Goal: Communication & Community: Answer question/provide support

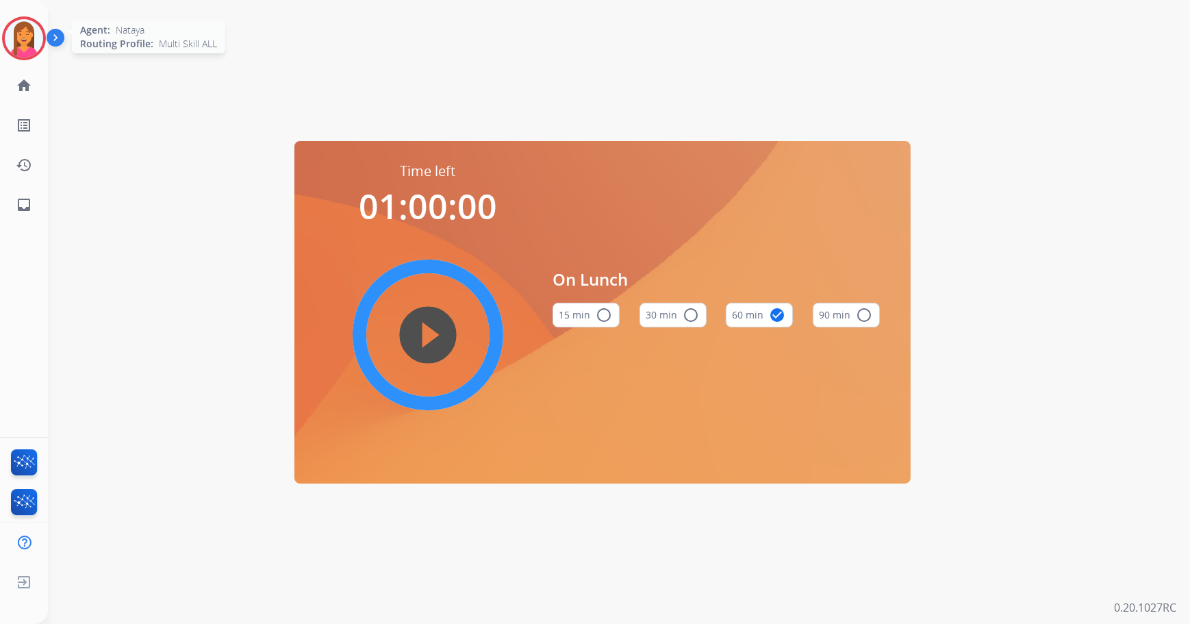
click at [20, 42] on img at bounding box center [24, 38] width 38 height 38
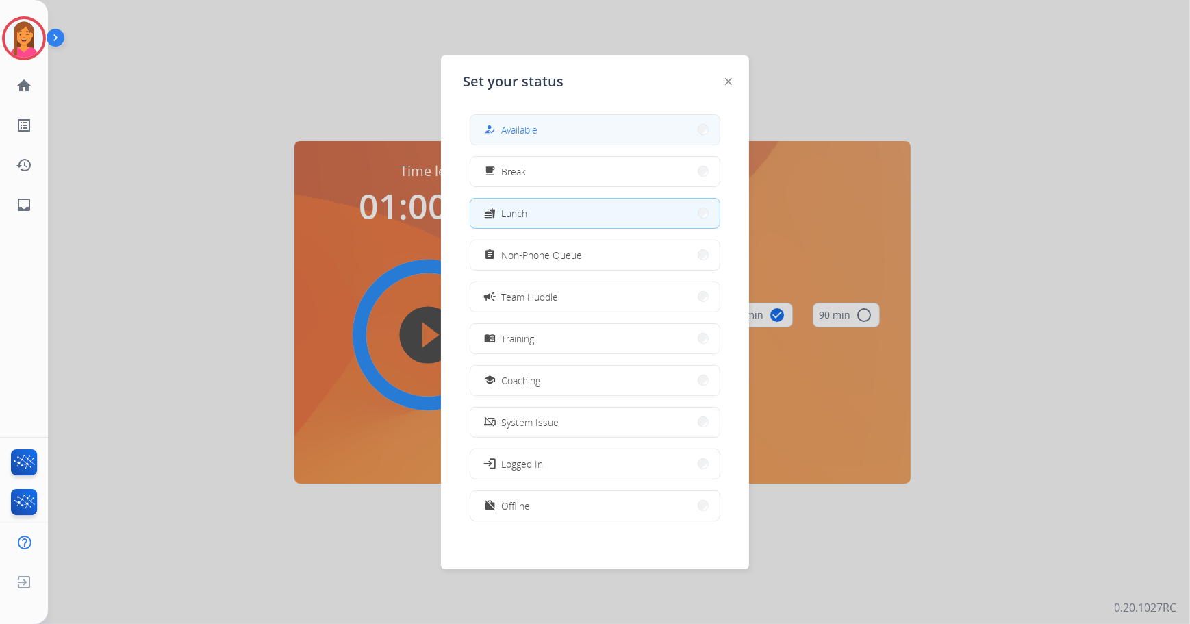
click at [627, 121] on button "how_to_reg Available" at bounding box center [594, 129] width 249 height 29
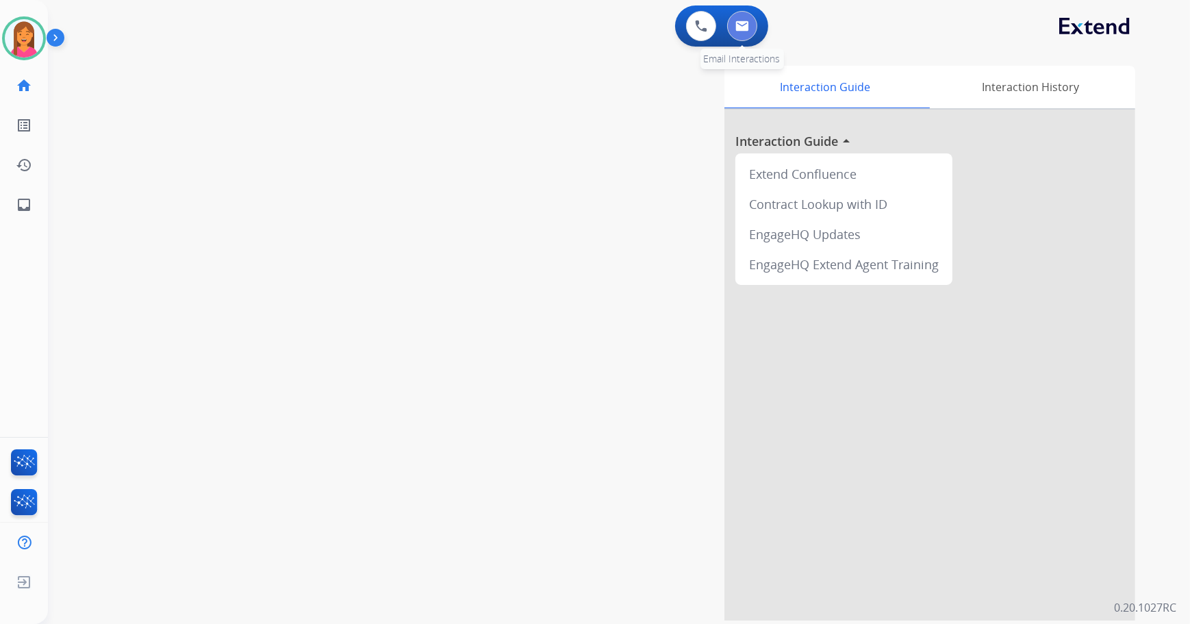
click at [752, 23] on button at bounding box center [742, 26] width 30 height 30
select select "**********"
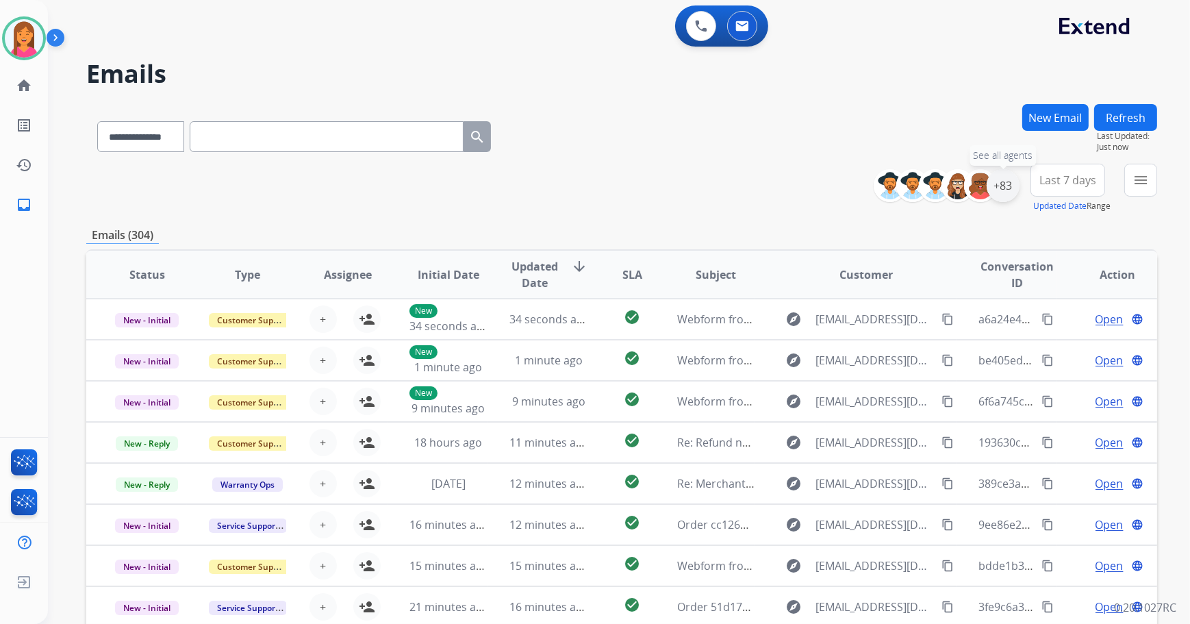
click at [997, 181] on div "+83" at bounding box center [1002, 185] width 33 height 33
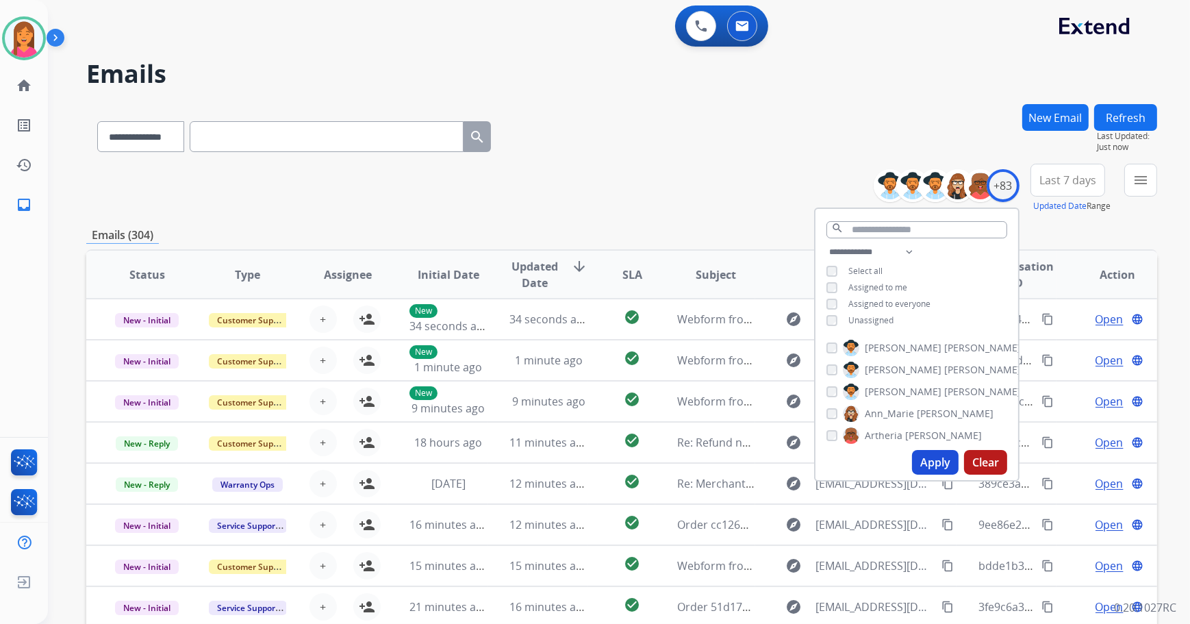
click at [933, 463] on button "Apply" at bounding box center [935, 462] width 47 height 25
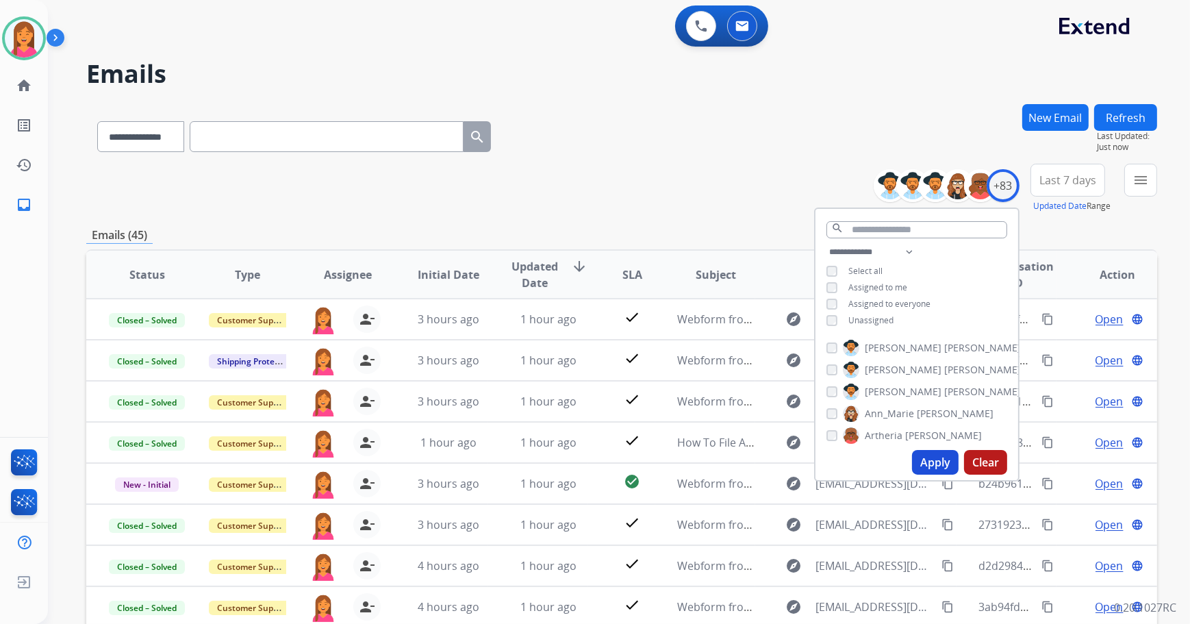
click at [573, 187] on div "**********" at bounding box center [621, 188] width 1071 height 49
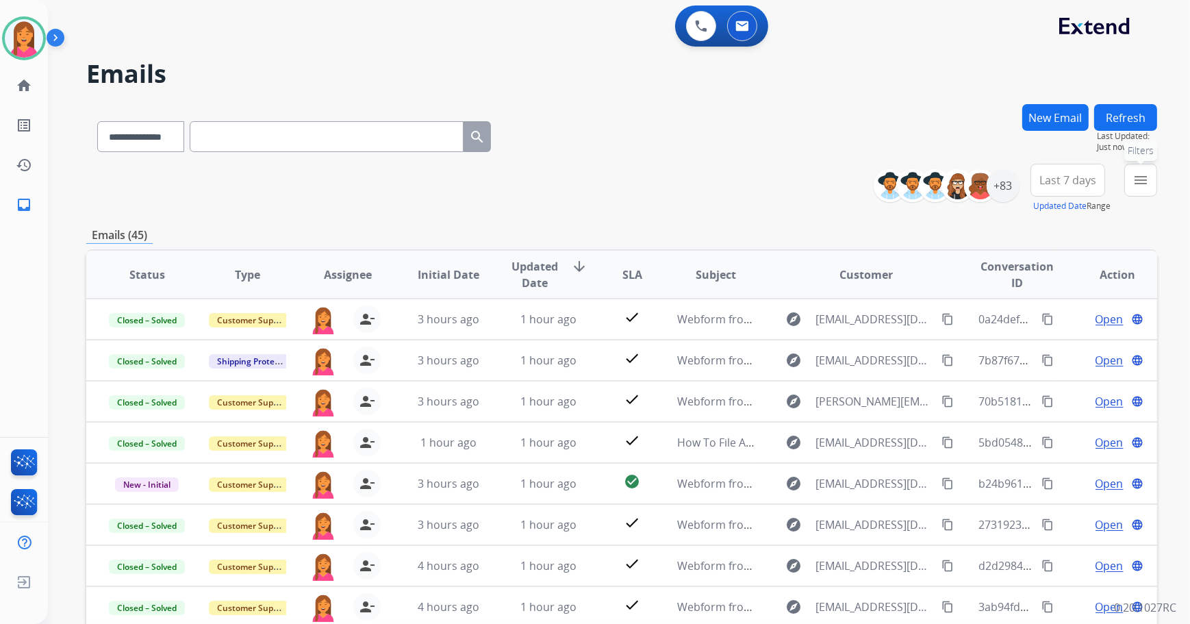
click at [1130, 186] on button "menu Filters" at bounding box center [1140, 180] width 33 height 33
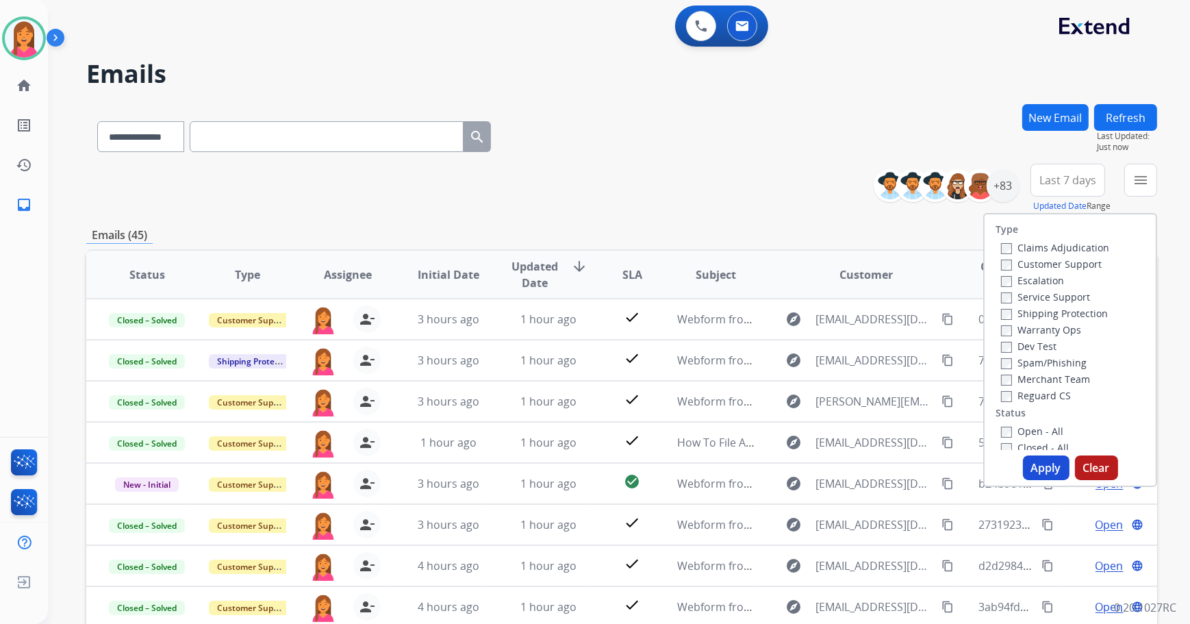
click at [1004, 429] on label "Open - All" at bounding box center [1032, 430] width 62 height 13
click at [1051, 467] on button "Apply" at bounding box center [1046, 467] width 47 height 25
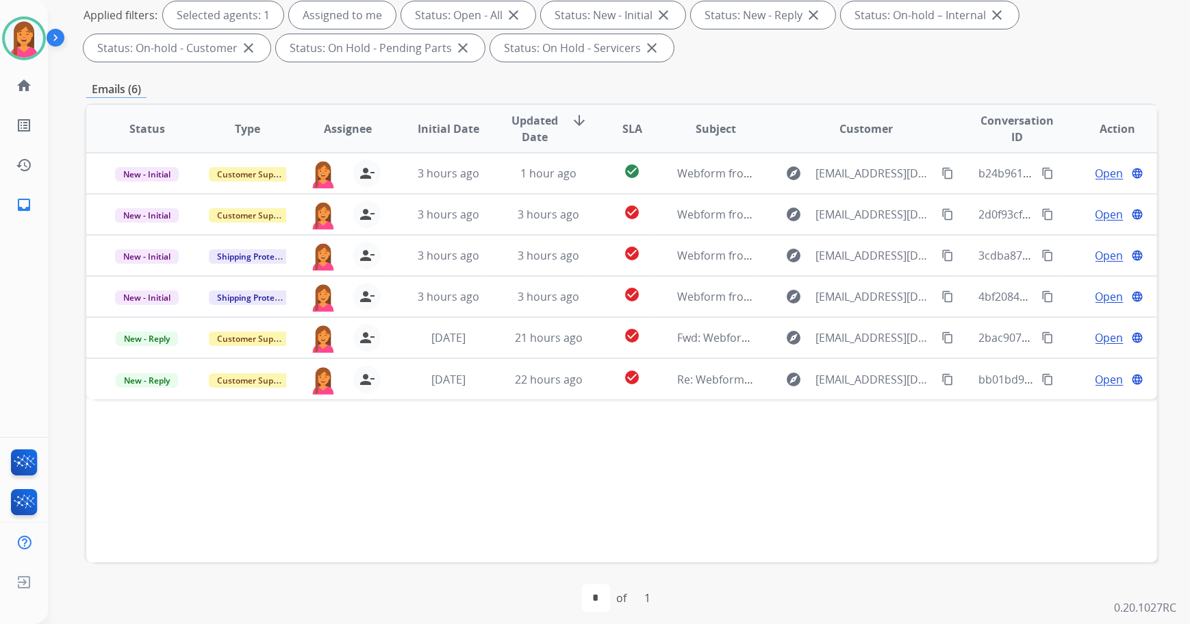
scroll to position [220, 0]
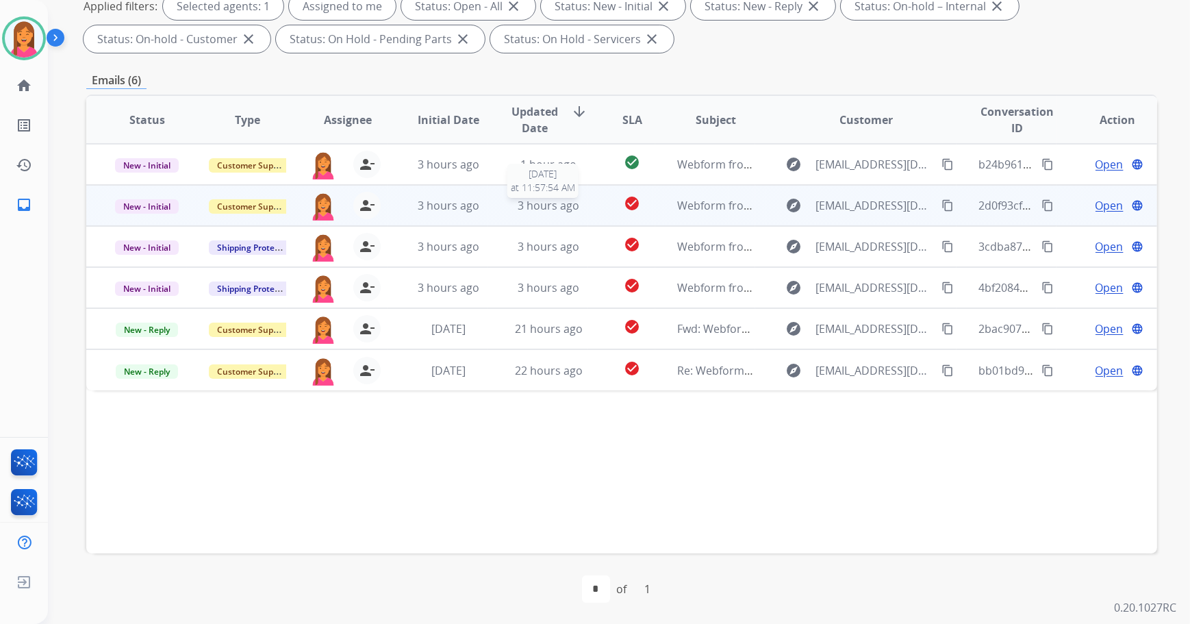
click at [579, 203] on div "3 hours ago" at bounding box center [548, 205] width 78 height 16
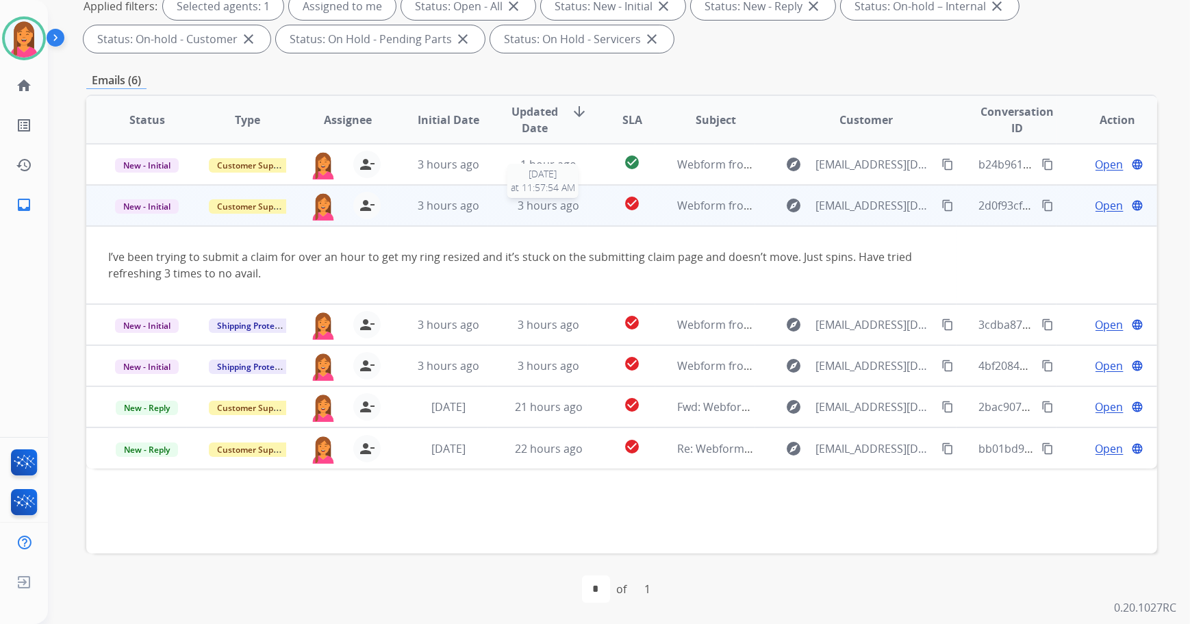
click at [579, 203] on div "3 hours ago" at bounding box center [548, 205] width 78 height 16
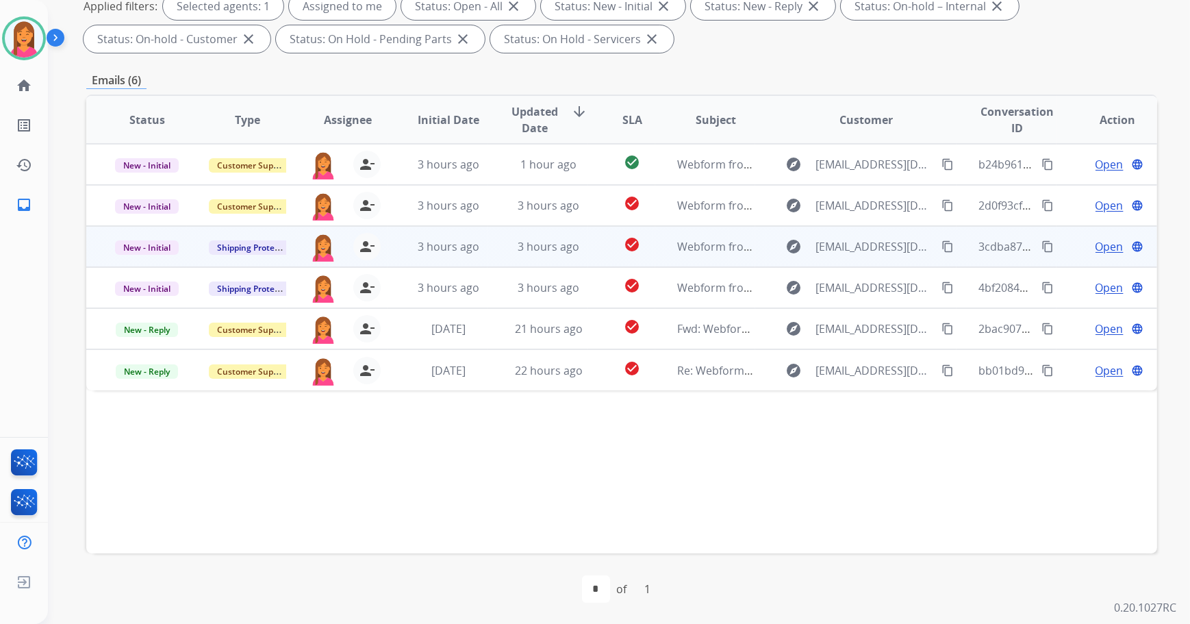
click at [591, 251] on td "check_circle" at bounding box center [621, 246] width 67 height 41
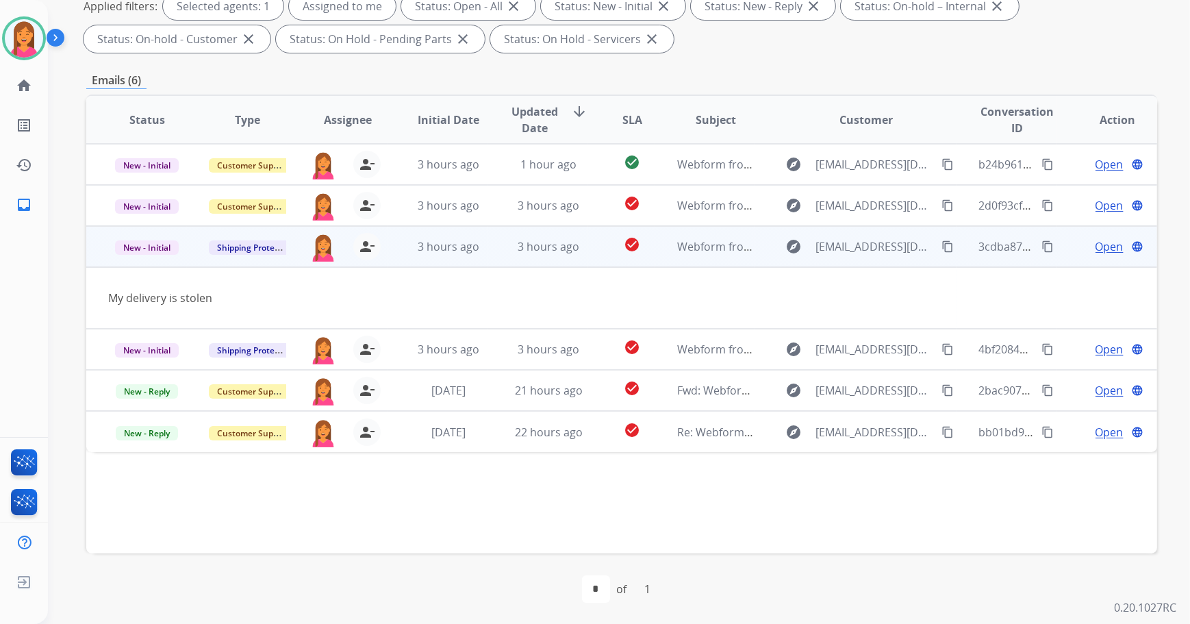
click at [1095, 242] on span "Open" at bounding box center [1109, 246] width 28 height 16
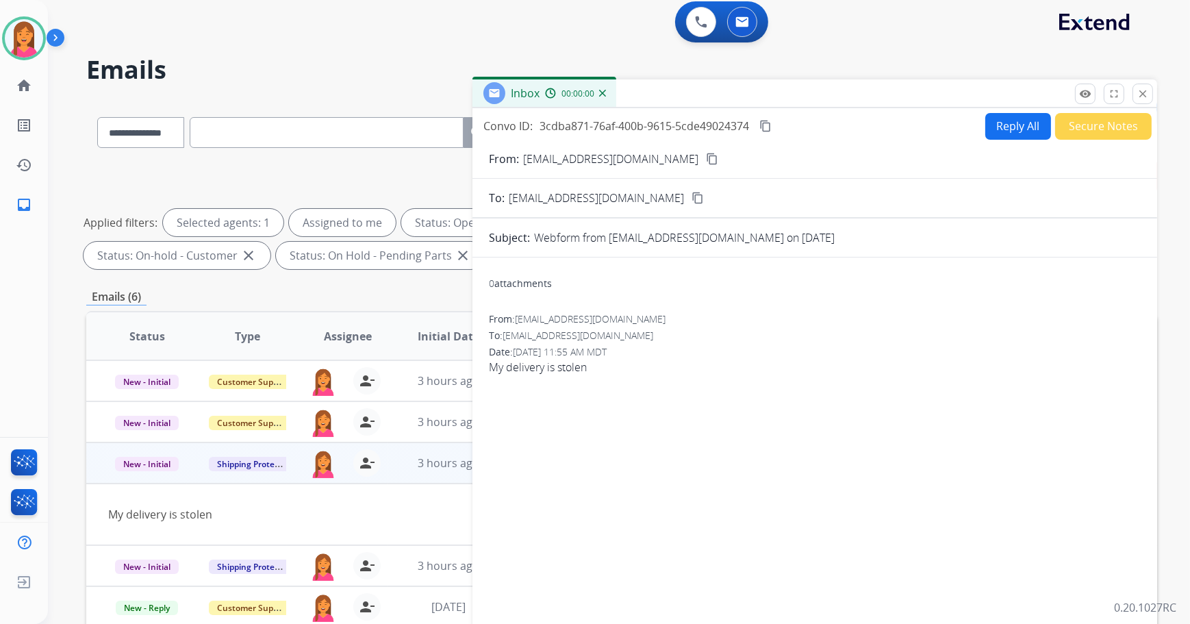
scroll to position [0, 0]
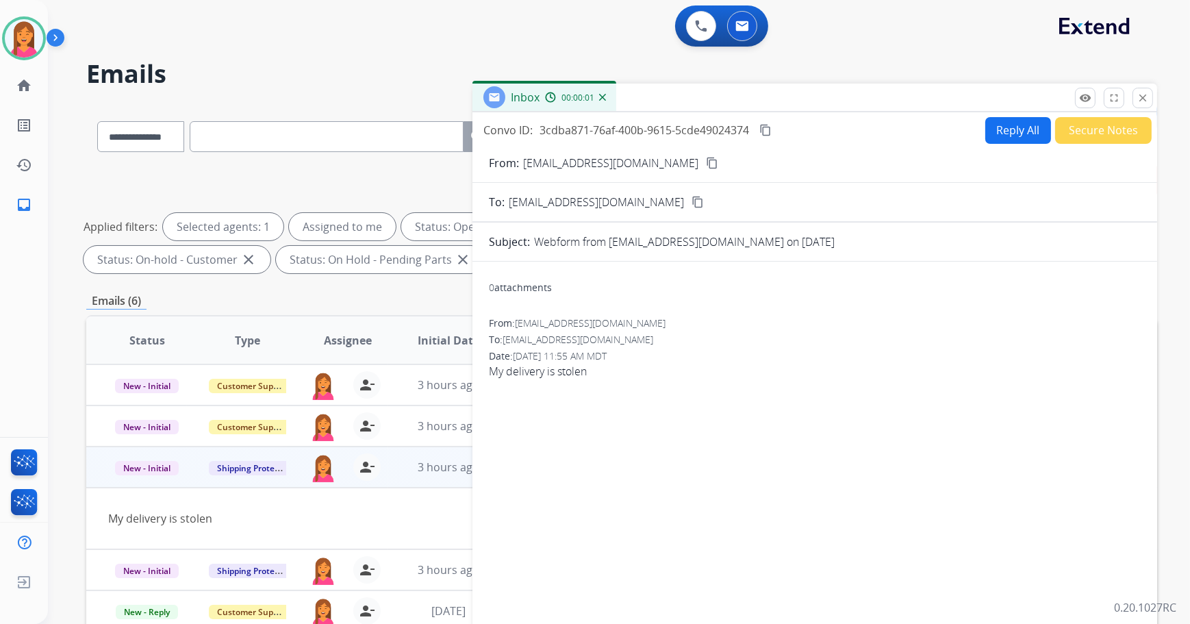
click at [704, 160] on button "content_copy" at bounding box center [712, 163] width 16 height 16
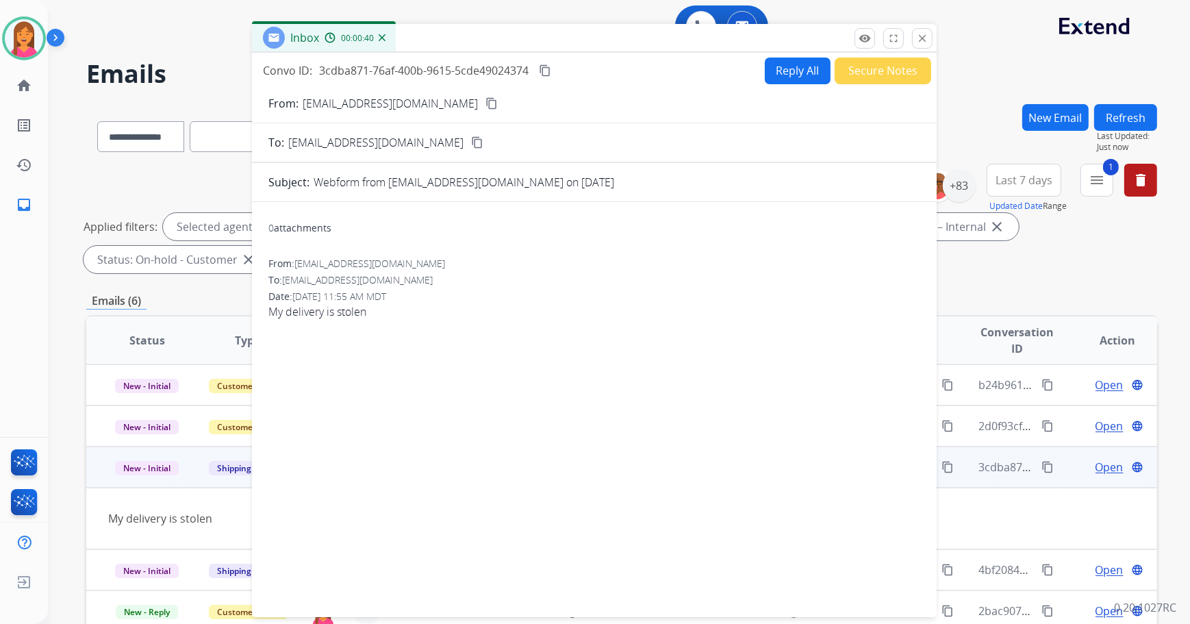
drag, startPoint x: 1057, startPoint y: 91, endPoint x: 837, endPoint y: 31, distance: 228.3
click at [837, 31] on div "Inbox 00:00:40" at bounding box center [594, 38] width 685 height 29
click at [811, 68] on button "Reply All" at bounding box center [798, 71] width 66 height 27
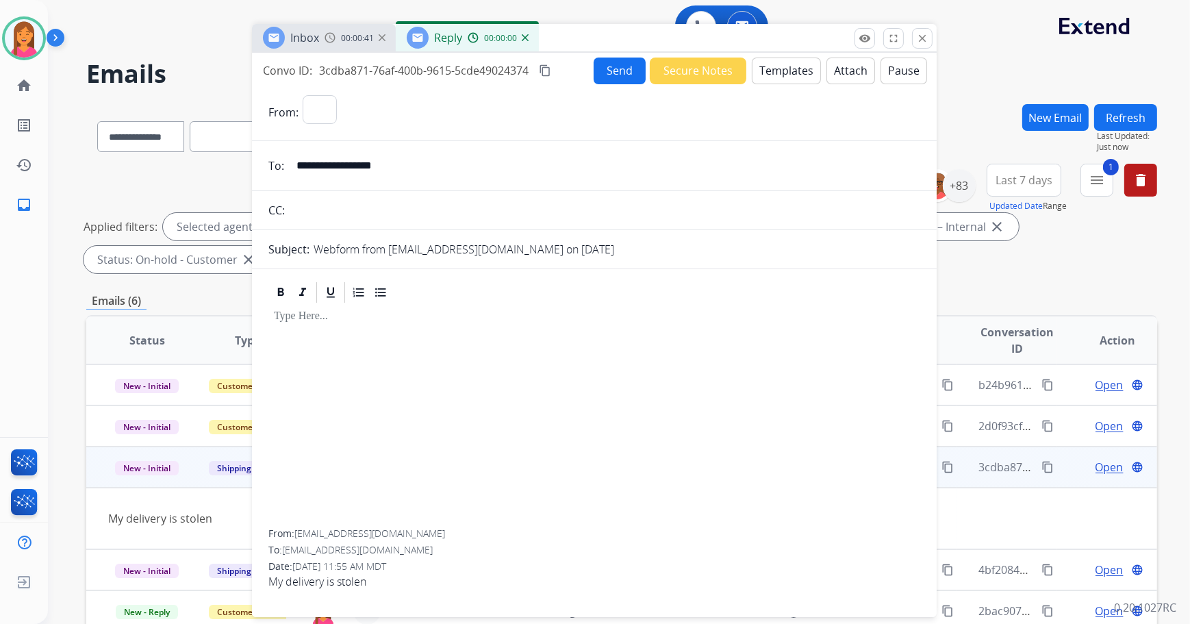
select select "**********"
click at [767, 64] on button "Templates" at bounding box center [786, 71] width 69 height 27
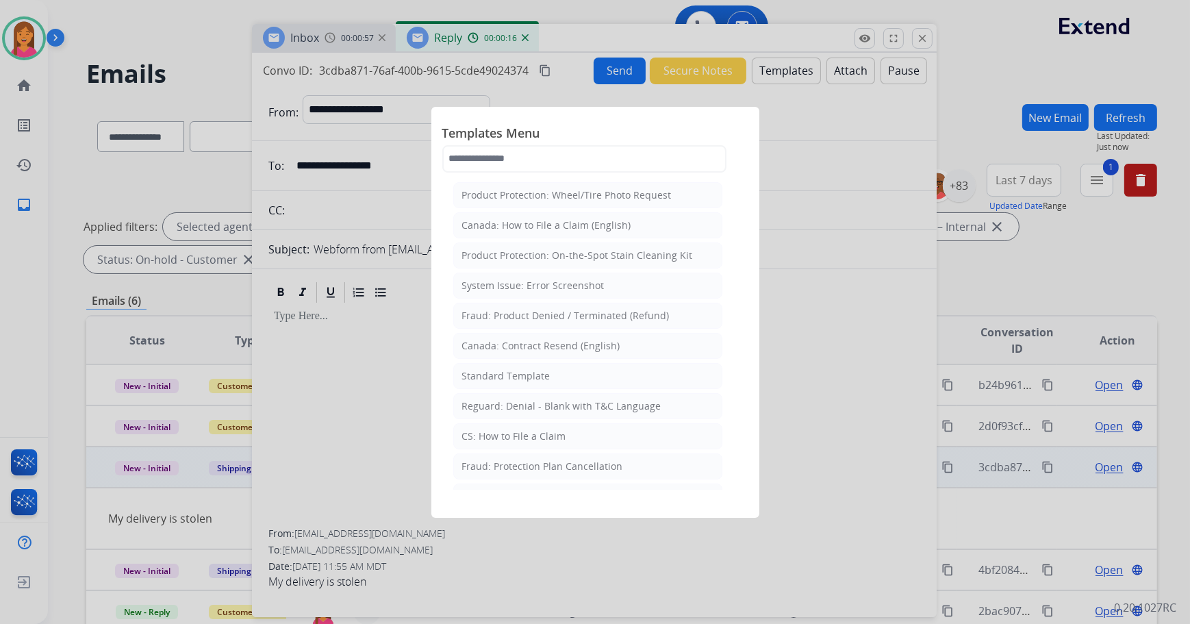
click at [504, 369] on div "Standard Template" at bounding box center [506, 376] width 88 height 14
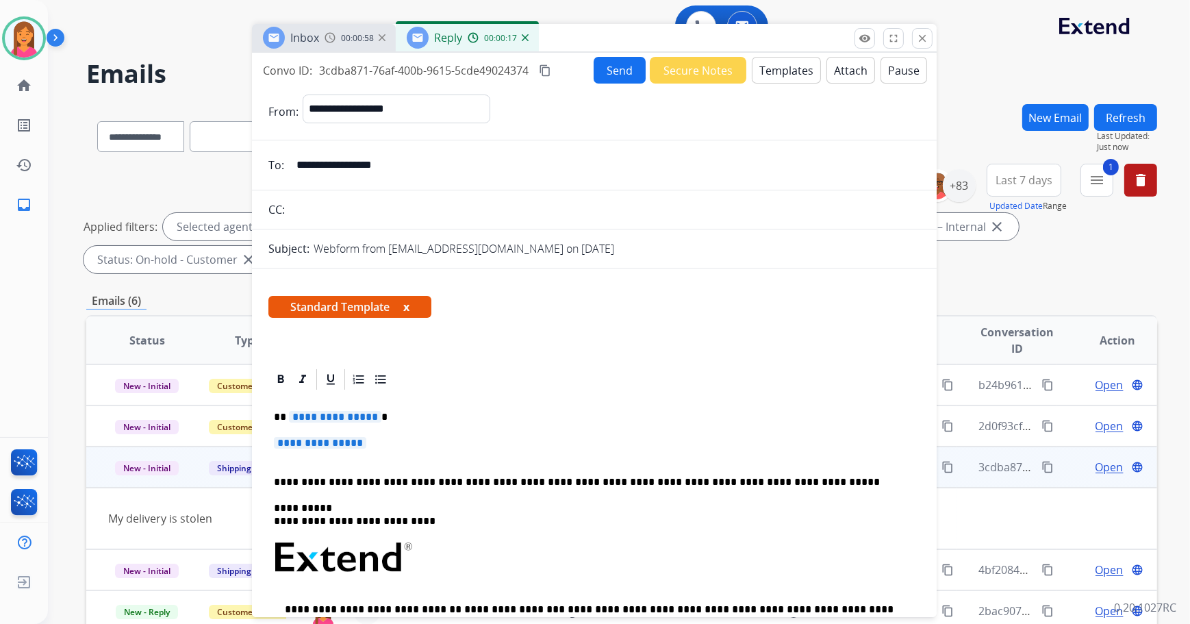
click at [411, 307] on span "Standard Template x" at bounding box center [349, 307] width 163 height 22
click at [404, 303] on span "Standard Template x" at bounding box center [349, 307] width 163 height 22
click at [407, 305] on button "x" at bounding box center [406, 306] width 6 height 16
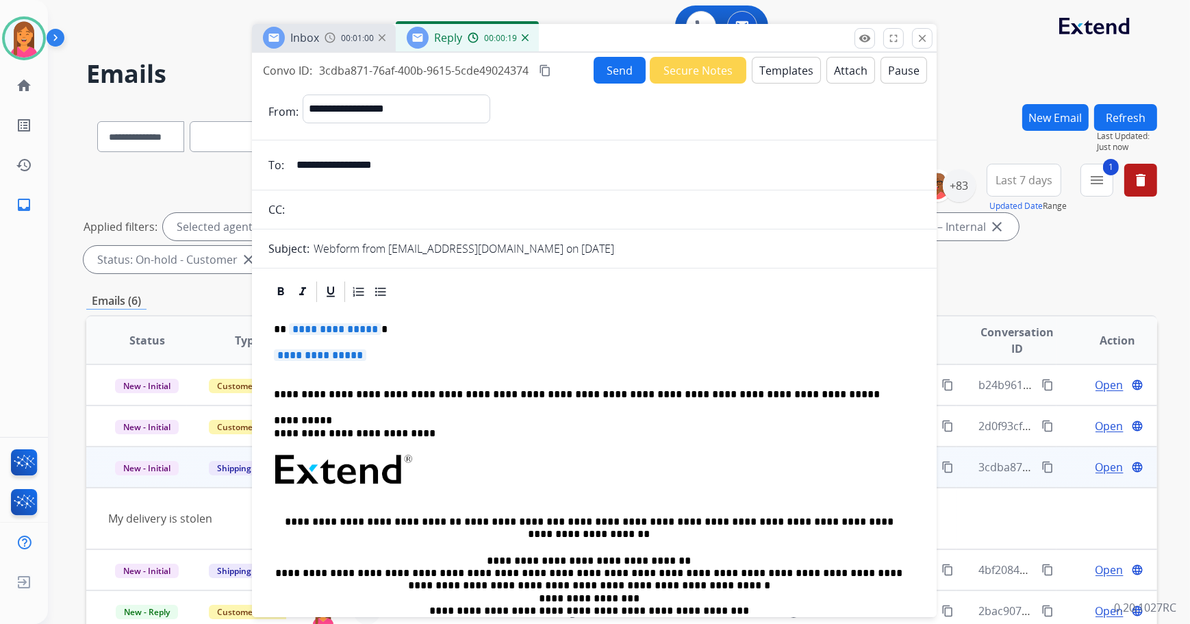
click at [384, 317] on div "**********" at bounding box center [594, 502] width 652 height 396
click at [382, 354] on p "**********" at bounding box center [594, 361] width 641 height 25
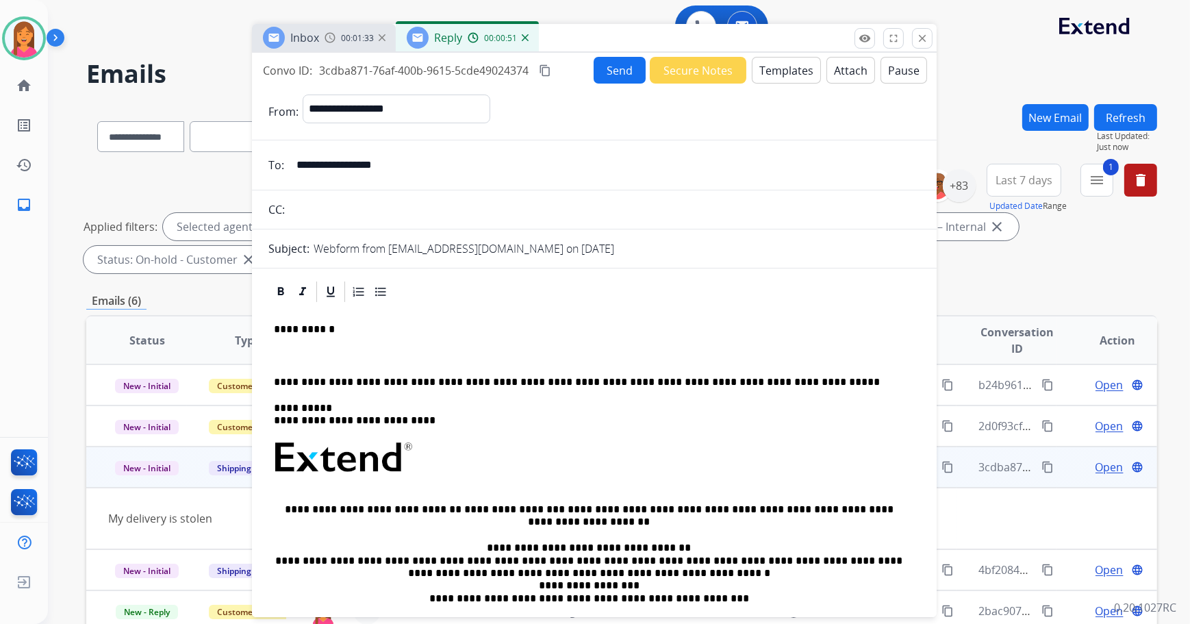
click at [297, 356] on p at bounding box center [594, 355] width 641 height 12
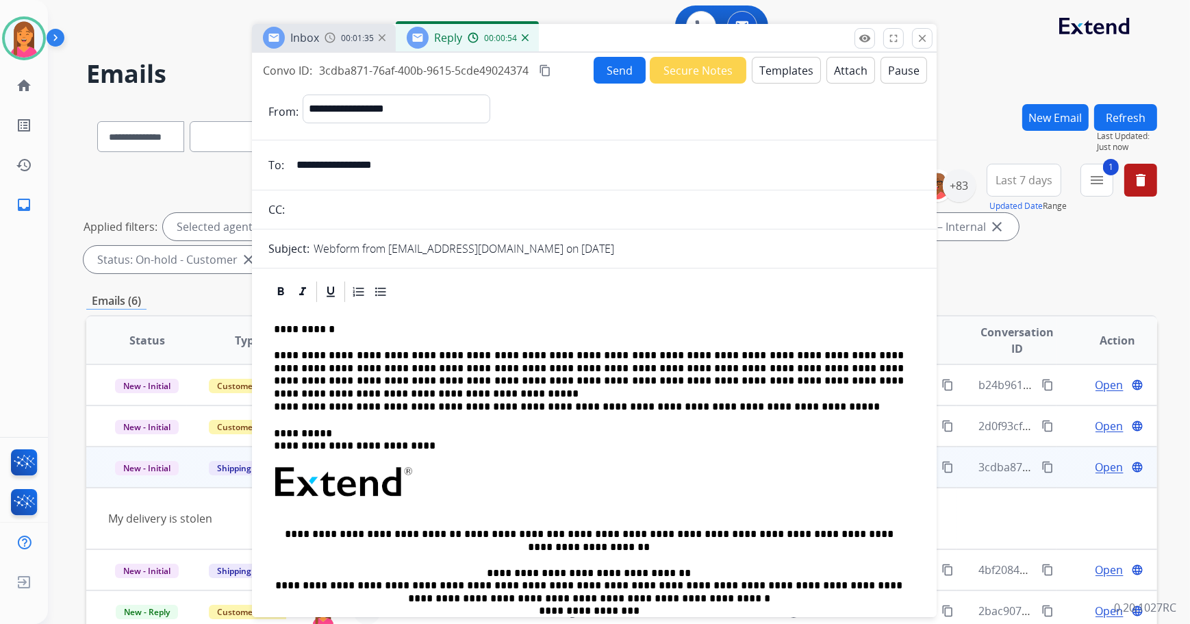
click at [451, 353] on p "**********" at bounding box center [589, 368] width 630 height 38
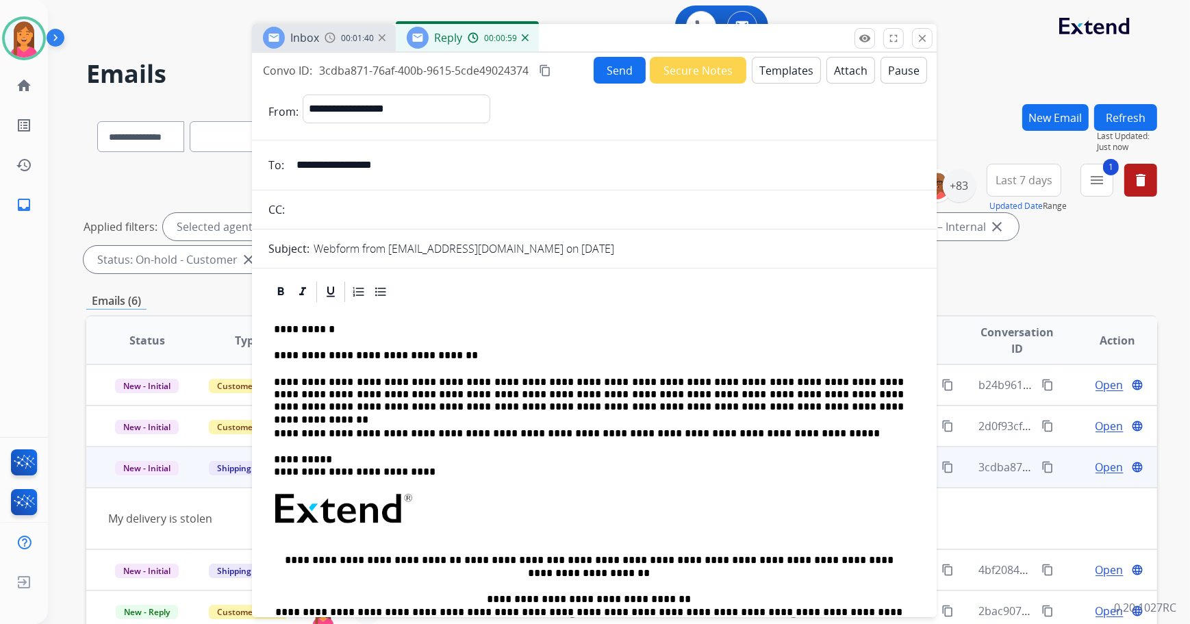
click at [847, 394] on p "**********" at bounding box center [589, 395] width 630 height 38
click at [807, 394] on p "**********" at bounding box center [589, 395] width 630 height 38
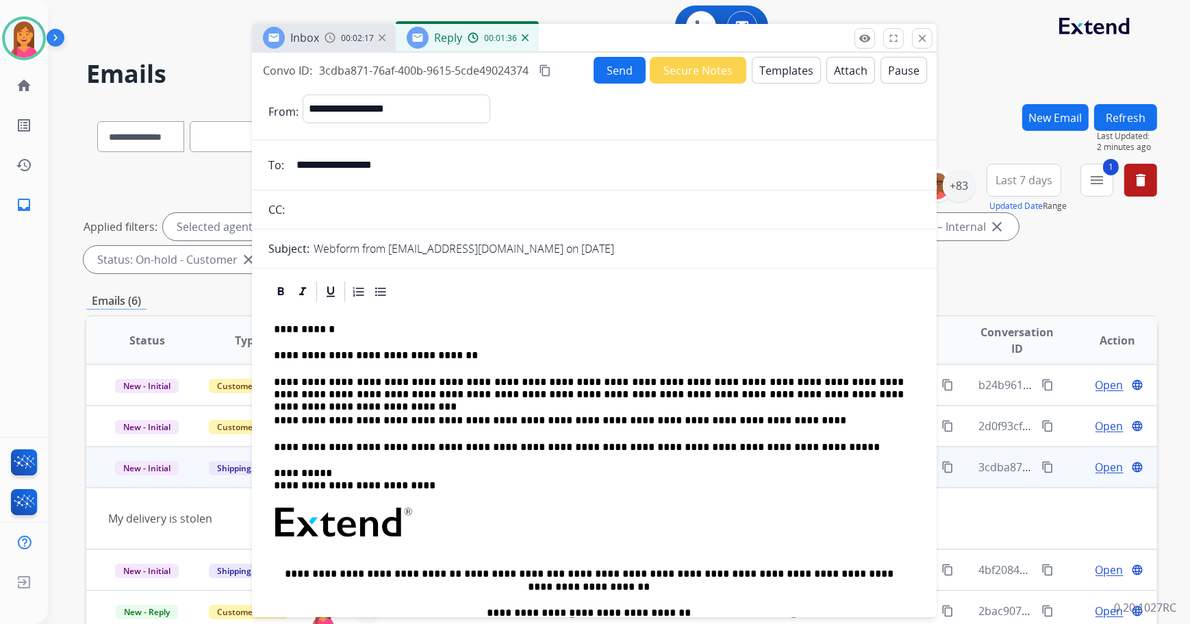
click at [627, 73] on button "Send" at bounding box center [620, 70] width 52 height 27
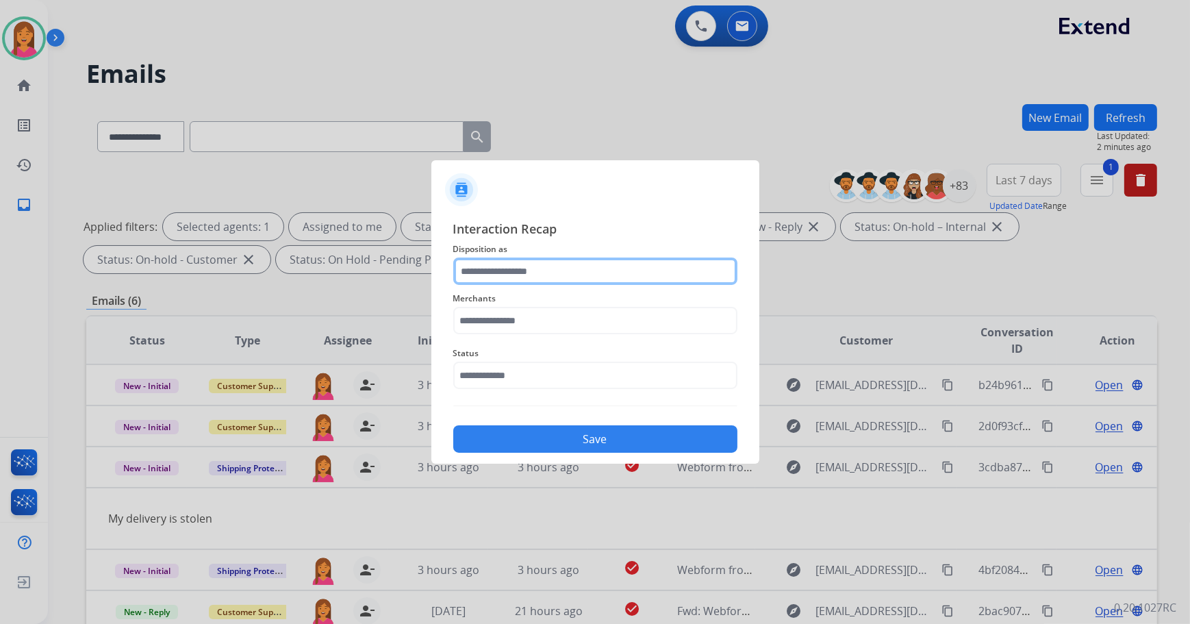
click at [562, 276] on input "text" at bounding box center [595, 270] width 284 height 27
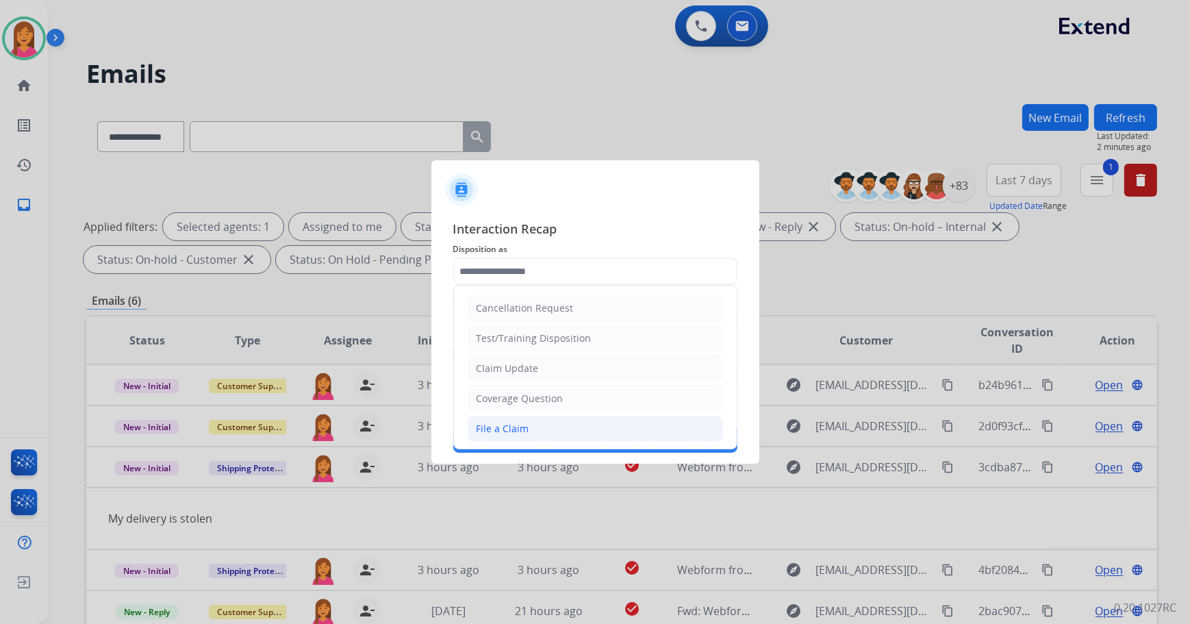
click at [515, 424] on div "File a Claim" at bounding box center [502, 429] width 53 height 14
type input "**********"
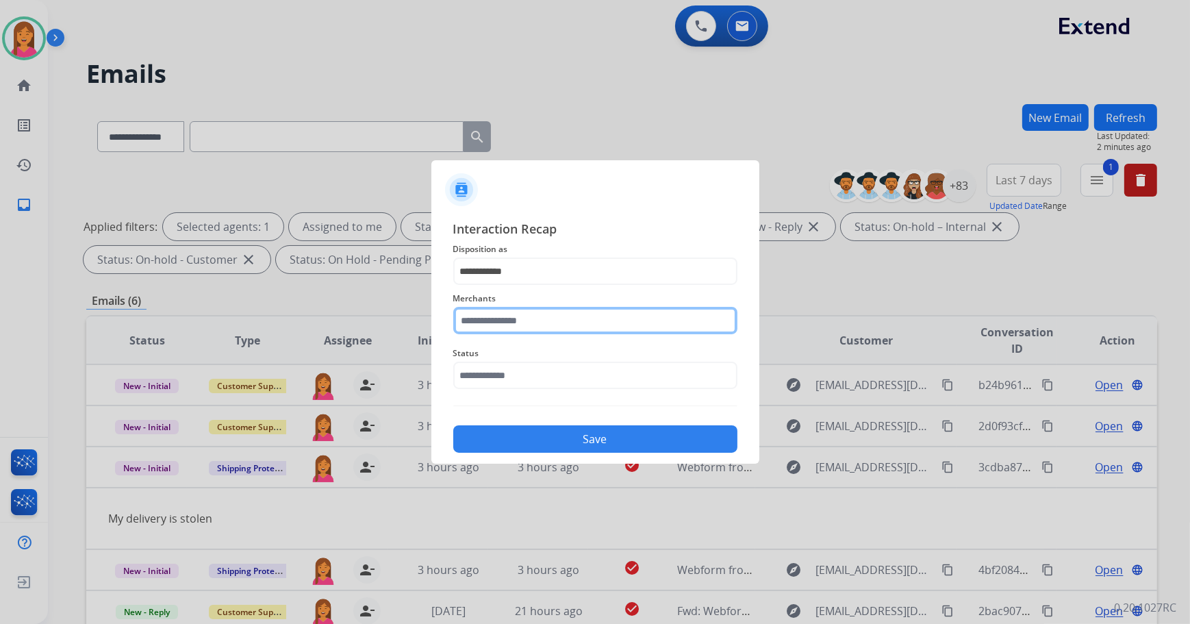
click at [487, 321] on input "text" at bounding box center [595, 320] width 284 height 27
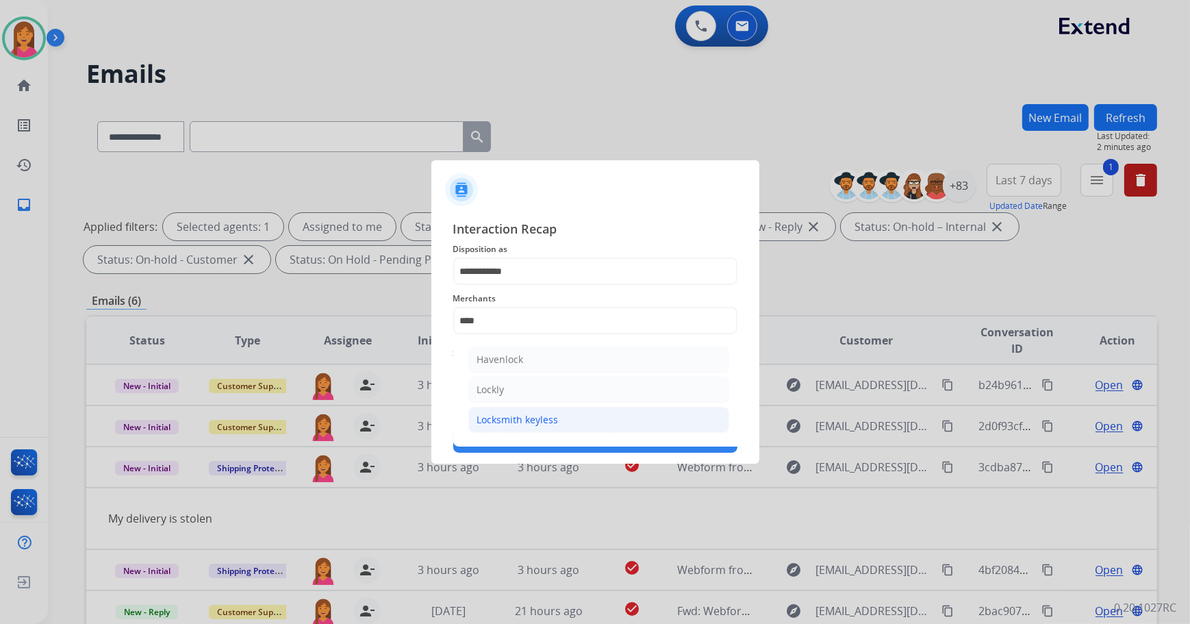
click at [579, 418] on li "Locksmith keyless" at bounding box center [598, 420] width 261 height 26
type input "**********"
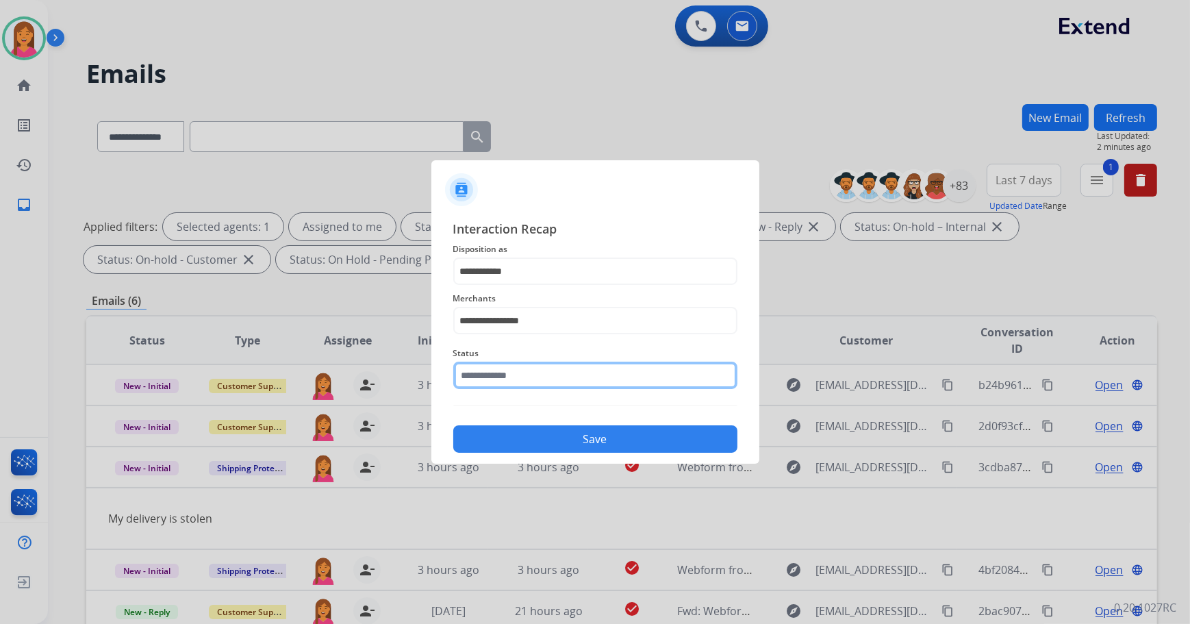
click at [522, 366] on input "text" at bounding box center [595, 374] width 284 height 27
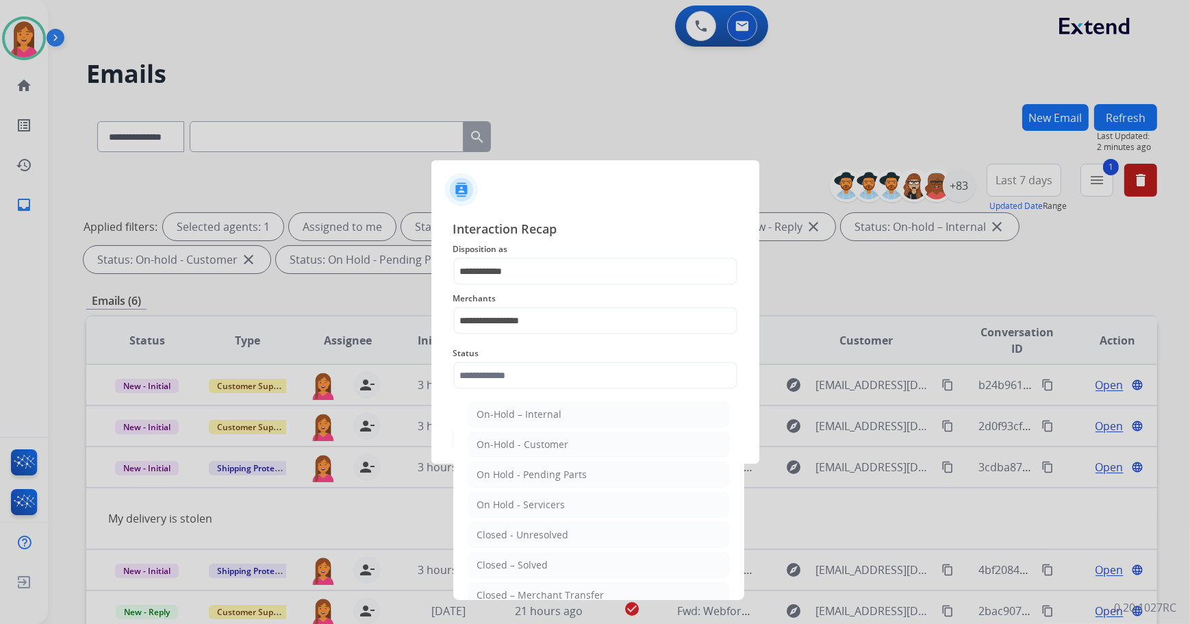
click at [527, 579] on ul "On-Hold – Internal On-Hold - Customer On Hold - Pending Parts On Hold - Service…" at bounding box center [598, 538] width 269 height 288
click at [520, 568] on div "Closed – Solved" at bounding box center [512, 565] width 71 height 14
type input "**********"
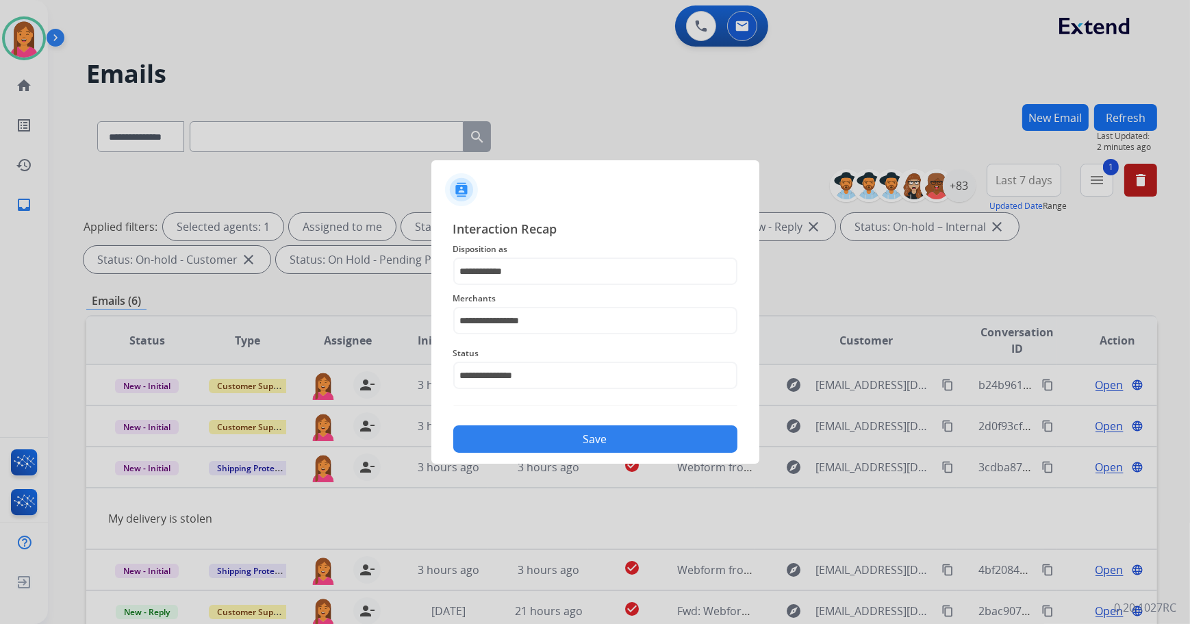
click at [533, 436] on button "Save" at bounding box center [595, 438] width 284 height 27
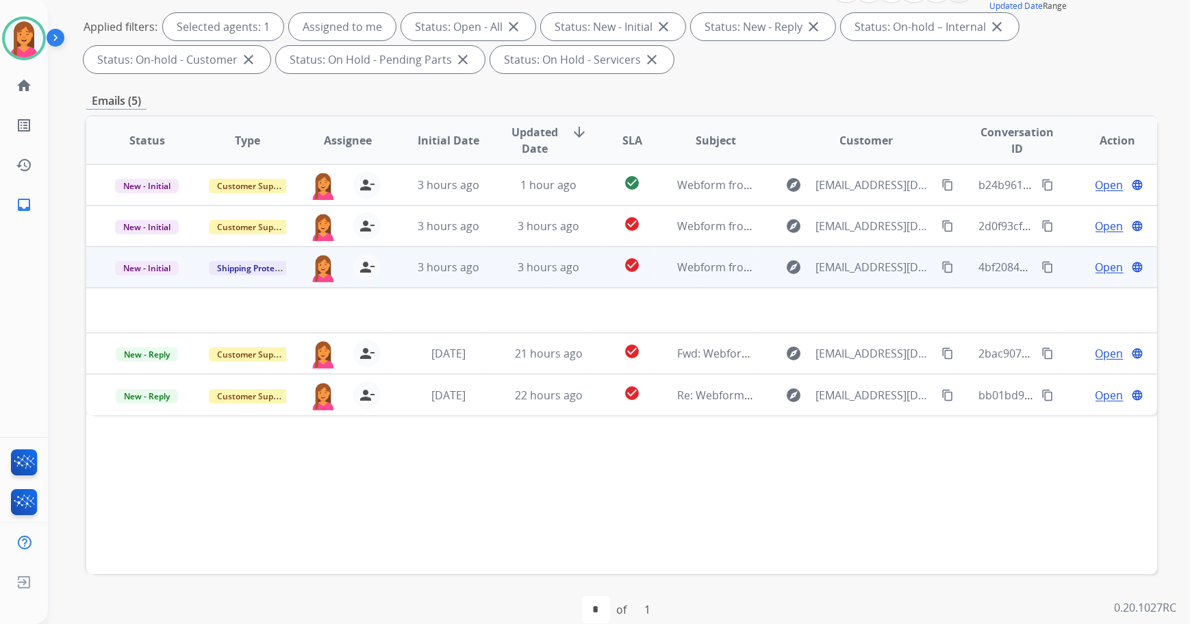
scroll to position [220, 0]
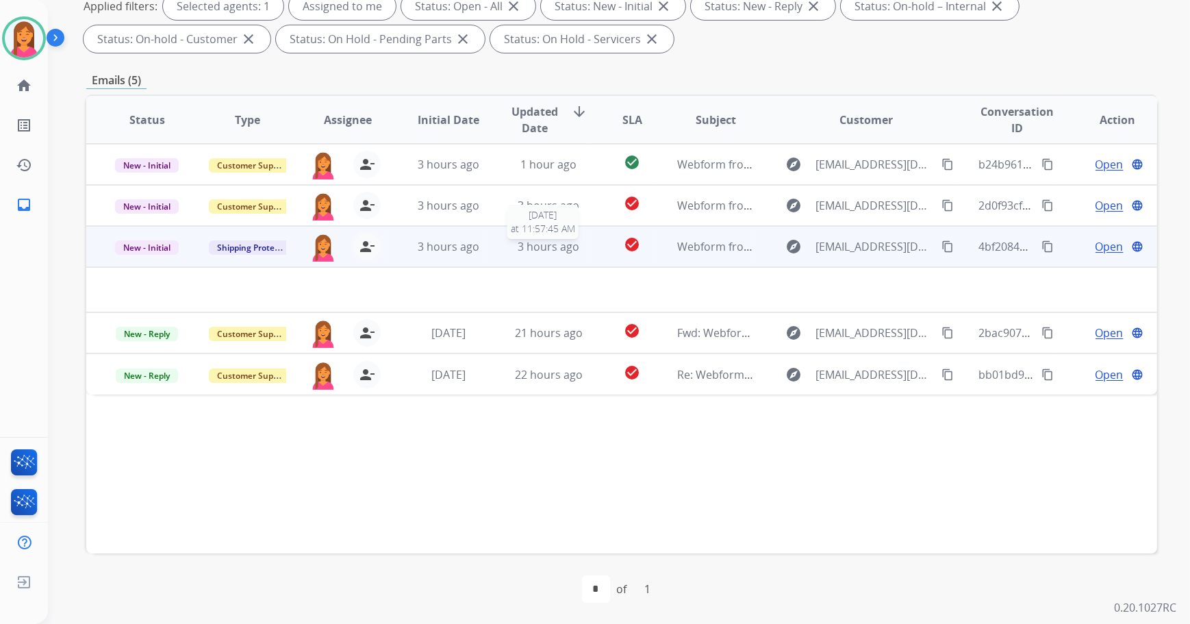
click at [575, 246] on div "3 hours ago" at bounding box center [548, 246] width 78 height 16
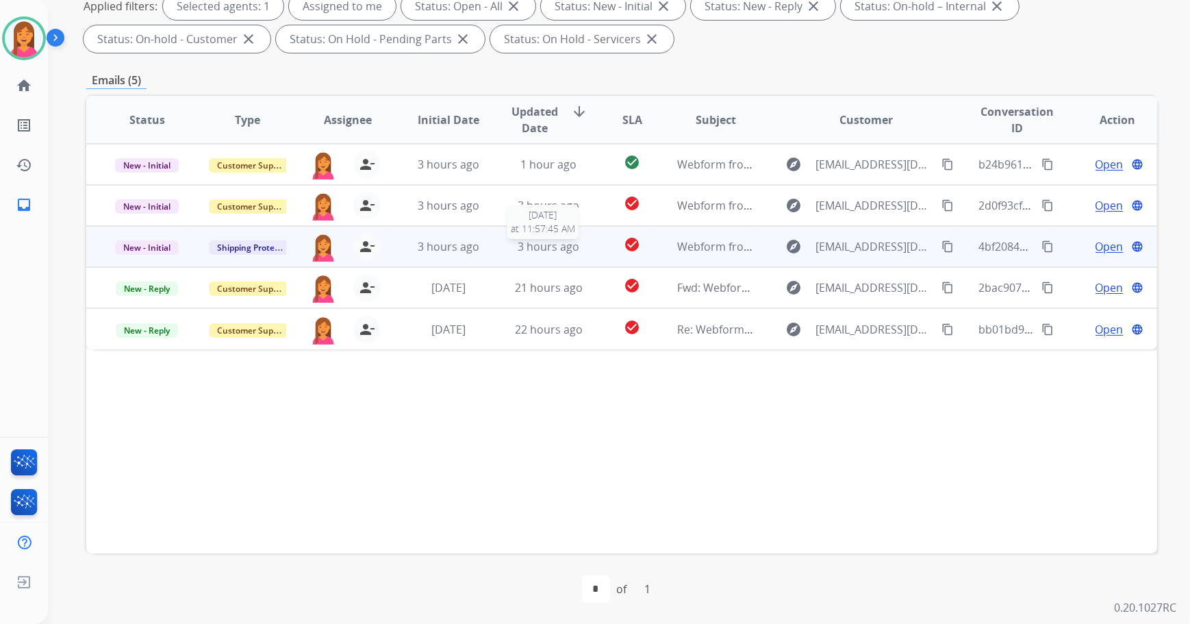
click at [575, 246] on div "3 hours ago" at bounding box center [548, 246] width 78 height 16
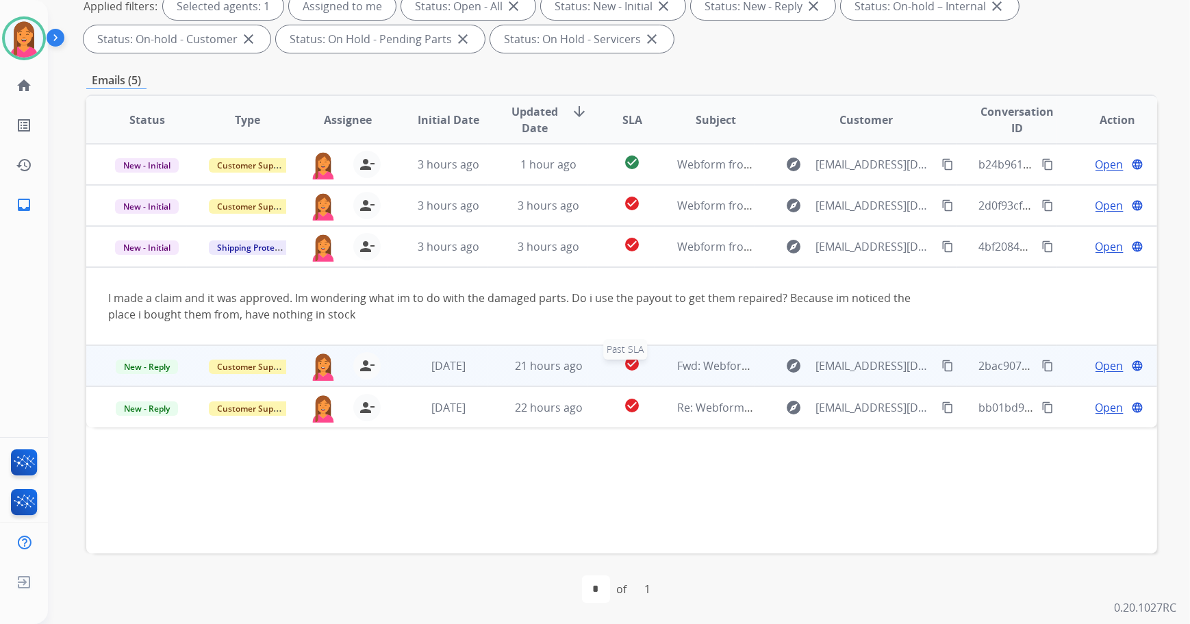
click at [644, 369] on div "check_circle" at bounding box center [632, 365] width 44 height 21
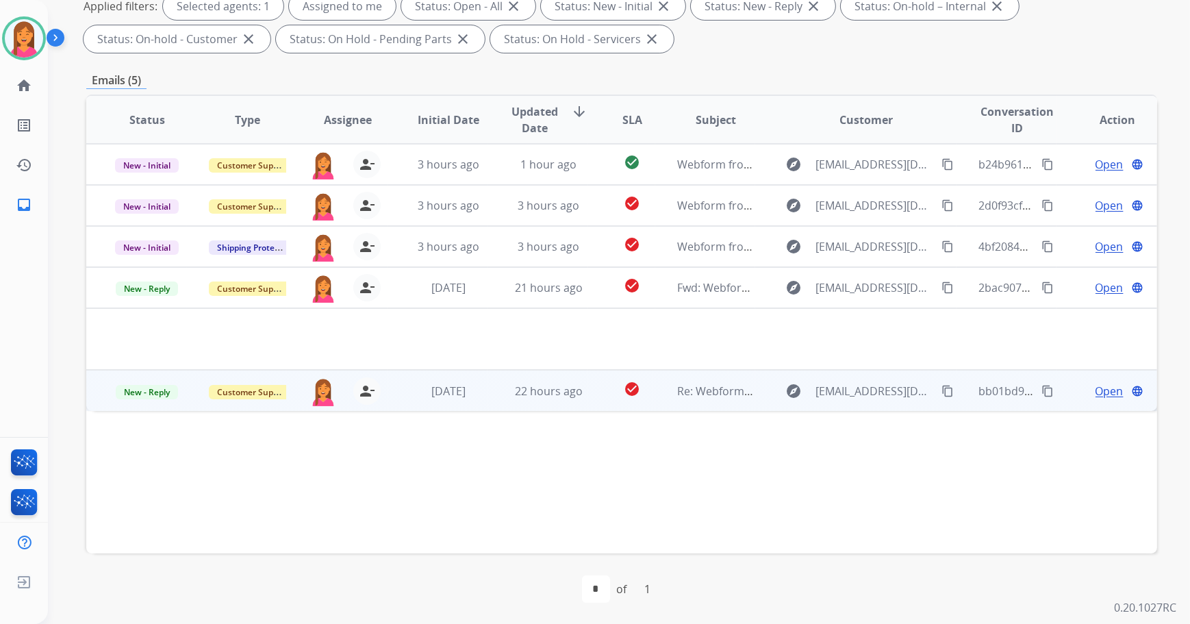
click at [655, 387] on td "Re: Webform from mmb7572183788@gmail.com on 09/02/2025" at bounding box center [705, 390] width 101 height 41
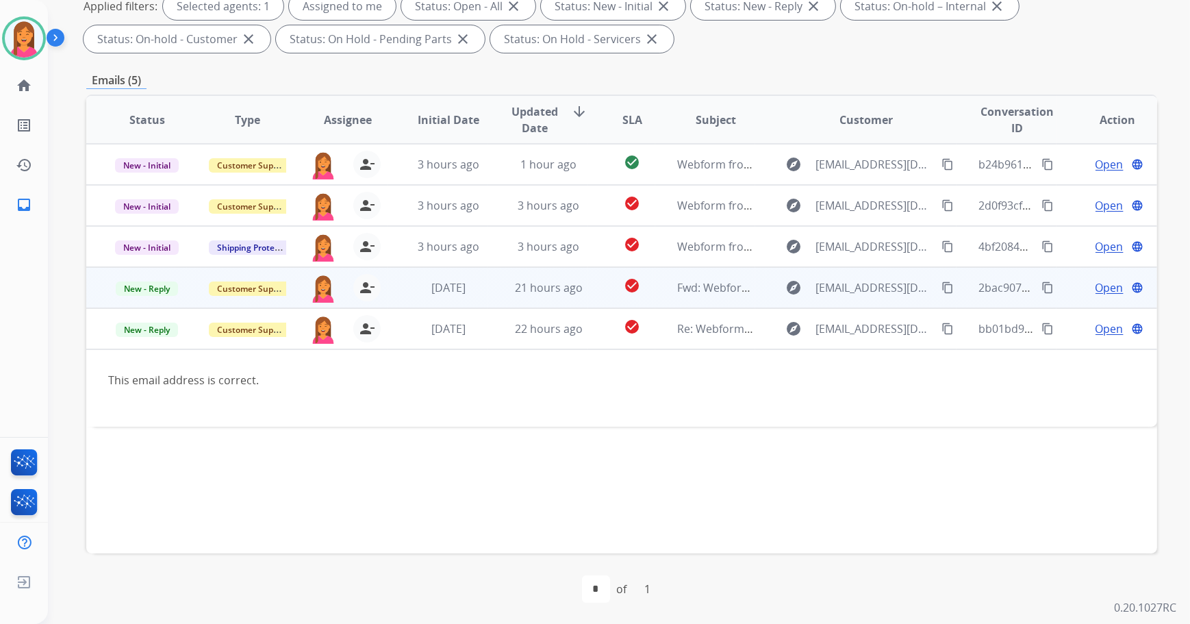
click at [574, 299] on td "21 hours ago" at bounding box center [537, 287] width 101 height 41
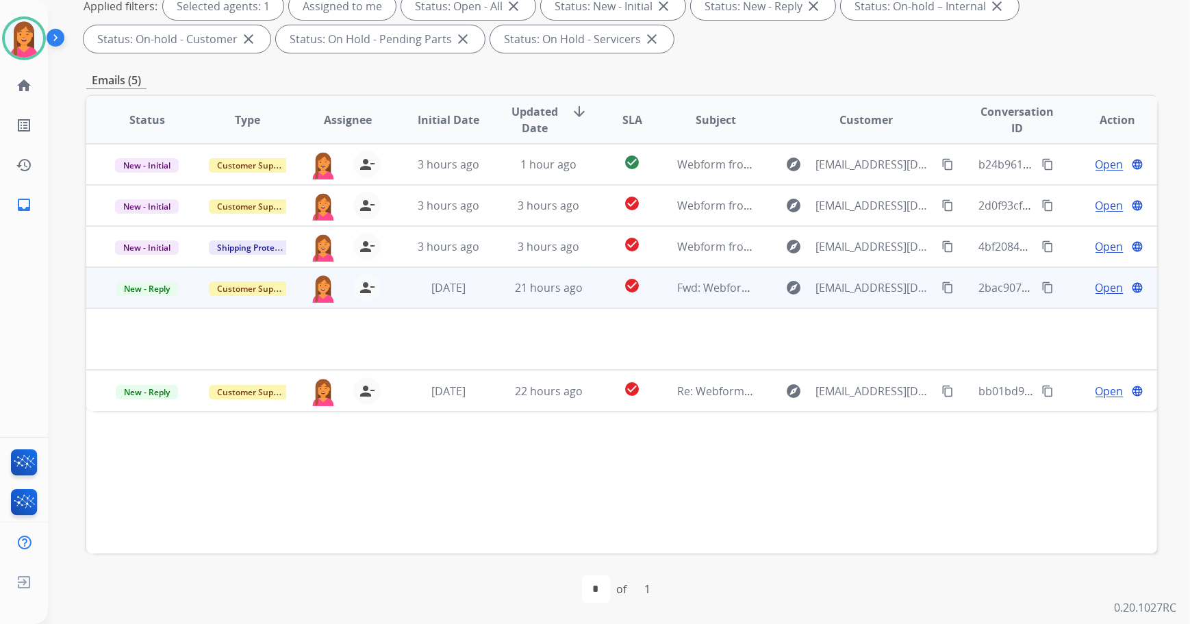
click at [1095, 292] on span "Open" at bounding box center [1109, 287] width 28 height 16
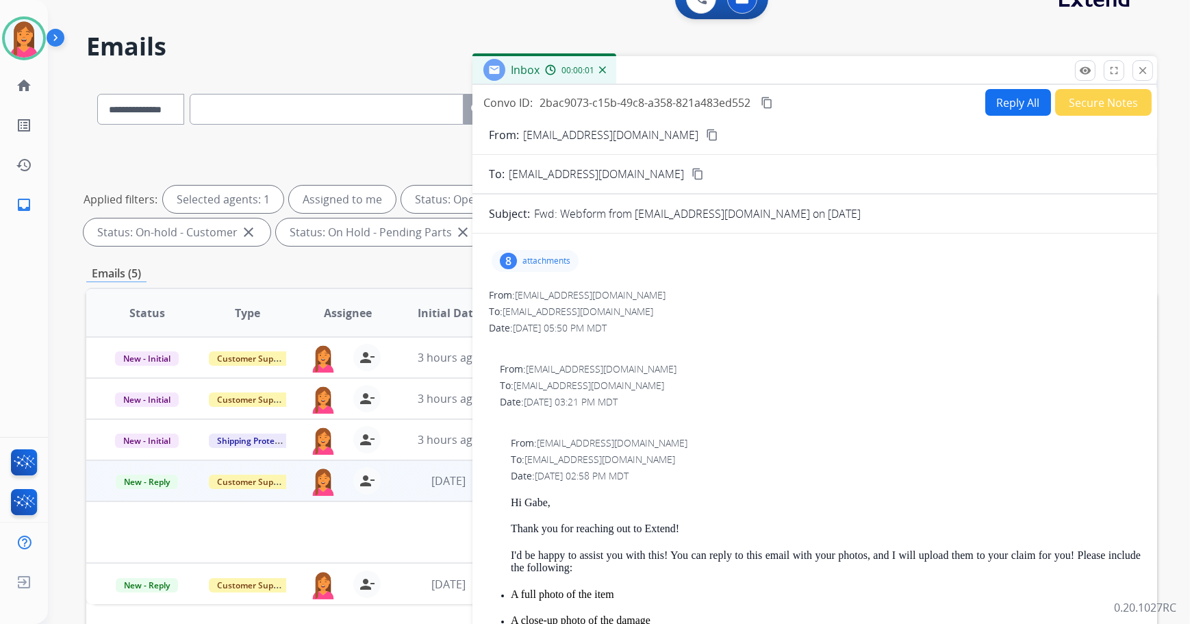
scroll to position [0, 0]
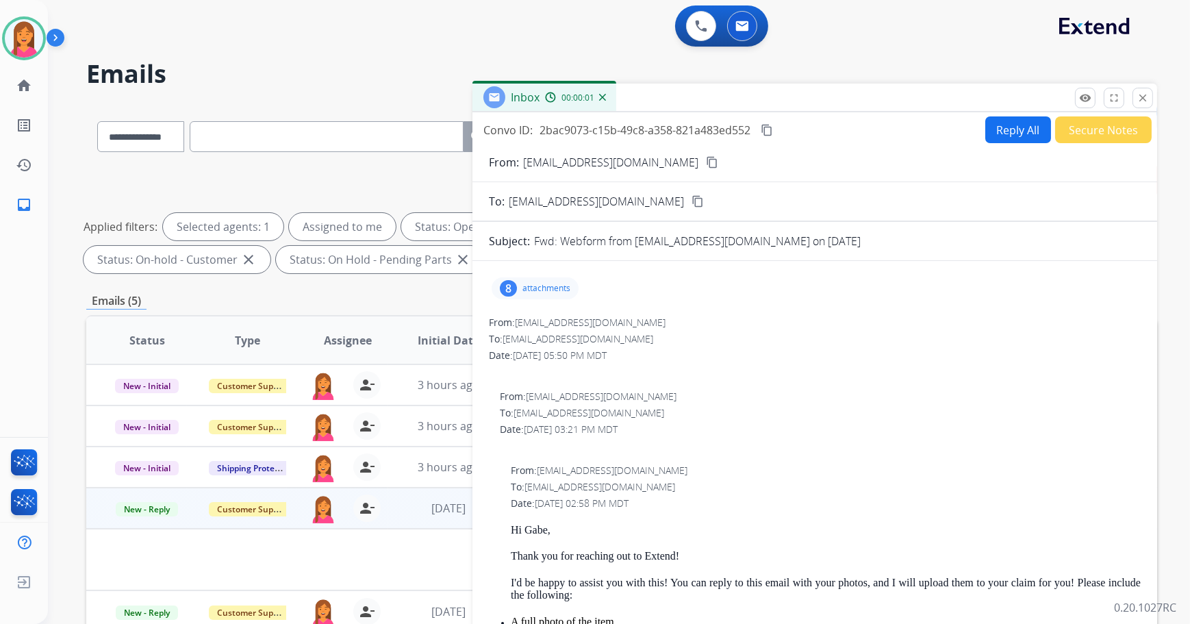
click at [523, 283] on p "attachments" at bounding box center [546, 288] width 48 height 11
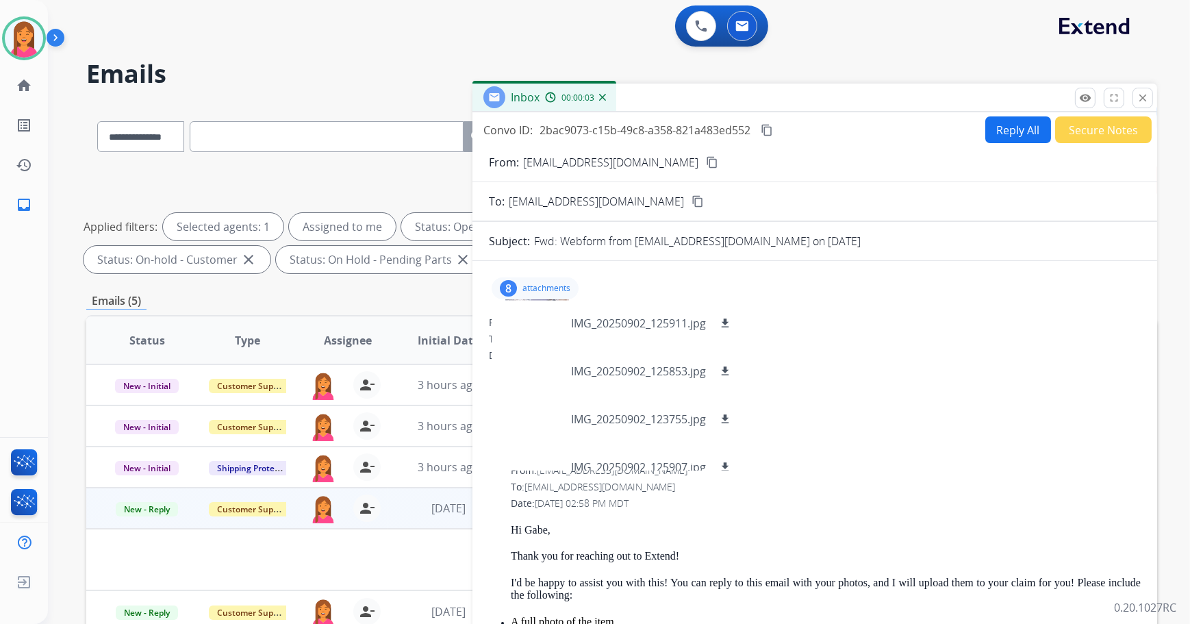
click at [537, 294] on div "8 attachments IMG_20250902_125911.jpg download IMG_20250902_125853.jpg download…" at bounding box center [535, 288] width 87 height 22
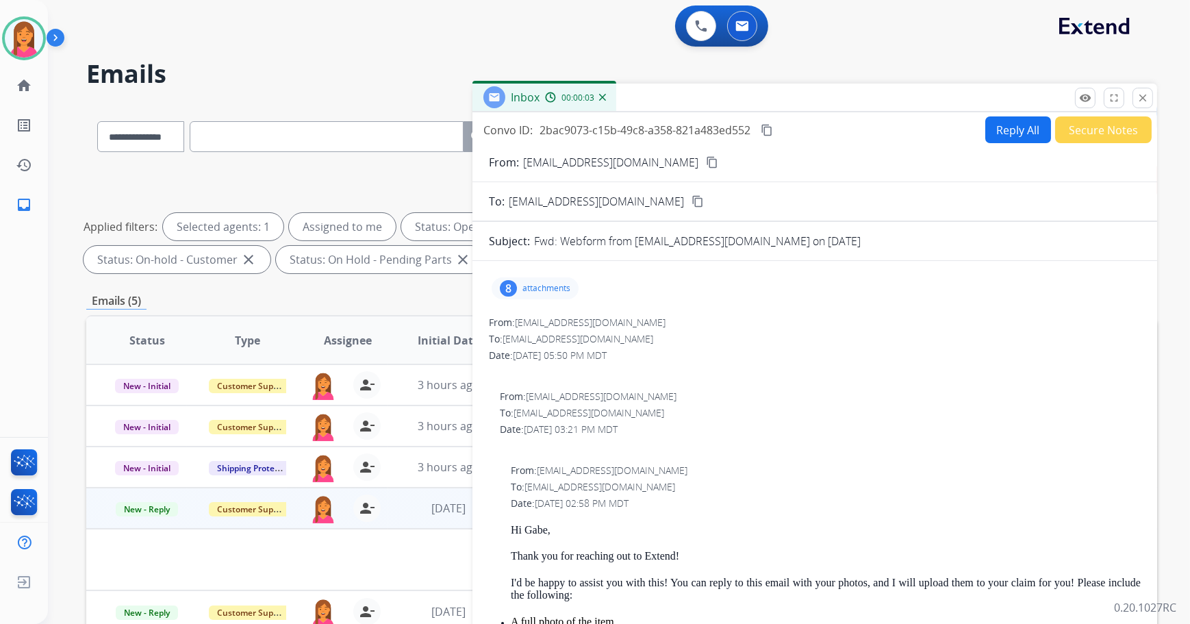
click at [1008, 130] on button "Reply All" at bounding box center [1018, 129] width 66 height 27
select select "**********"
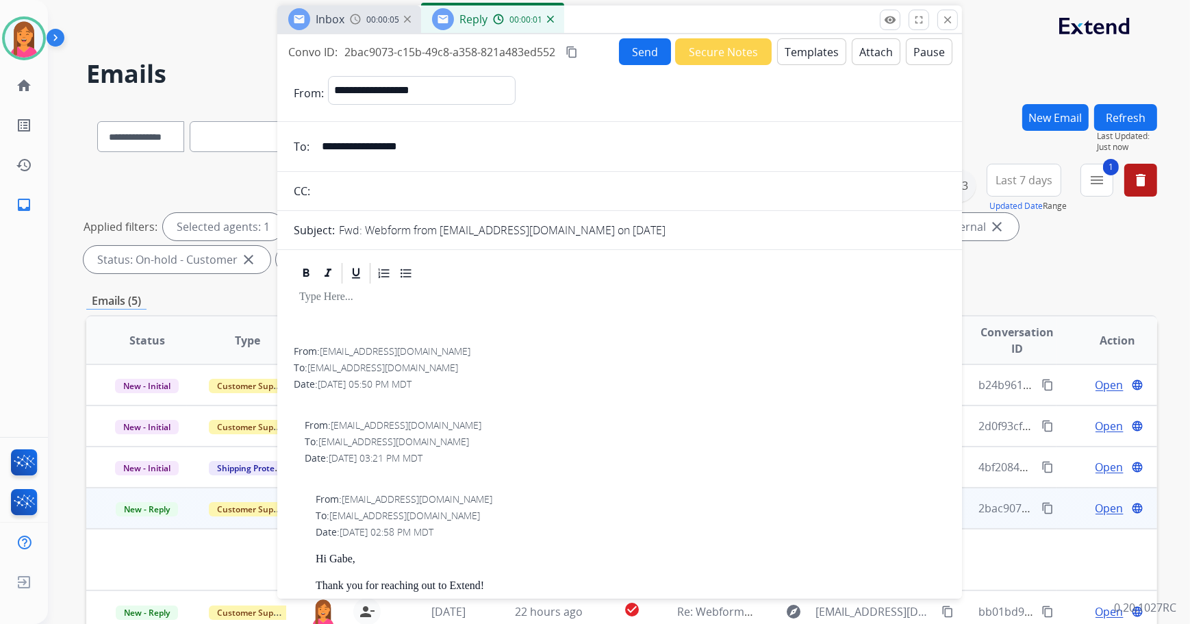
drag, startPoint x: 945, startPoint y: 99, endPoint x: 749, endPoint y: 22, distance: 210.3
click at [750, 21] on div "Inbox 00:00:05 Reply 00:00:01" at bounding box center [619, 19] width 685 height 29
click at [823, 55] on button "Templates" at bounding box center [811, 52] width 69 height 27
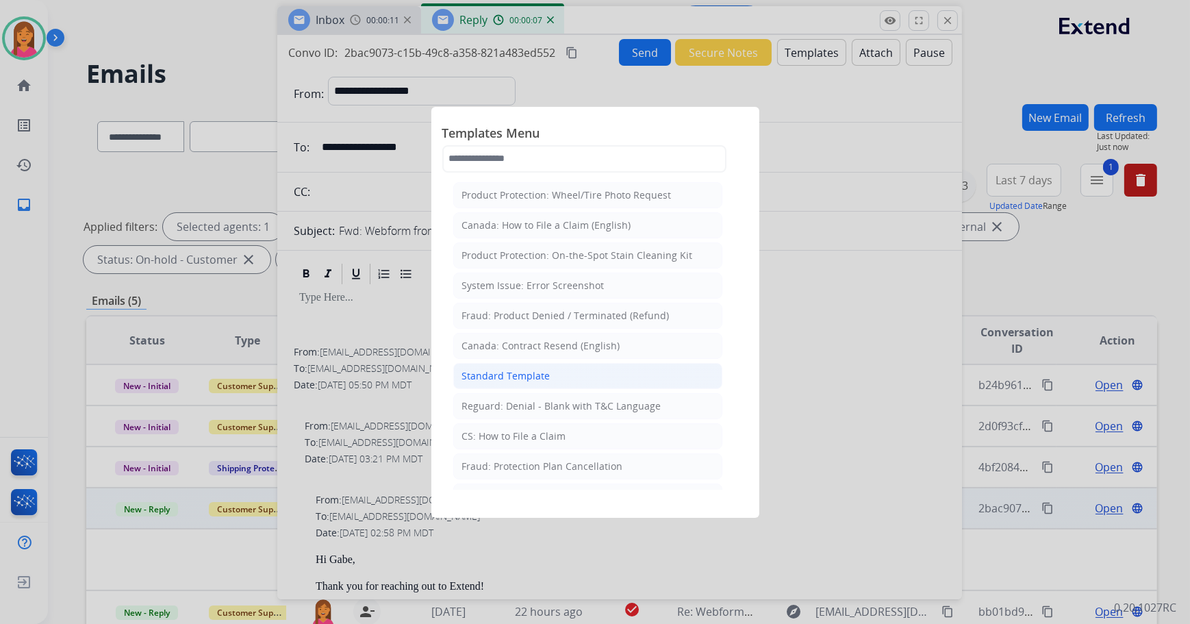
click at [554, 374] on li "Standard Template" at bounding box center [587, 376] width 269 height 26
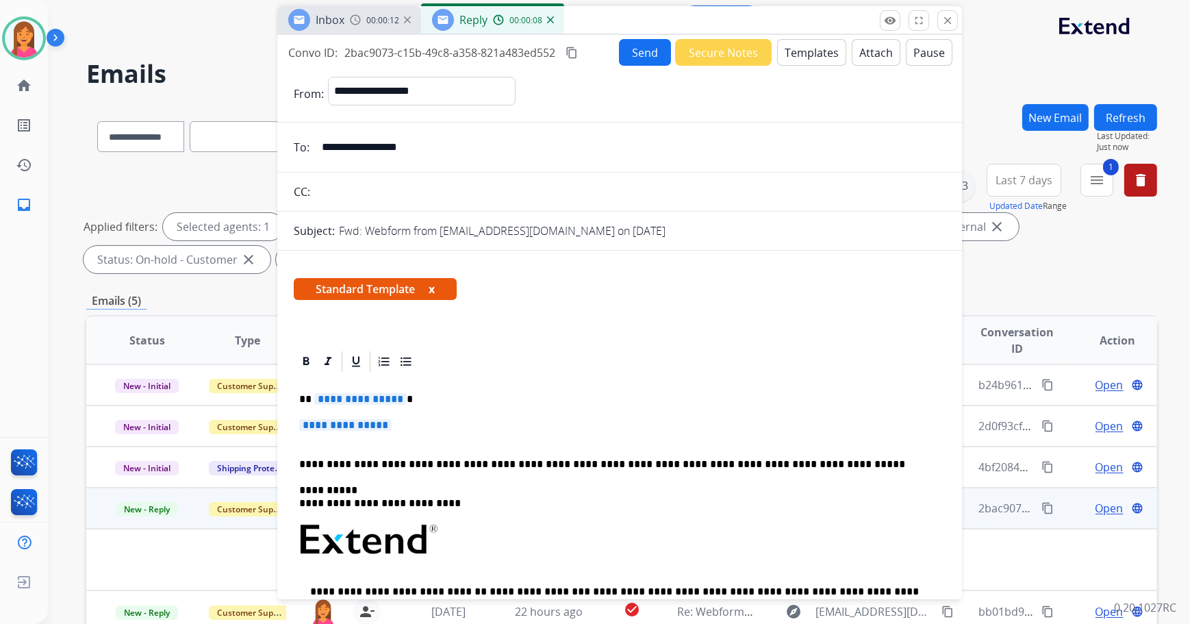
click at [433, 285] on button "x" at bounding box center [432, 289] width 6 height 16
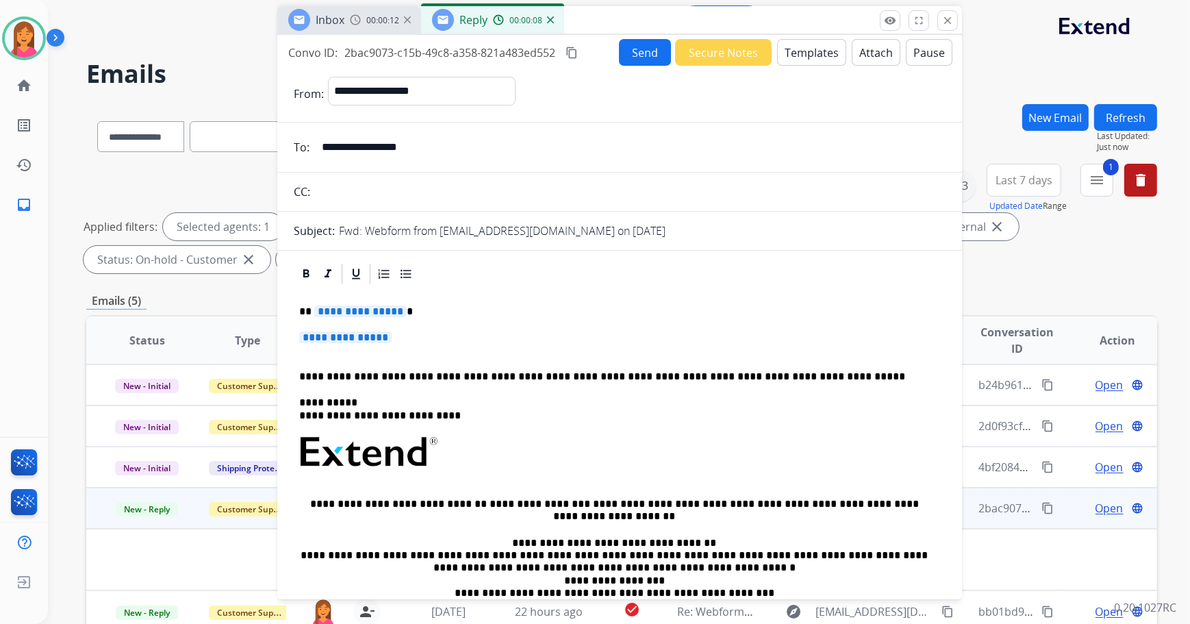
click at [408, 312] on p "**********" at bounding box center [614, 311] width 630 height 12
click at [357, 336] on span "**********" at bounding box center [345, 337] width 92 height 12
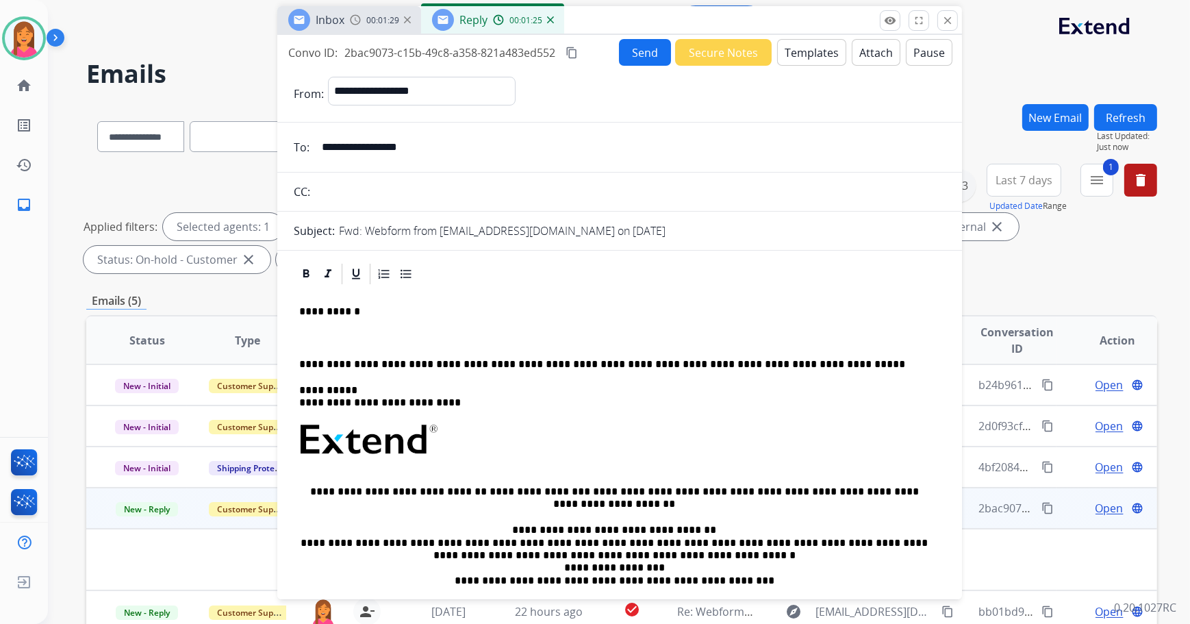
click at [310, 340] on p at bounding box center [619, 337] width 641 height 12
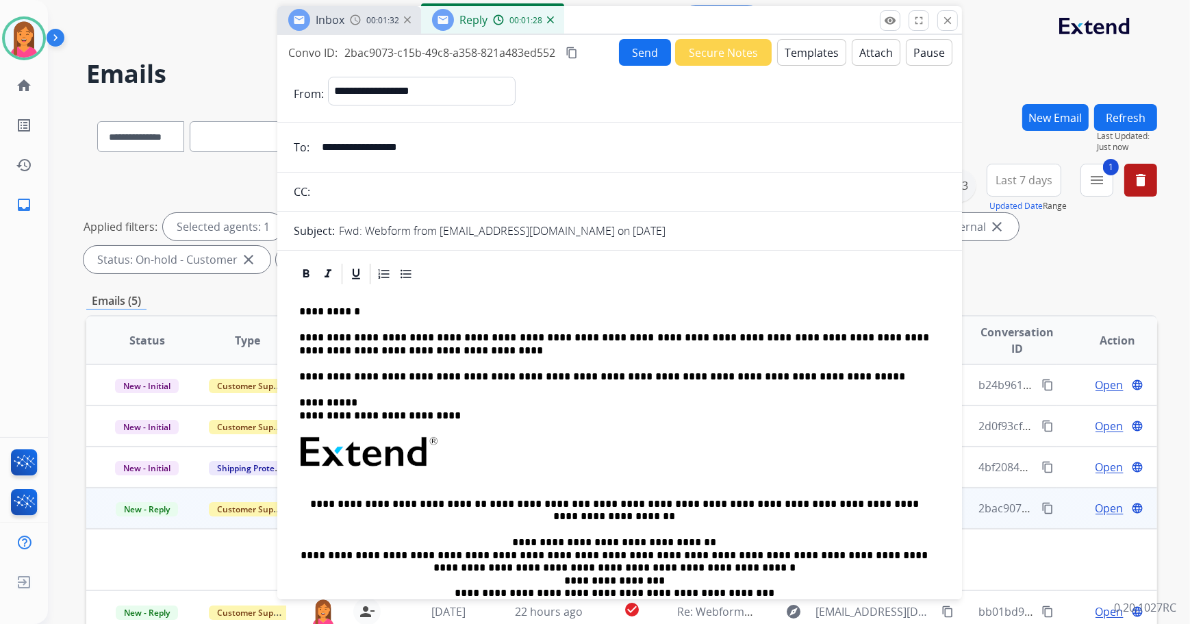
click at [452, 337] on p "**********" at bounding box center [614, 343] width 630 height 25
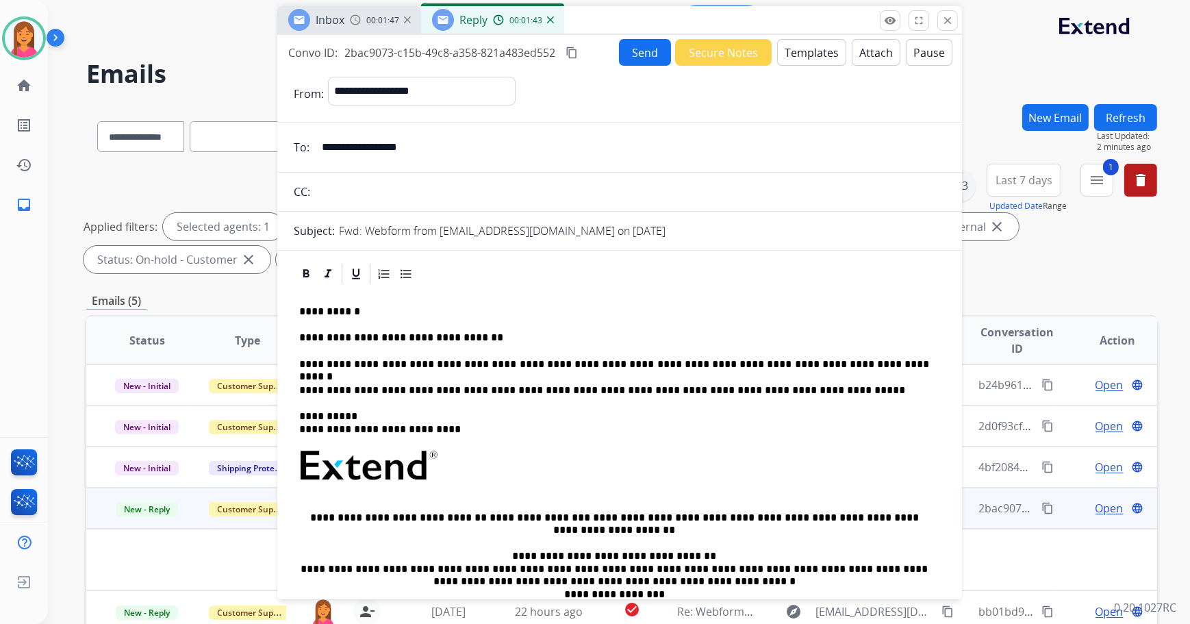
click at [622, 53] on button "Send" at bounding box center [645, 52] width 52 height 27
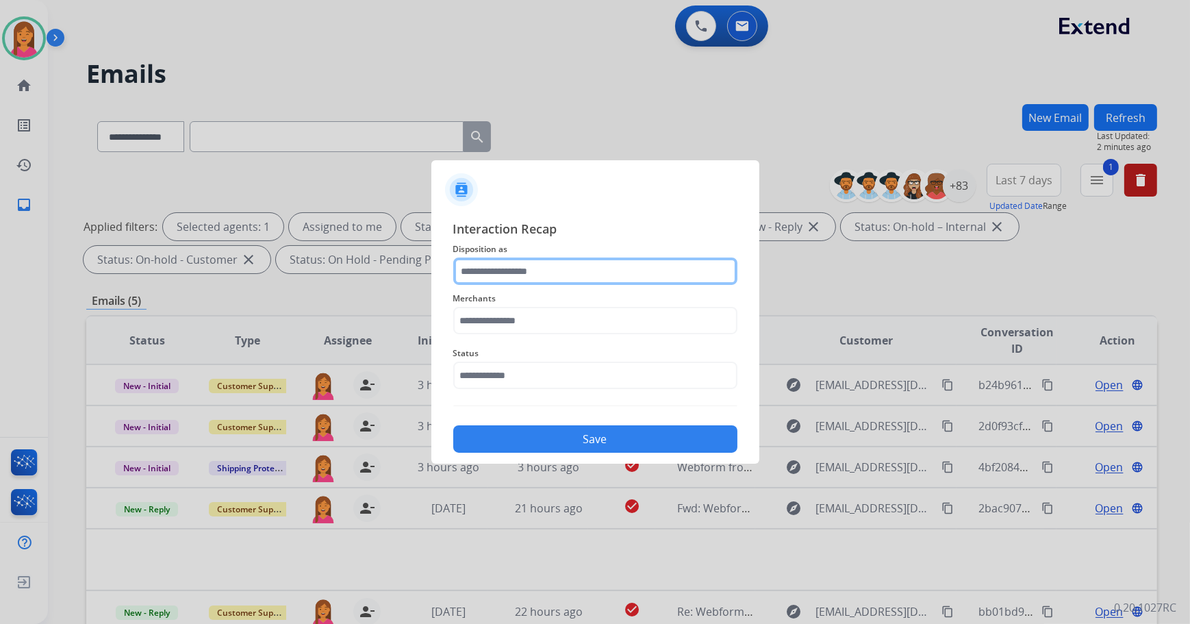
click at [500, 268] on input "text" at bounding box center [595, 270] width 284 height 27
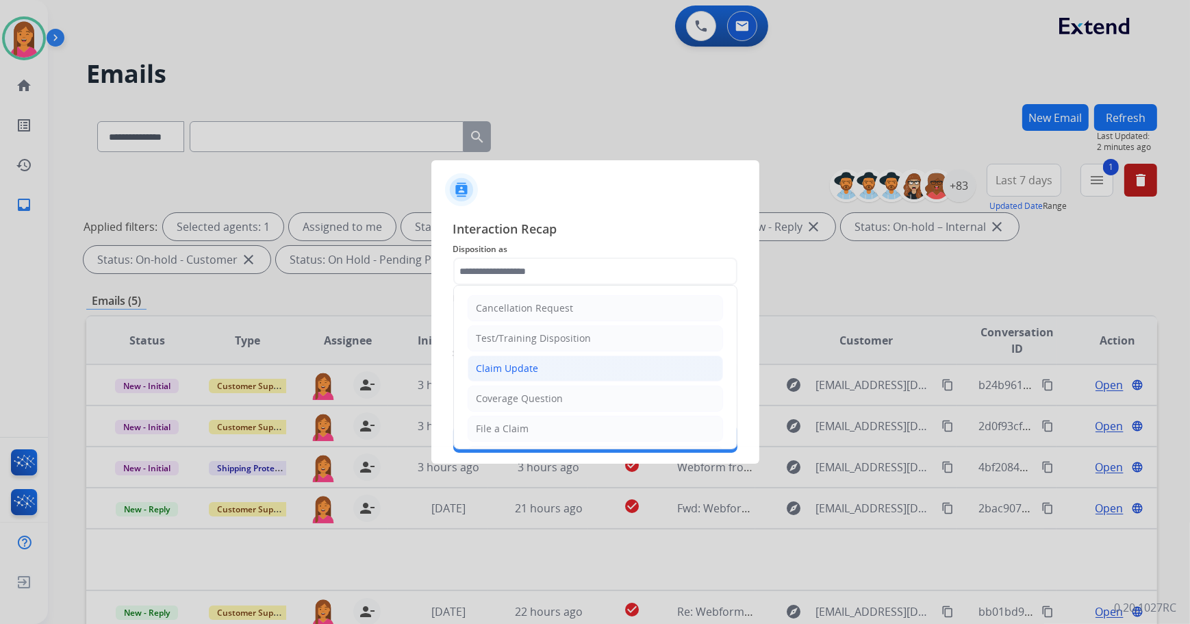
click at [515, 364] on div "Claim Update" at bounding box center [507, 368] width 62 height 14
type input "**********"
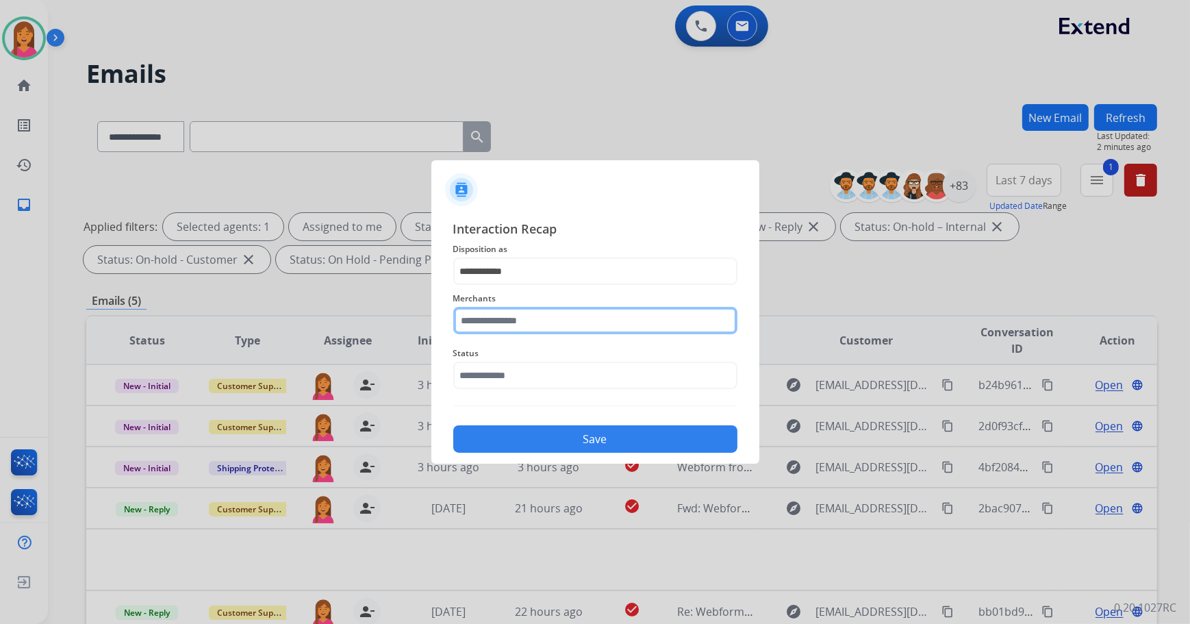
click at [479, 315] on input "text" at bounding box center [595, 320] width 284 height 27
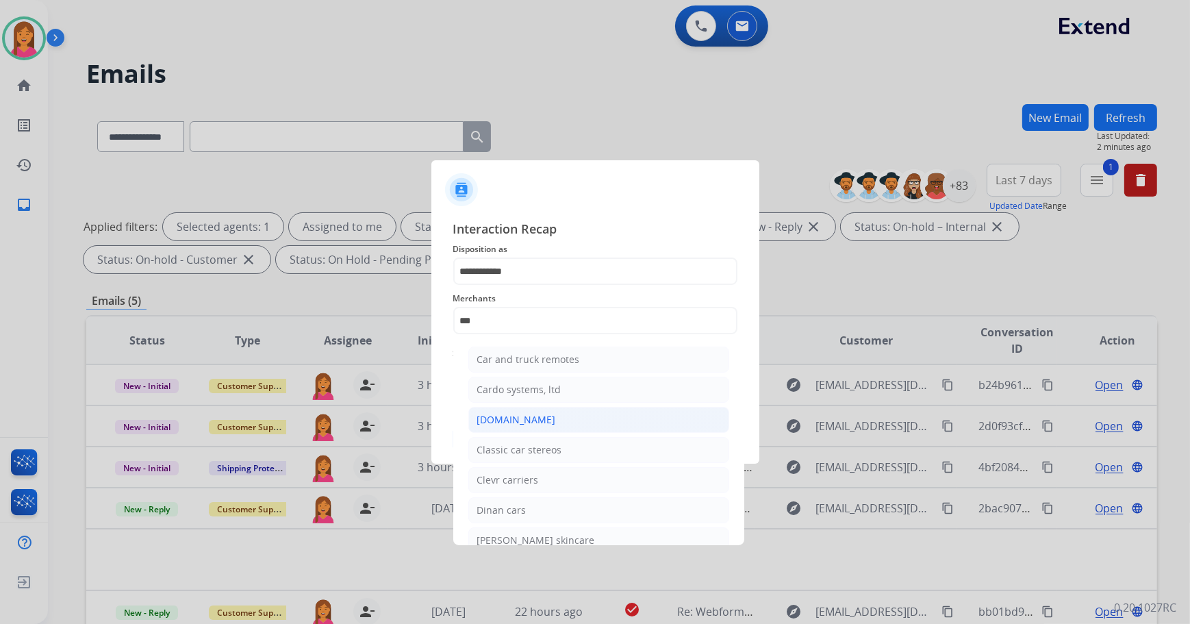
click at [530, 419] on div "[DOMAIN_NAME]" at bounding box center [516, 420] width 79 height 14
type input "**********"
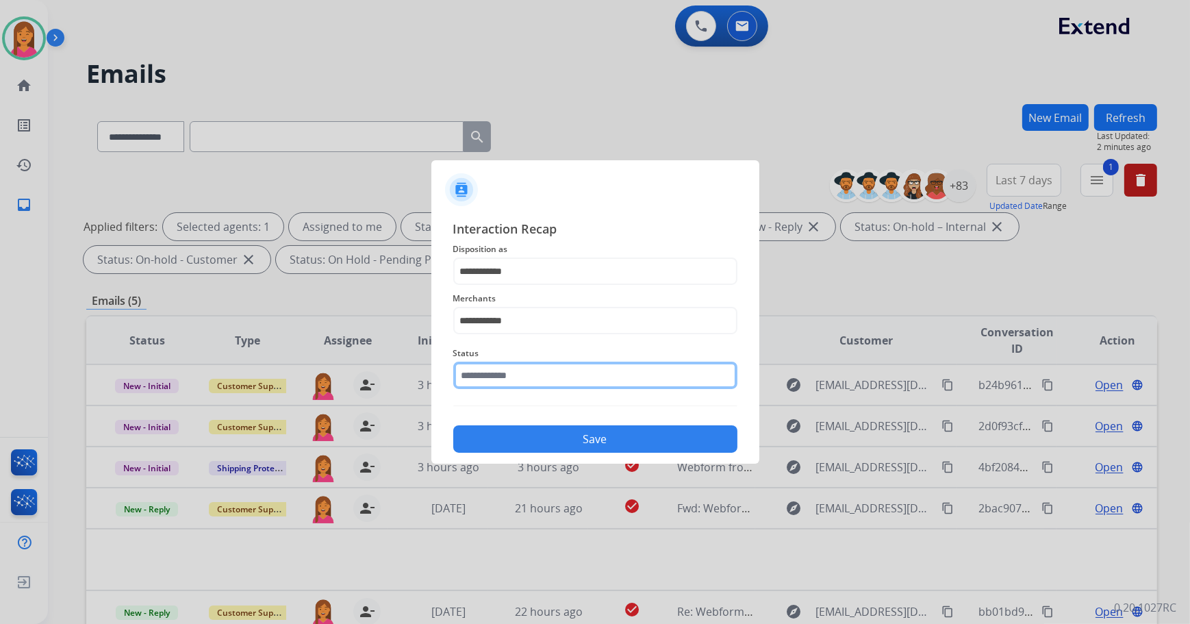
click at [512, 377] on input "text" at bounding box center [595, 374] width 284 height 27
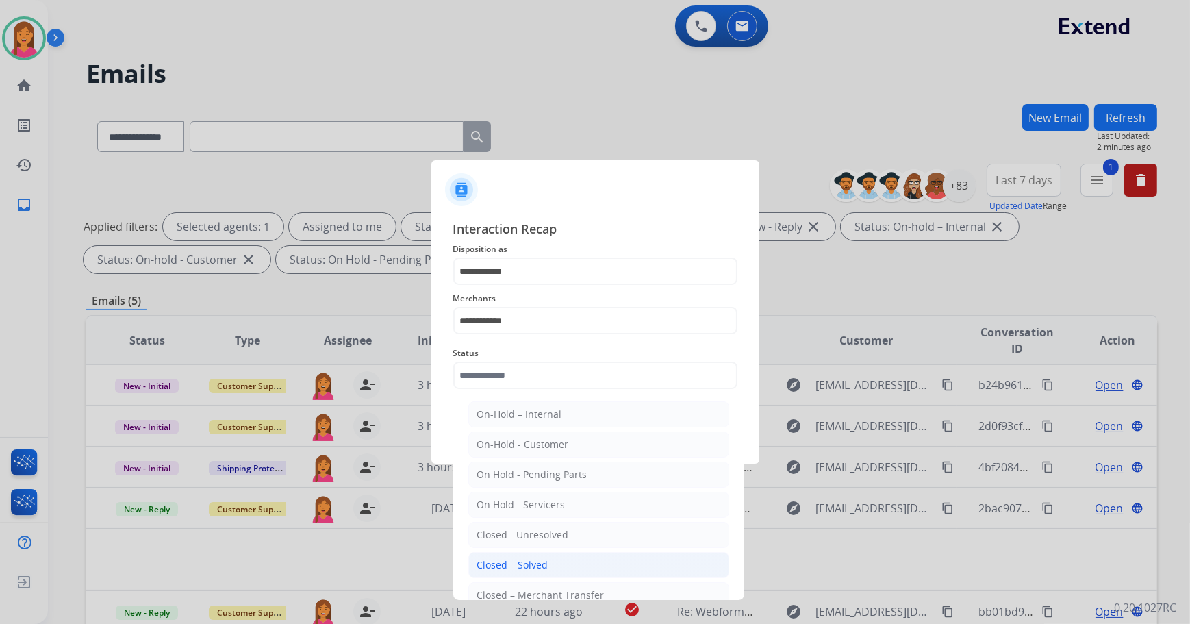
click at [537, 558] on div "Closed – Solved" at bounding box center [512, 565] width 71 height 14
type input "**********"
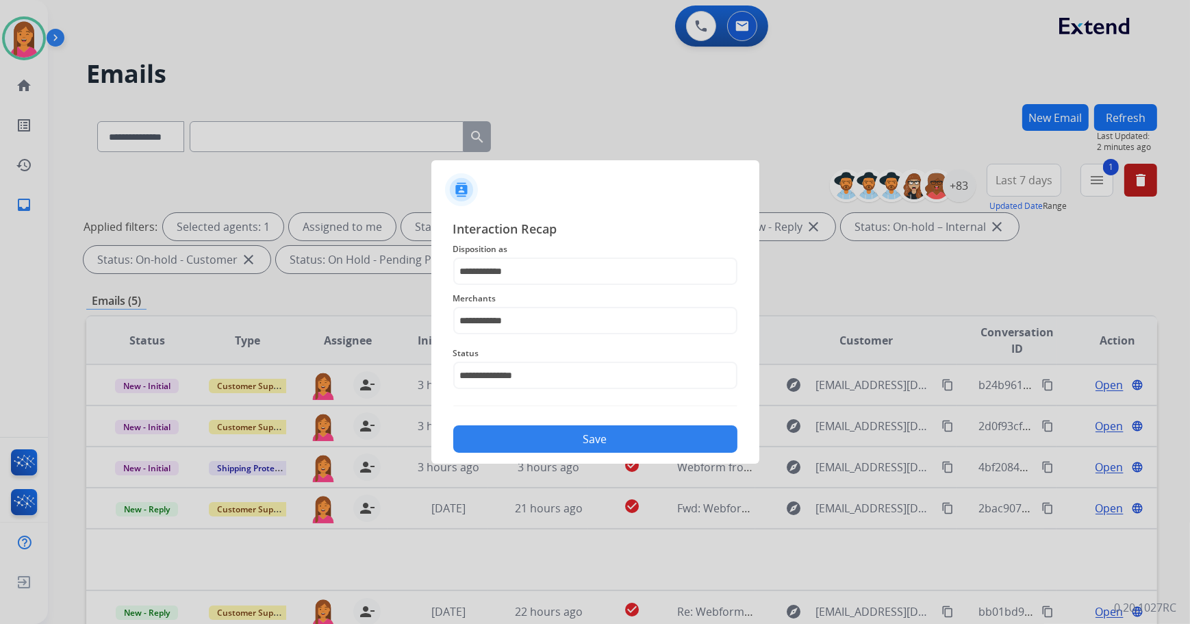
click at [490, 431] on button "Save" at bounding box center [595, 438] width 284 height 27
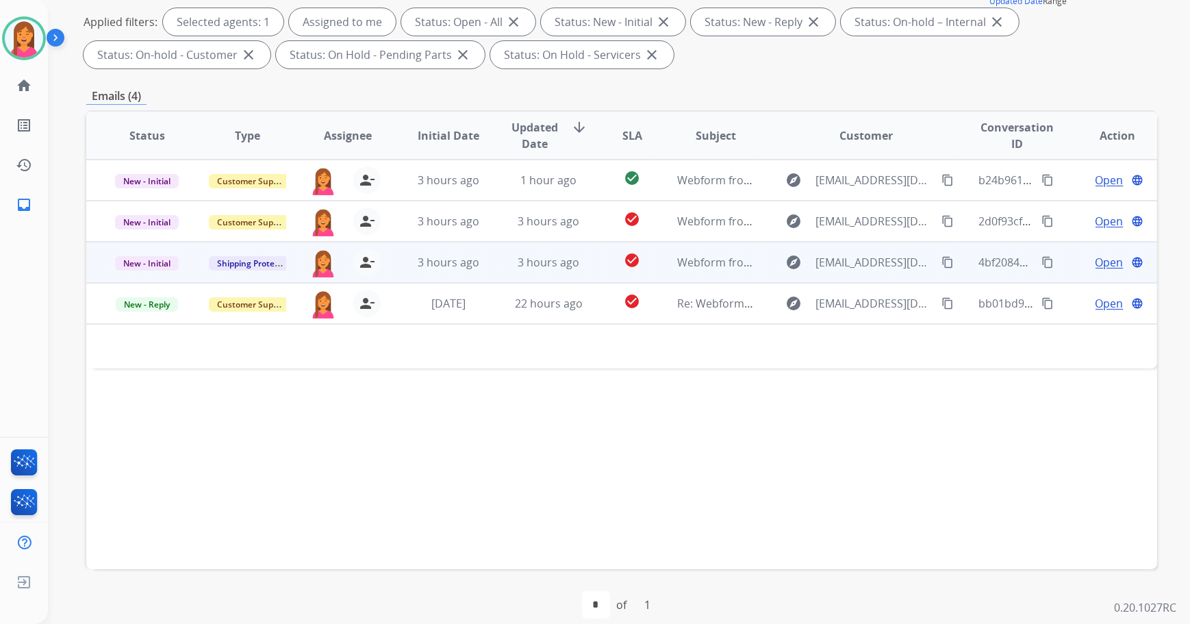
scroll to position [220, 0]
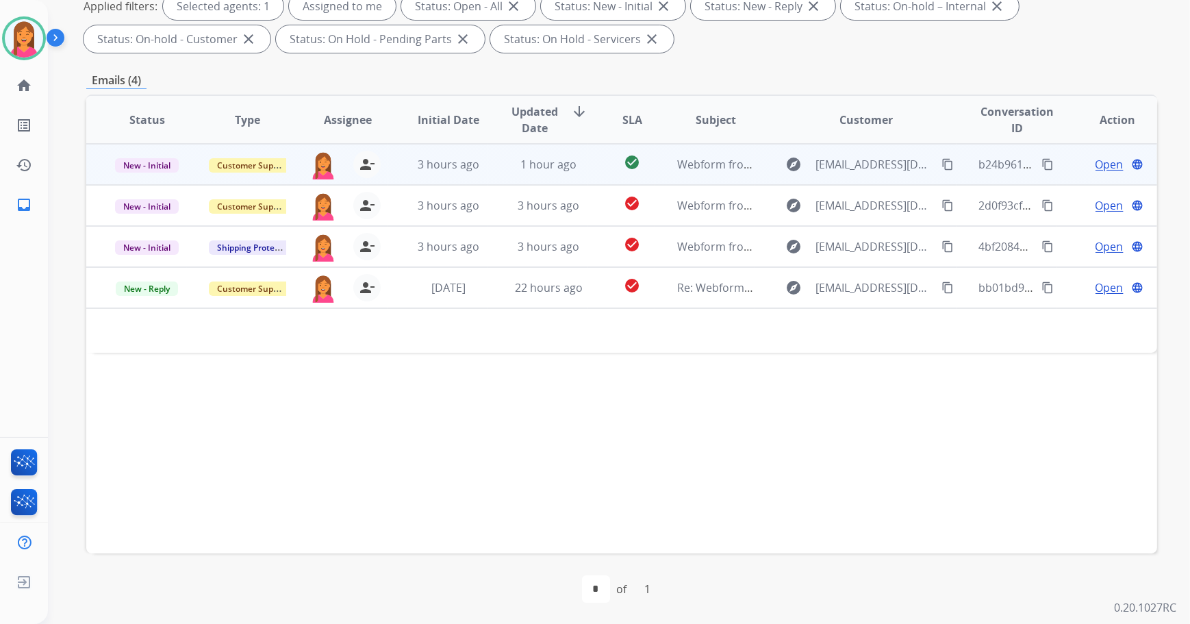
click at [595, 180] on td "check_circle" at bounding box center [621, 164] width 67 height 41
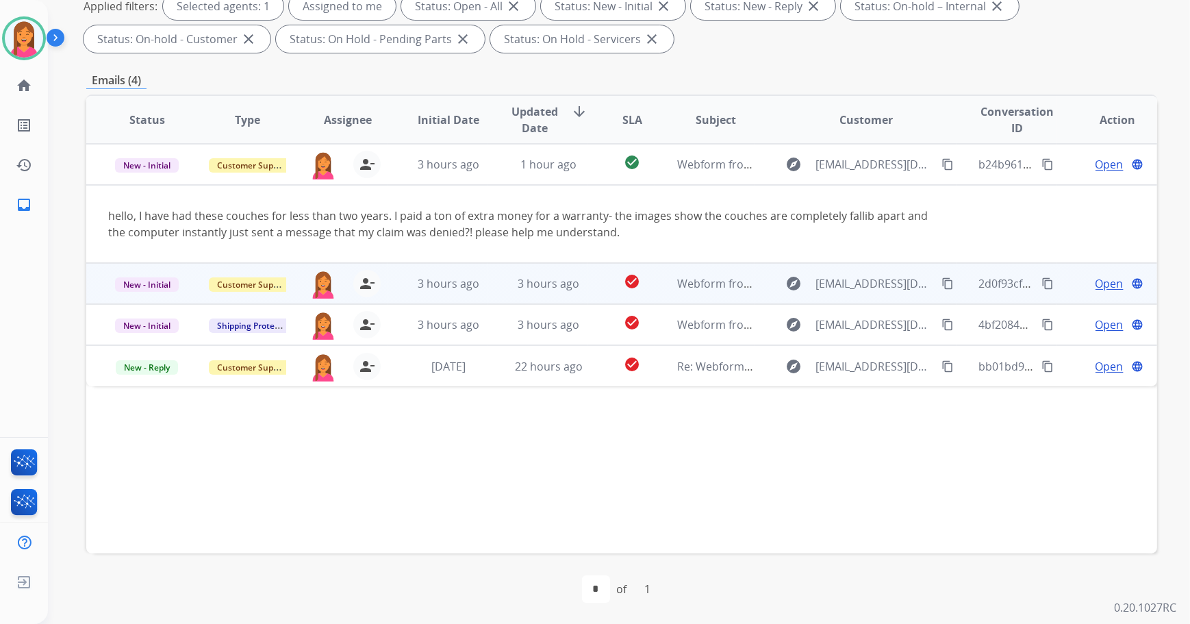
click at [607, 295] on td "check_circle" at bounding box center [621, 283] width 67 height 41
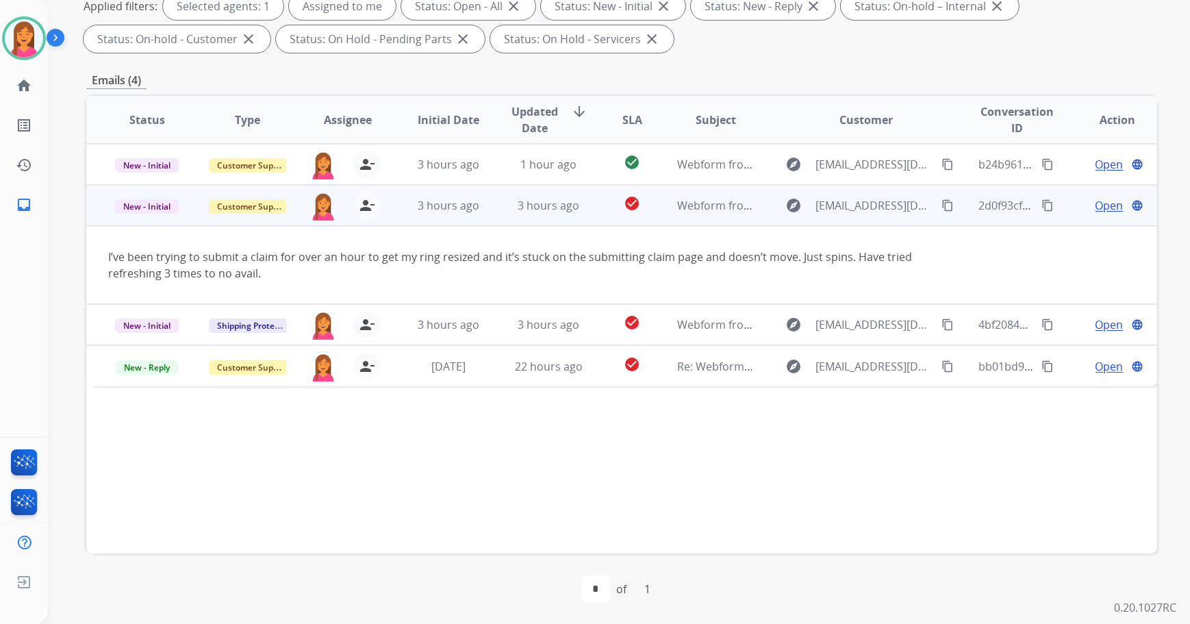
click at [1108, 204] on span "Open" at bounding box center [1109, 205] width 28 height 16
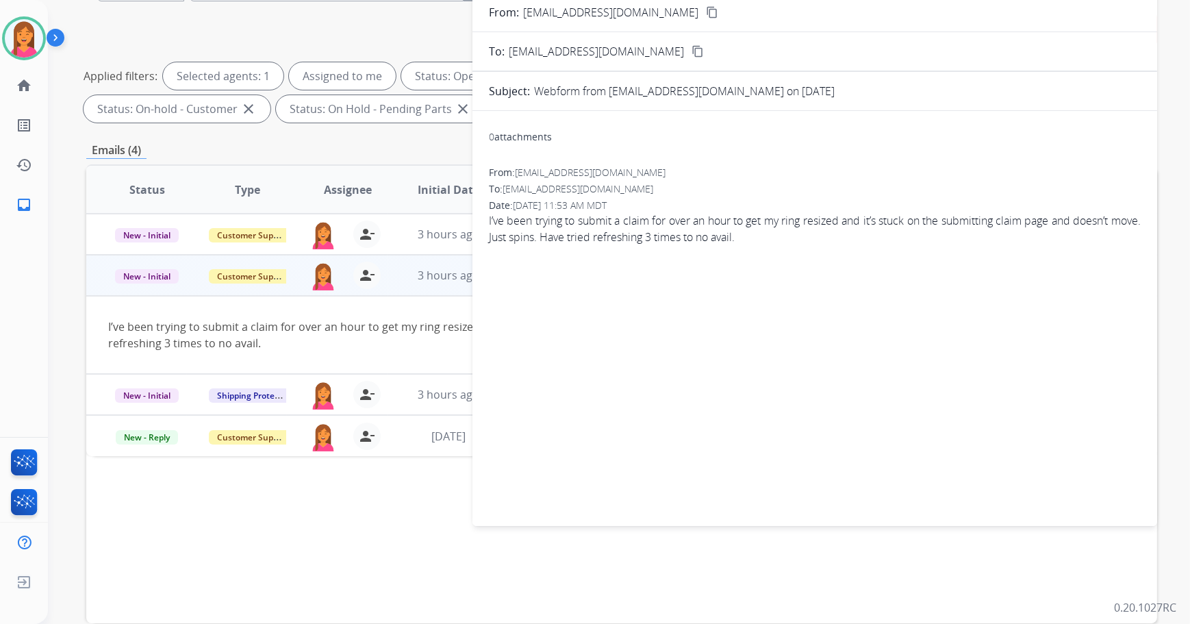
scroll to position [0, 0]
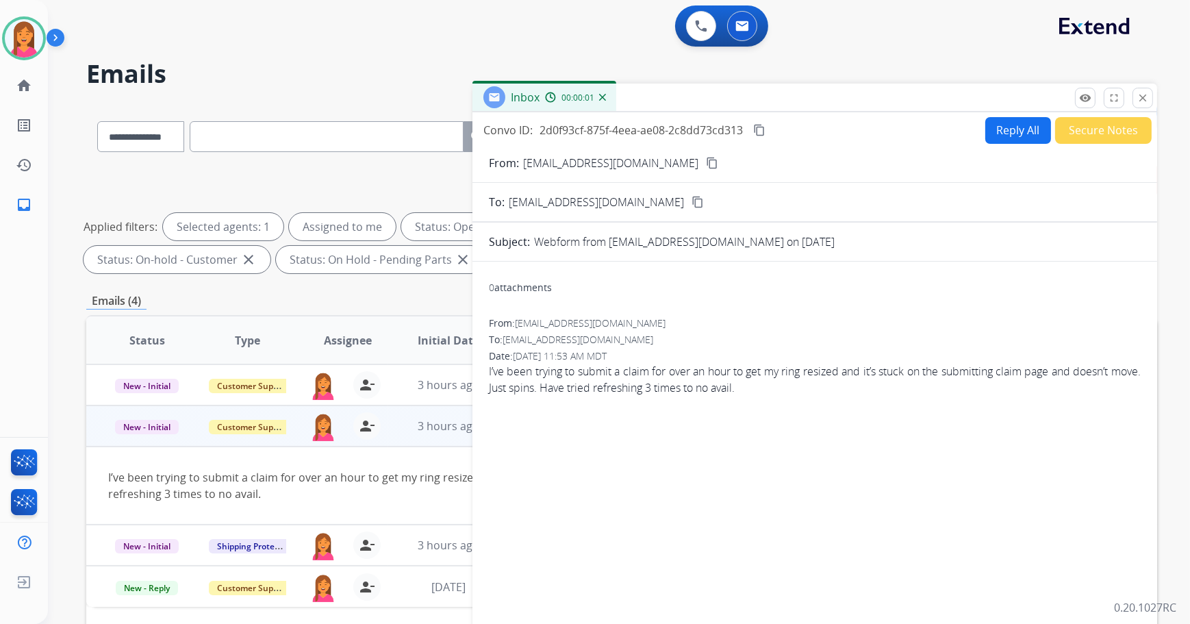
click at [1006, 138] on button "Reply All" at bounding box center [1018, 130] width 66 height 27
select select "**********"
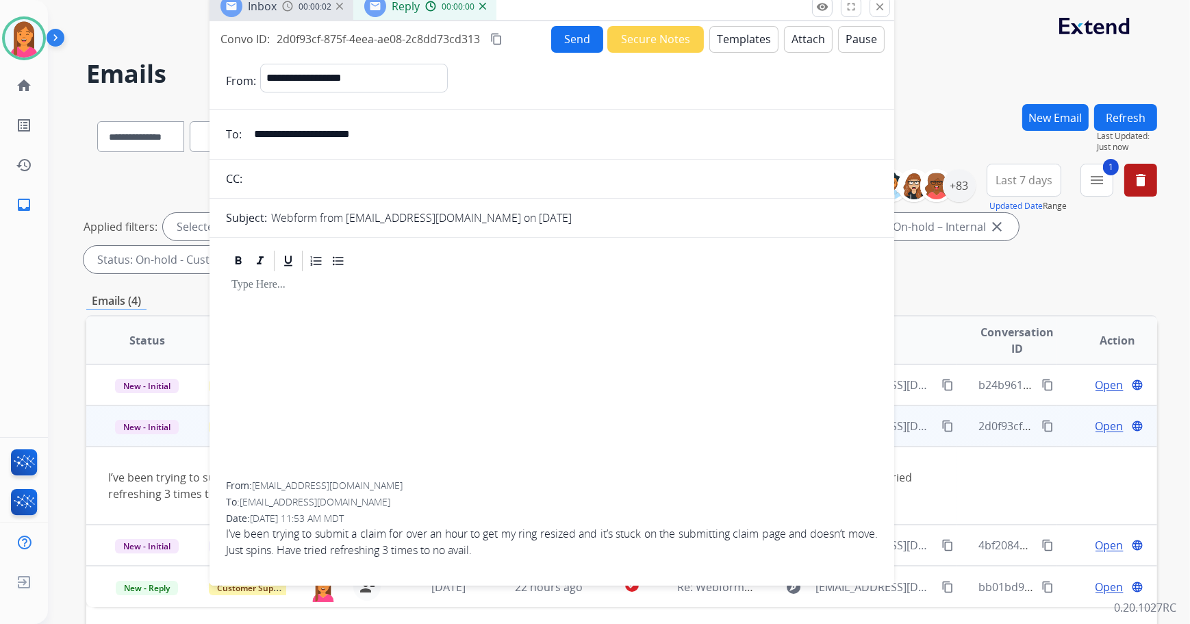
drag, startPoint x: 979, startPoint y: 101, endPoint x: 725, endPoint y: 16, distance: 267.6
click at [719, 15] on div "Inbox 00:00:02 Reply 00:00:00" at bounding box center [551, 6] width 685 height 29
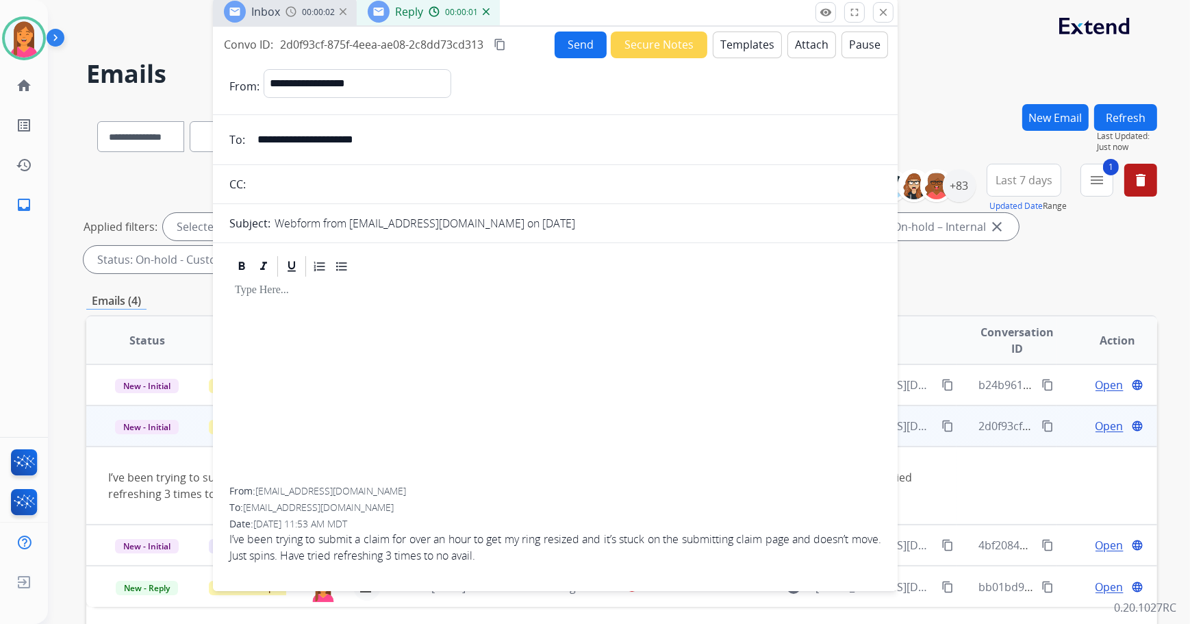
click at [749, 38] on button "Templates" at bounding box center [747, 44] width 69 height 27
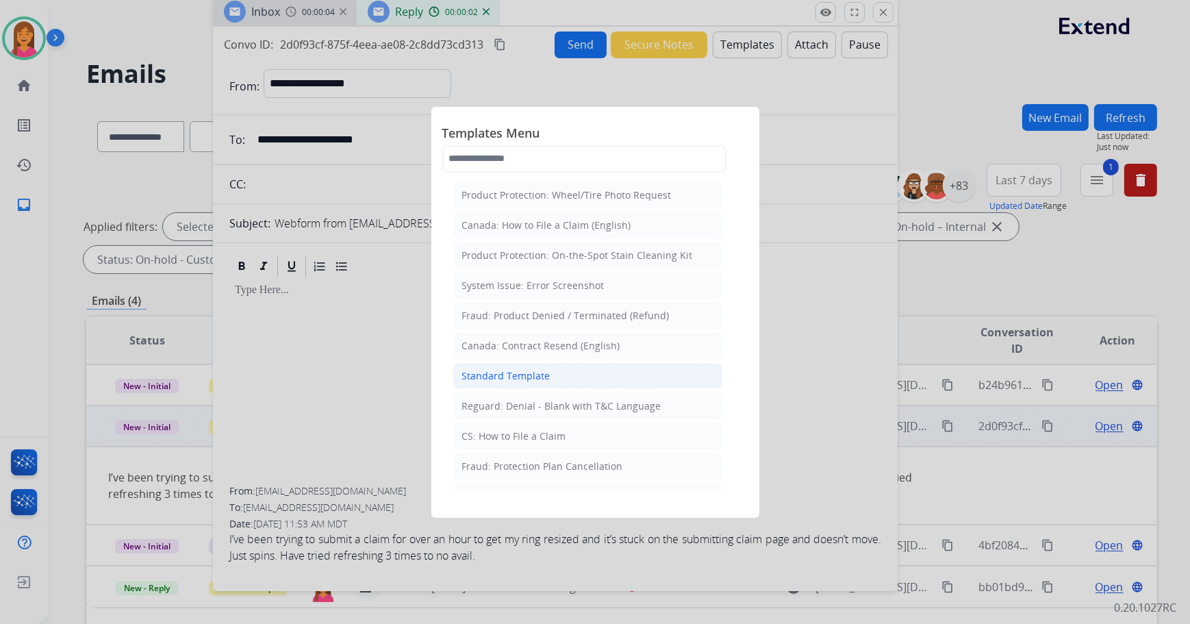
click at [507, 371] on div "Standard Template" at bounding box center [506, 376] width 88 height 14
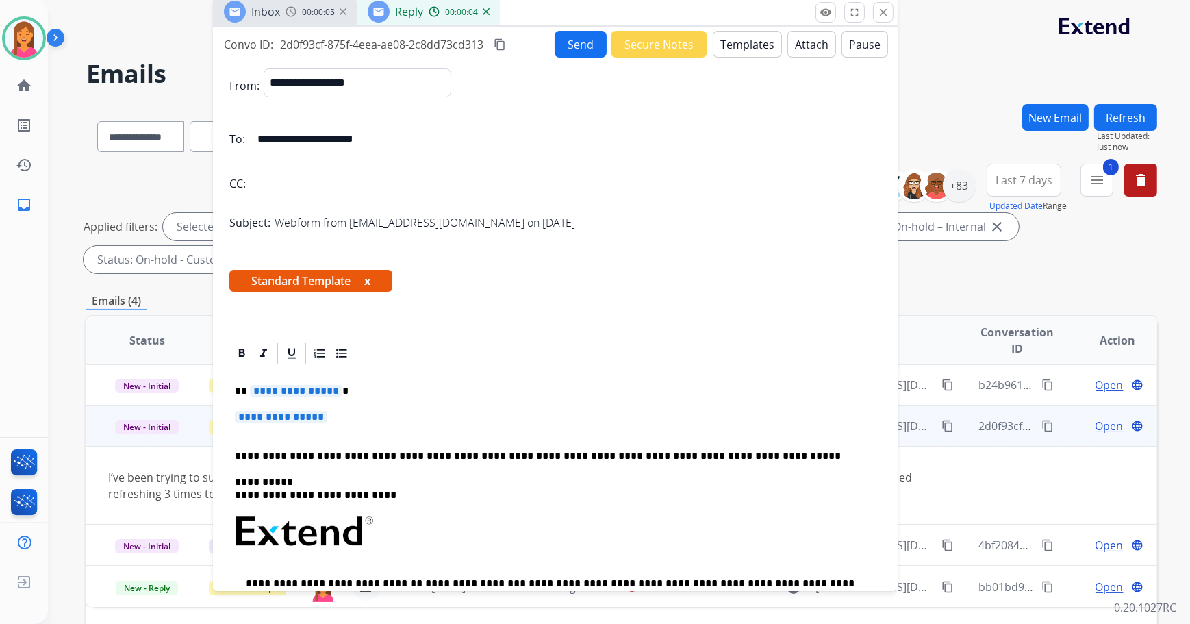
click at [370, 279] on button "x" at bounding box center [367, 280] width 6 height 16
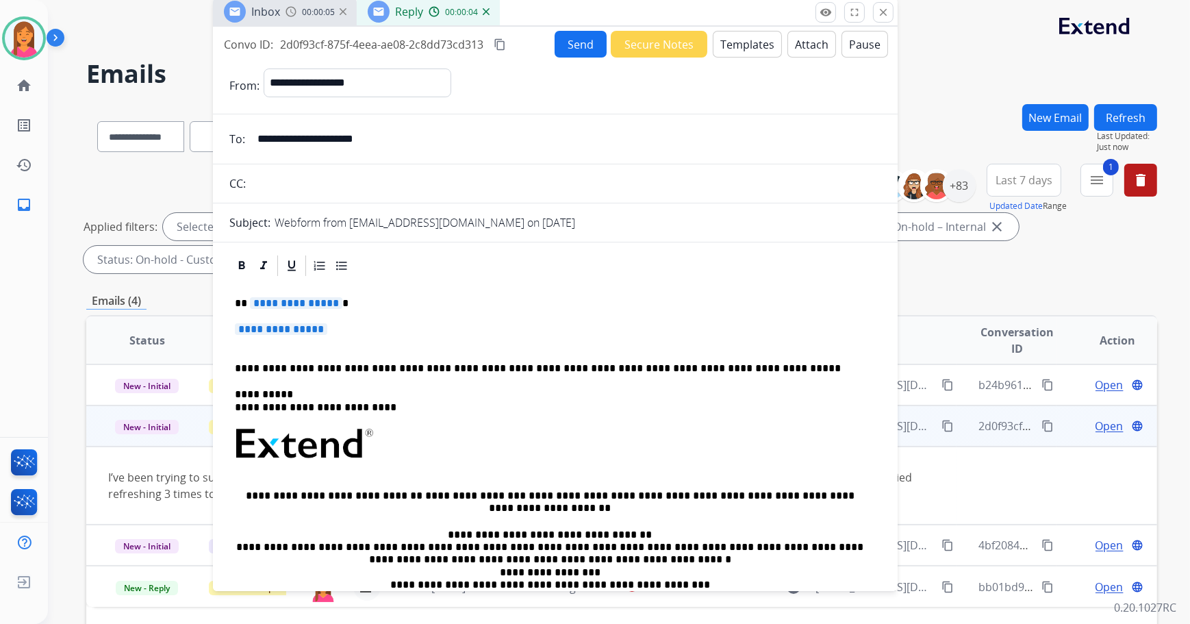
click at [356, 303] on p "**********" at bounding box center [550, 303] width 630 height 12
drag, startPoint x: 411, startPoint y: 138, endPoint x: 247, endPoint y: 149, distance: 164.0
click at [247, 149] on div "**********" at bounding box center [555, 138] width 685 height 27
click at [267, 304] on p "**" at bounding box center [550, 303] width 630 height 12
click at [335, 331] on p "**********" at bounding box center [555, 335] width 641 height 25
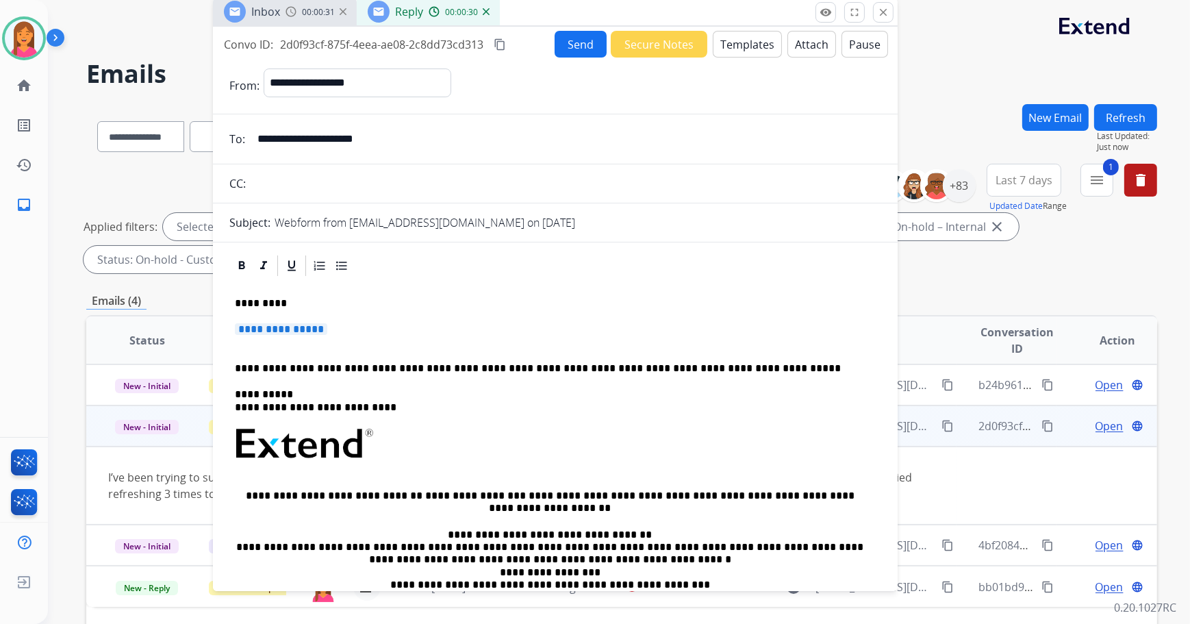
click at [327, 327] on span "**********" at bounding box center [281, 329] width 92 height 12
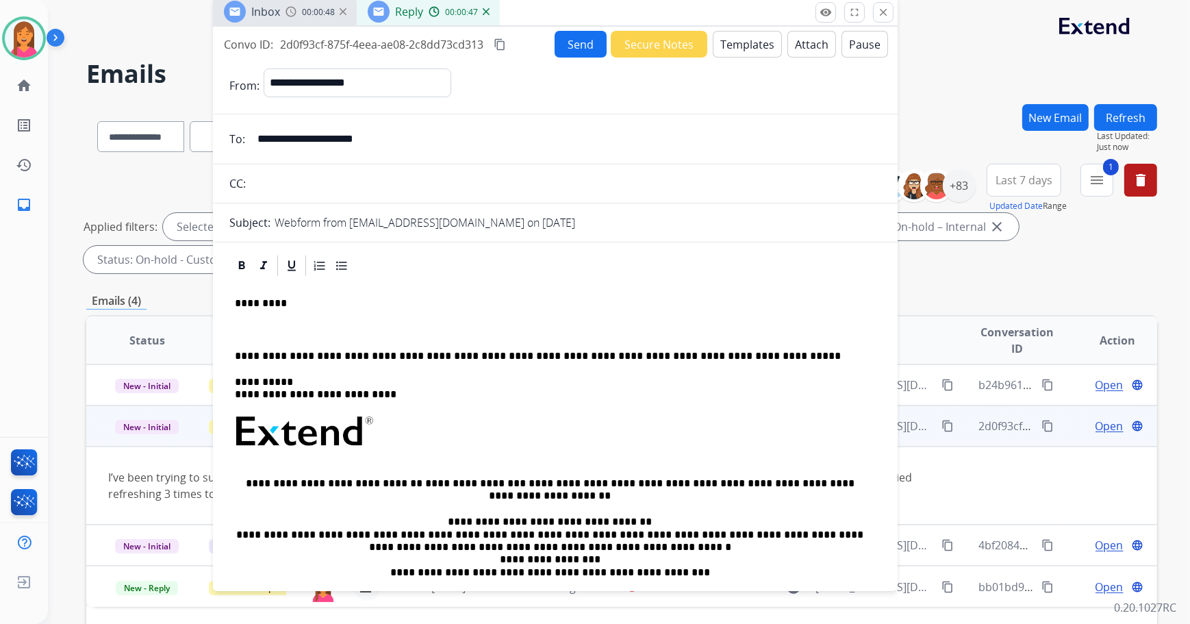
click at [252, 323] on p at bounding box center [555, 329] width 641 height 12
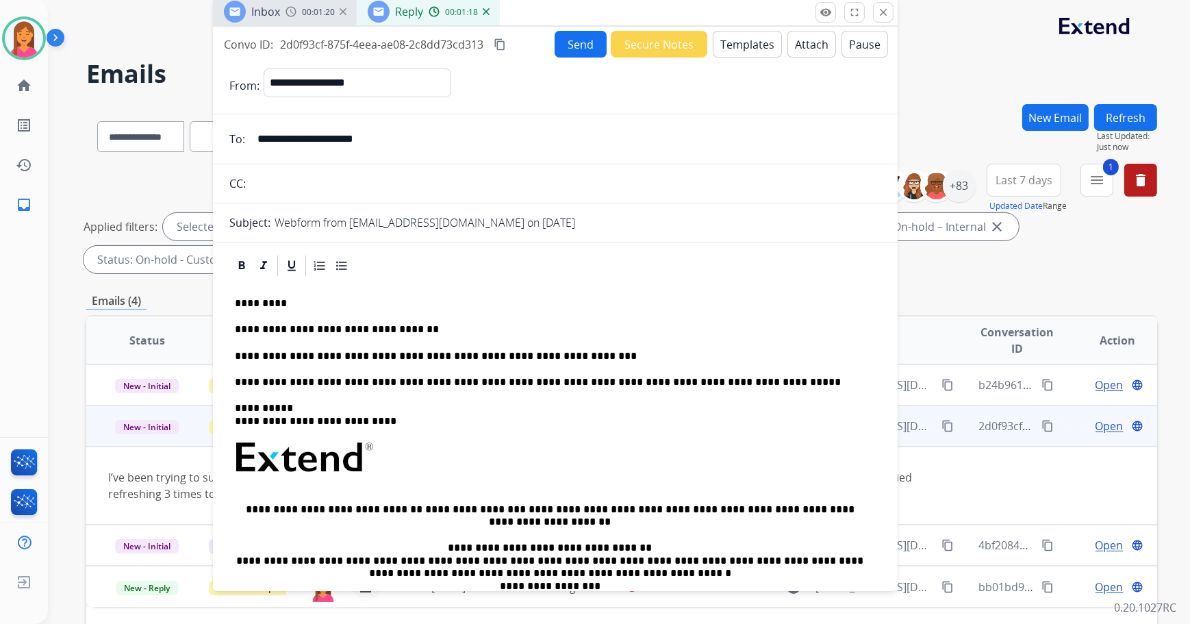
click at [582, 36] on button "Send" at bounding box center [580, 44] width 52 height 27
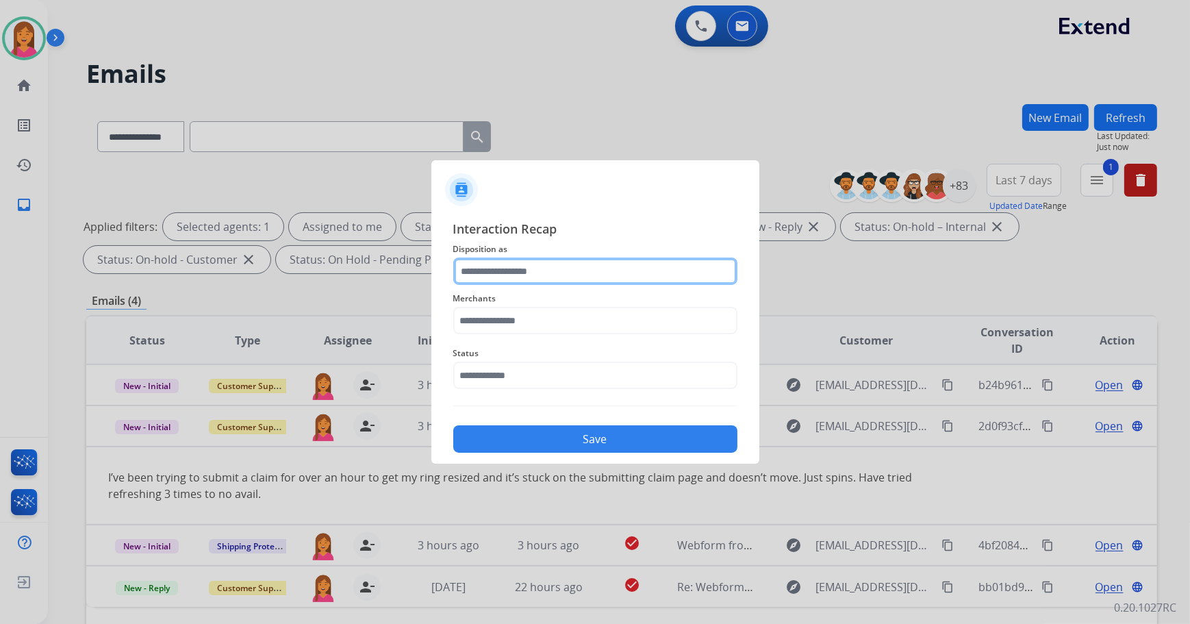
click at [518, 270] on input "text" at bounding box center [595, 270] width 284 height 27
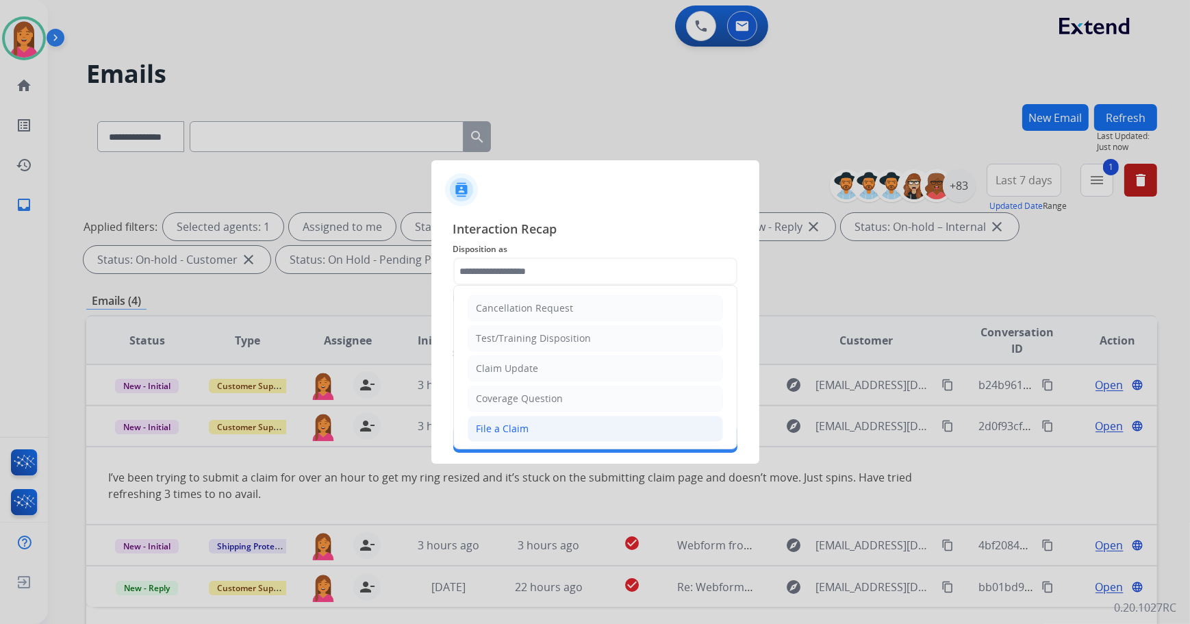
click at [495, 423] on div "File a Claim" at bounding box center [502, 429] width 53 height 14
type input "**********"
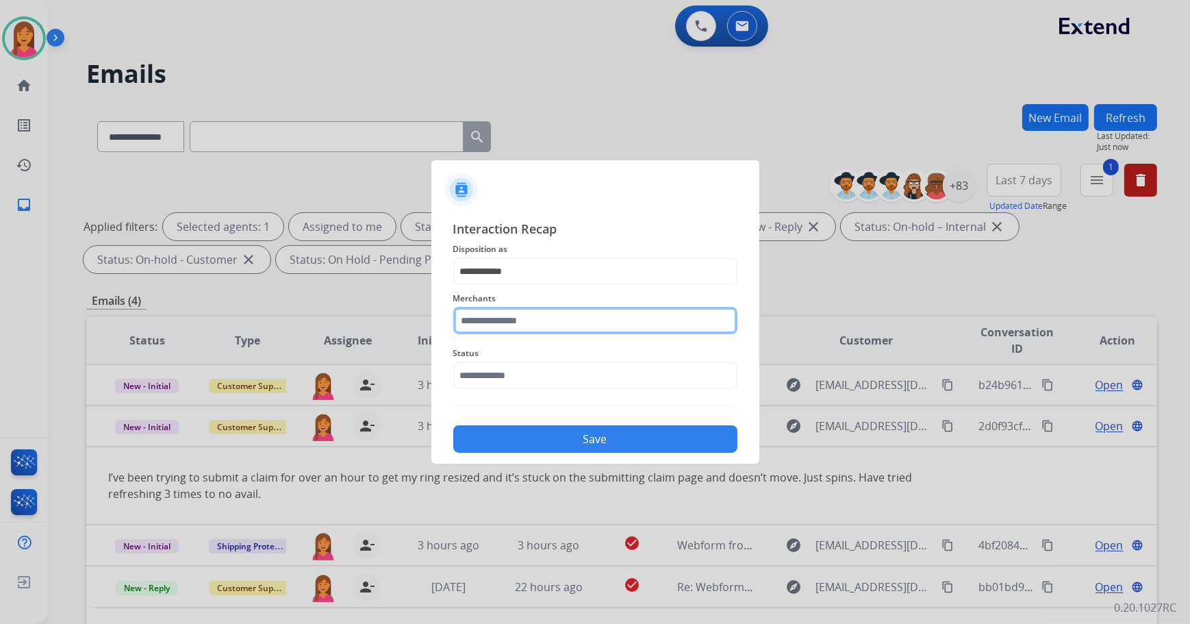
click at [485, 322] on input "text" at bounding box center [595, 320] width 284 height 27
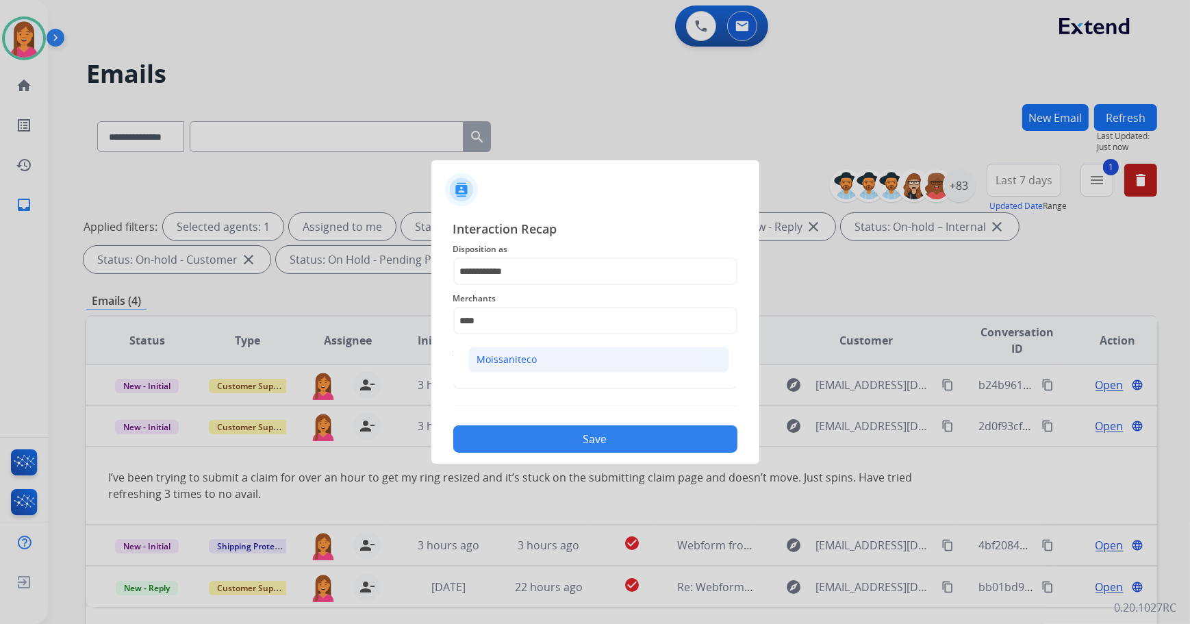
click at [492, 346] on li "Moissaniteco" at bounding box center [598, 359] width 261 height 26
type input "**********"
click at [494, 377] on input "text" at bounding box center [595, 374] width 284 height 27
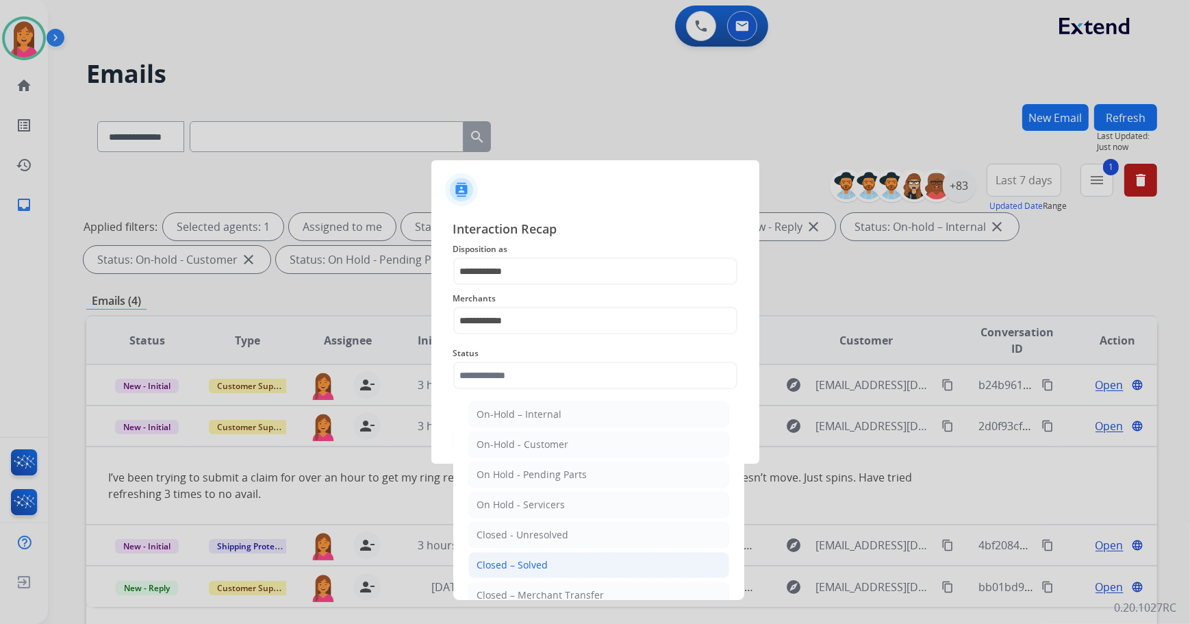
click at [499, 563] on div "Closed – Solved" at bounding box center [512, 565] width 71 height 14
type input "**********"
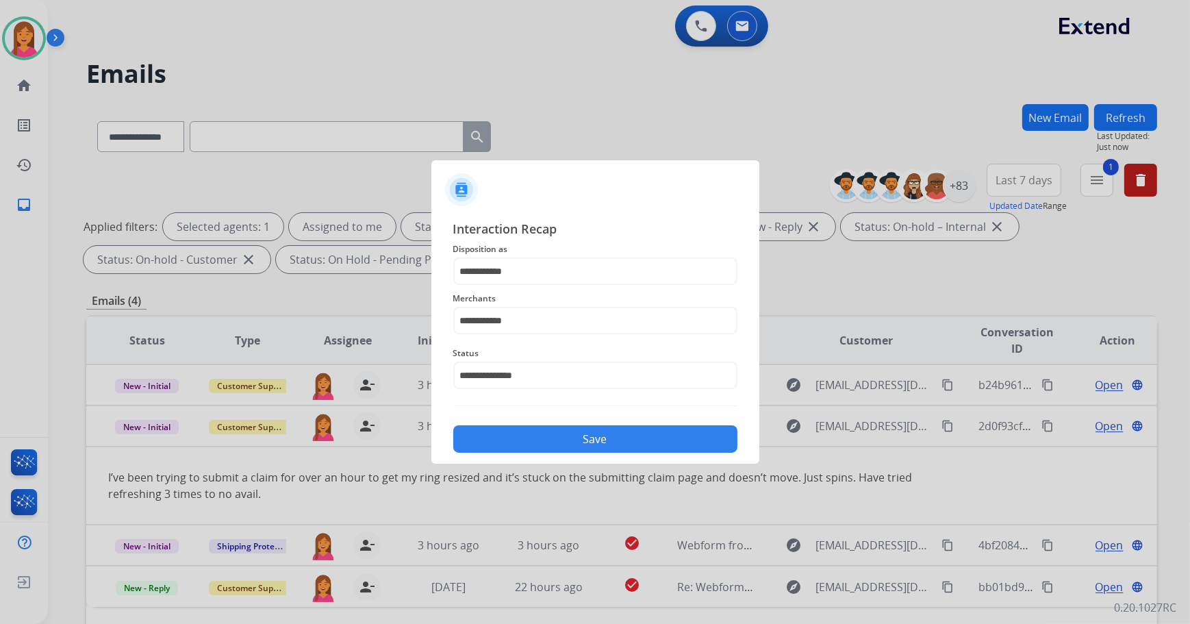
click at [532, 433] on button "Save" at bounding box center [595, 438] width 284 height 27
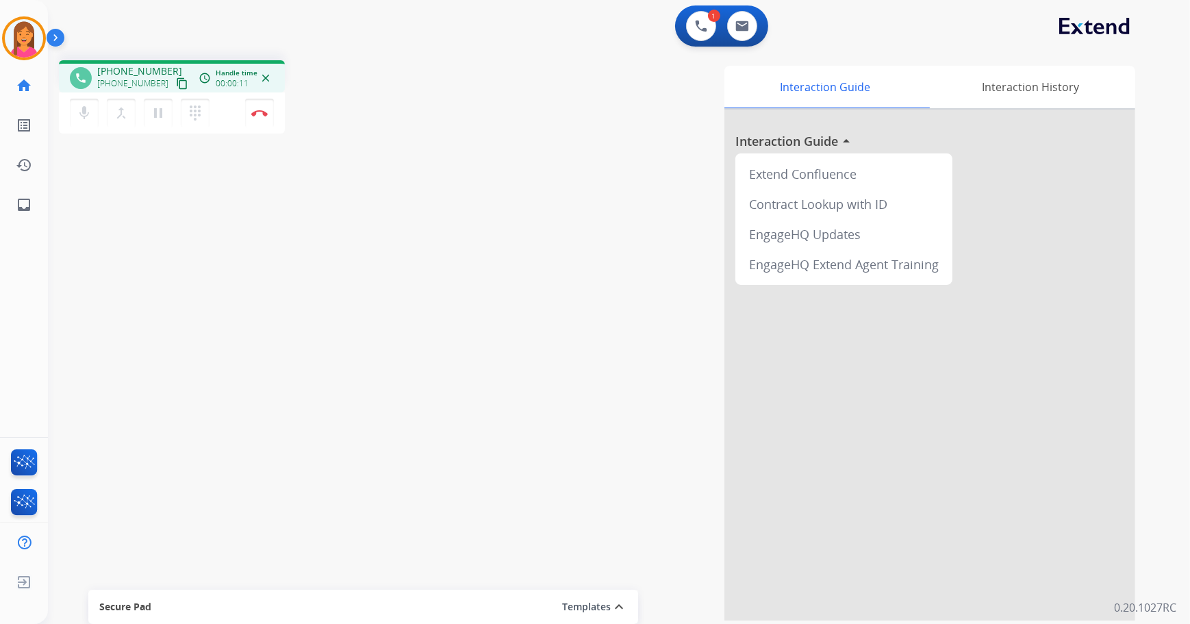
click at [176, 84] on mat-icon "content_copy" at bounding box center [182, 83] width 12 height 12
click at [257, 110] on img at bounding box center [259, 113] width 16 height 7
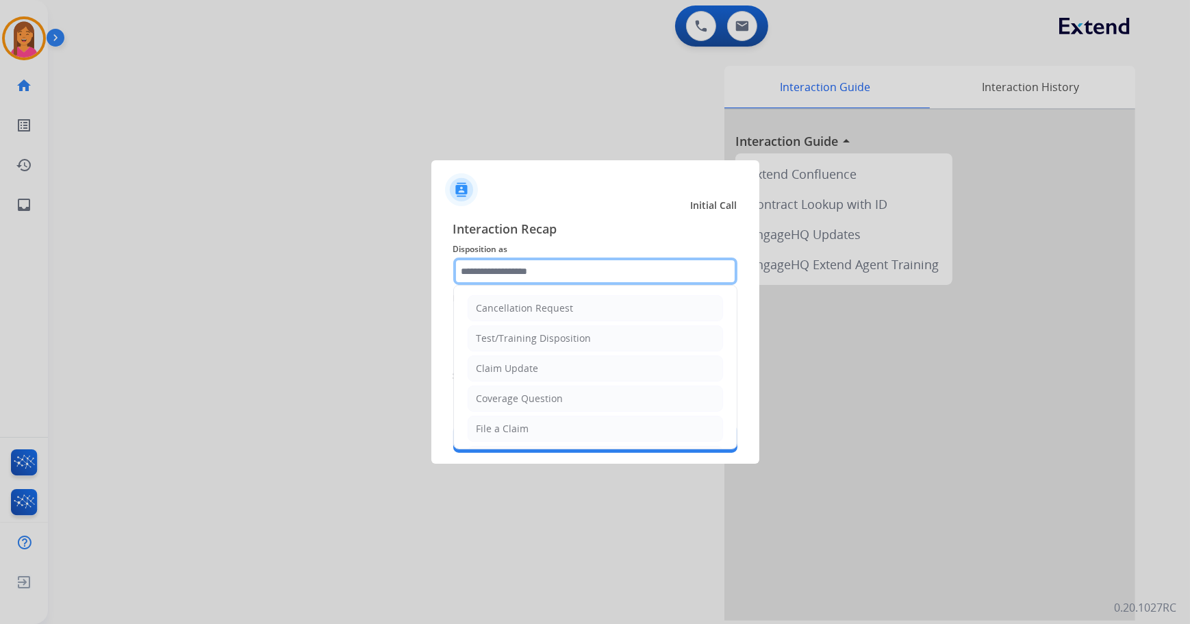
click at [570, 271] on input "text" at bounding box center [595, 270] width 284 height 27
click at [543, 427] on li "File a Claim" at bounding box center [595, 429] width 255 height 26
type input "**********"
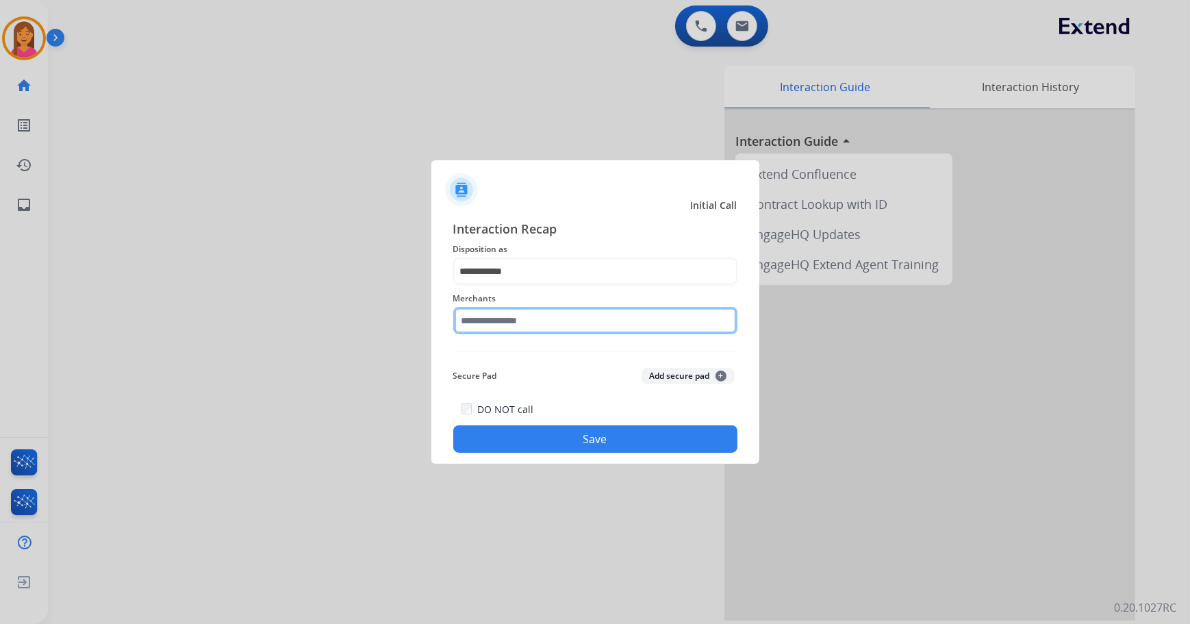
click at [514, 323] on input "text" at bounding box center [595, 320] width 284 height 27
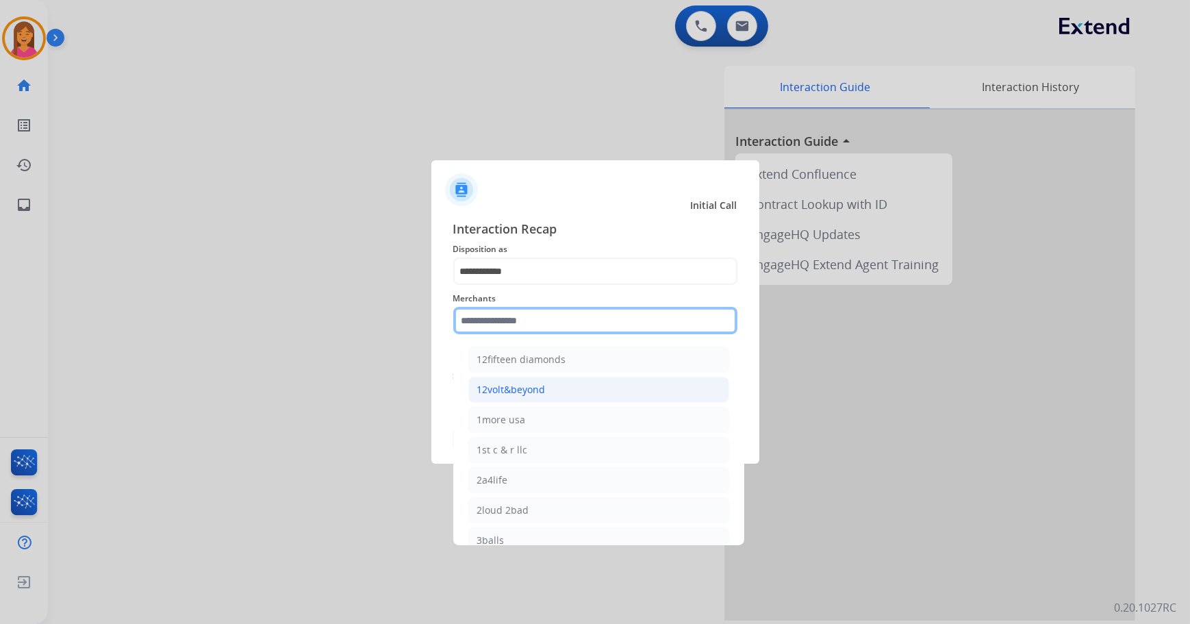
type input "*"
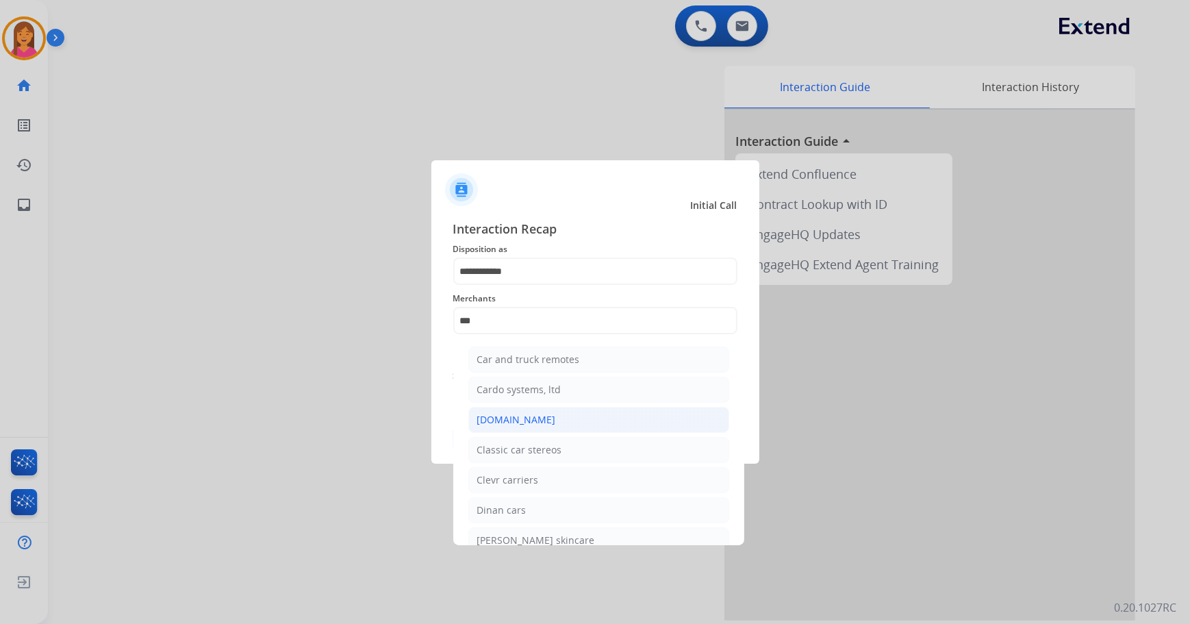
click at [502, 415] on div "[DOMAIN_NAME]" at bounding box center [516, 420] width 79 height 14
type input "**********"
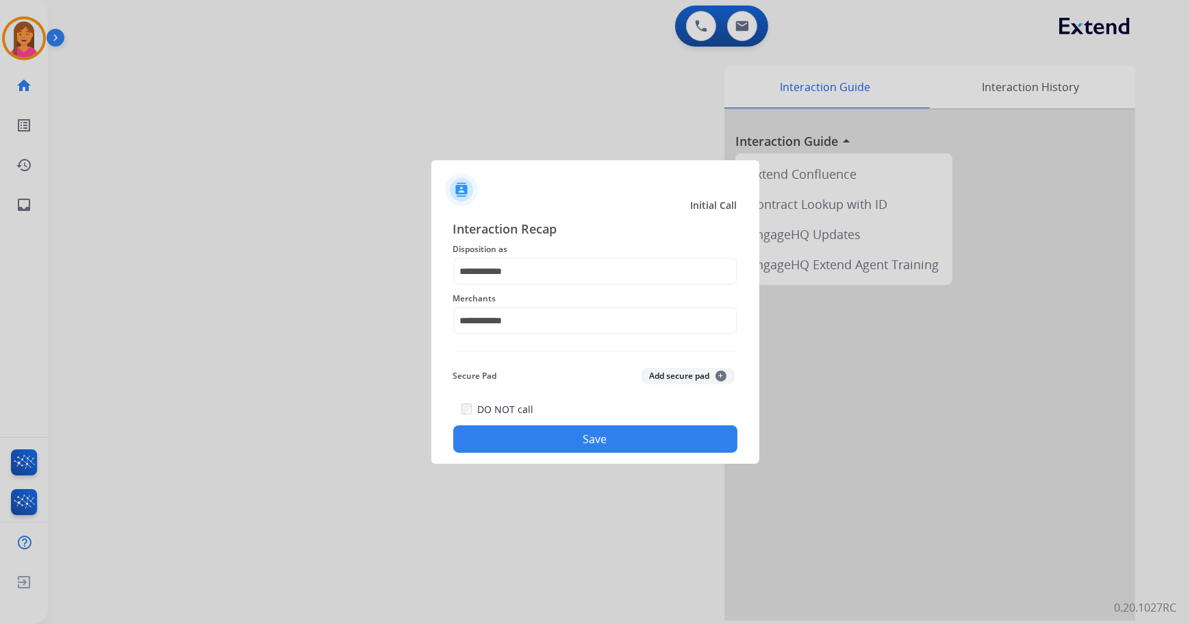
click at [522, 444] on button "Save" at bounding box center [595, 438] width 284 height 27
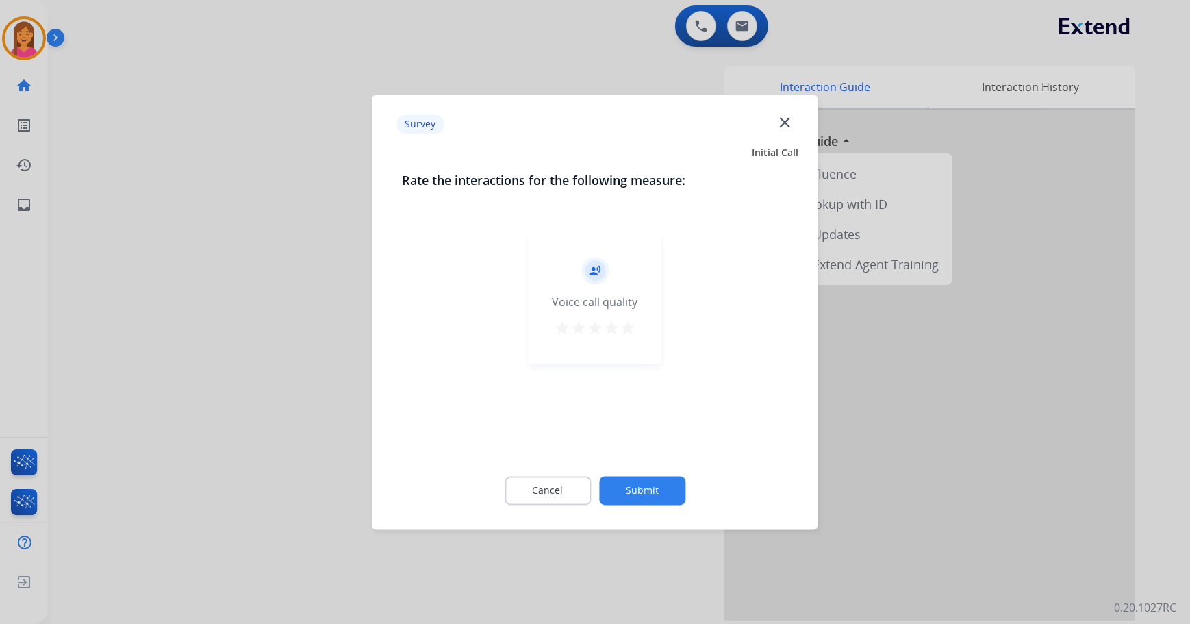
click at [629, 329] on mat-icon "star" at bounding box center [628, 328] width 16 height 16
click at [657, 490] on button "Submit" at bounding box center [642, 490] width 86 height 29
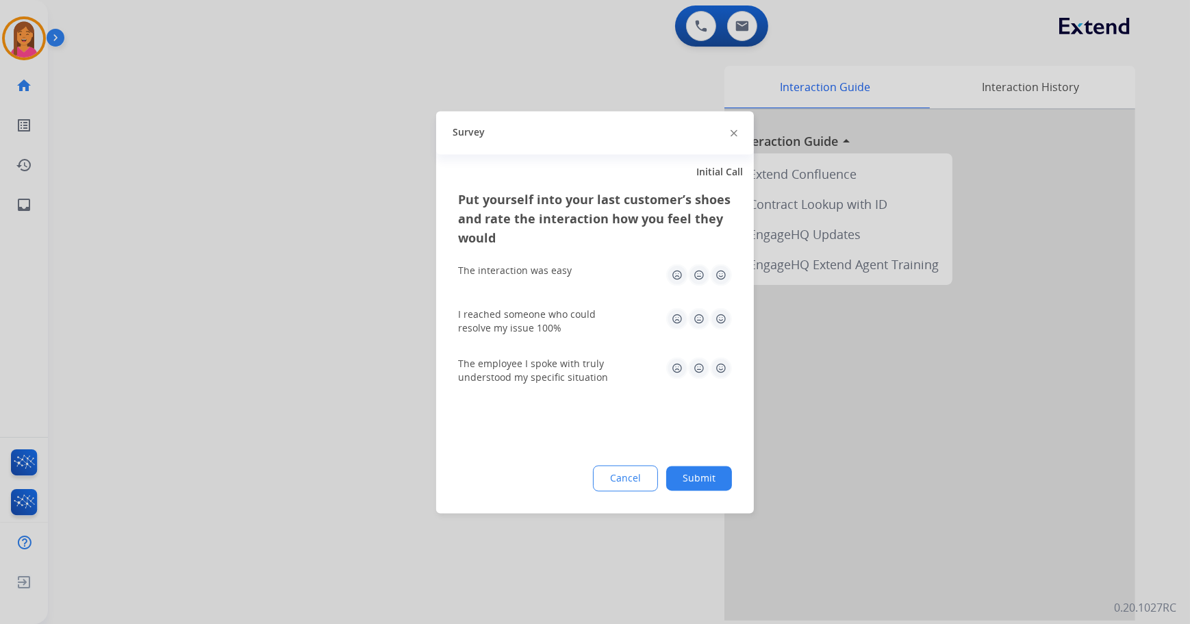
click at [719, 274] on img at bounding box center [721, 275] width 22 height 22
click at [723, 315] on img at bounding box center [721, 318] width 22 height 22
click at [715, 374] on img at bounding box center [721, 368] width 22 height 22
click at [685, 479] on button "Submit" at bounding box center [699, 478] width 66 height 25
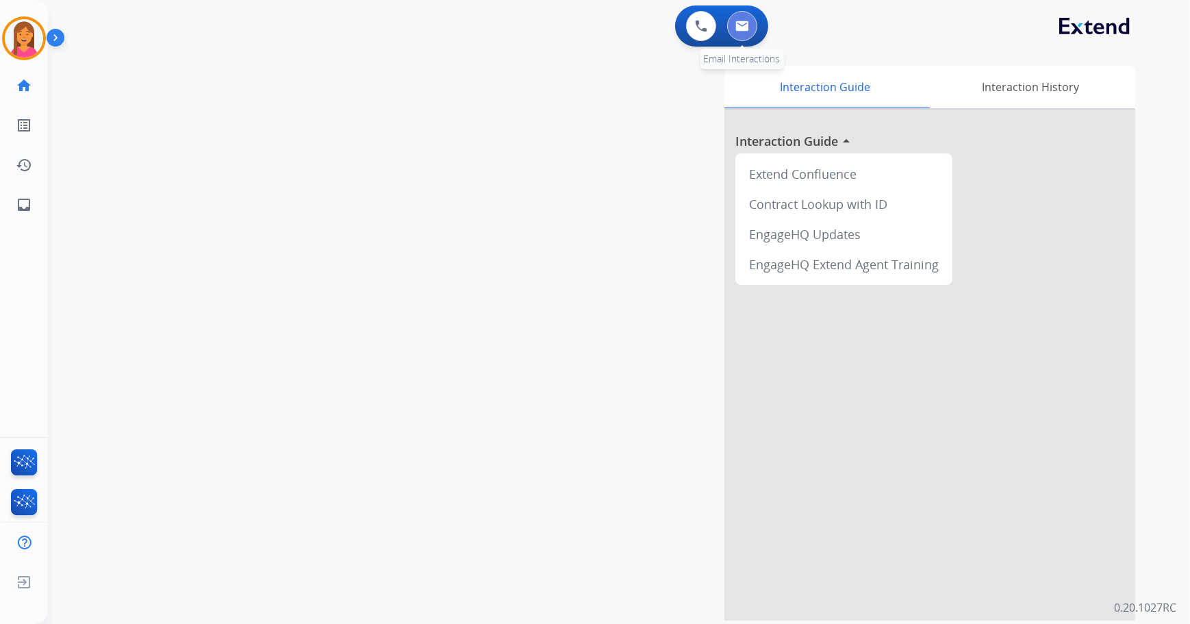
click at [748, 22] on button at bounding box center [742, 26] width 30 height 30
select select "**********"
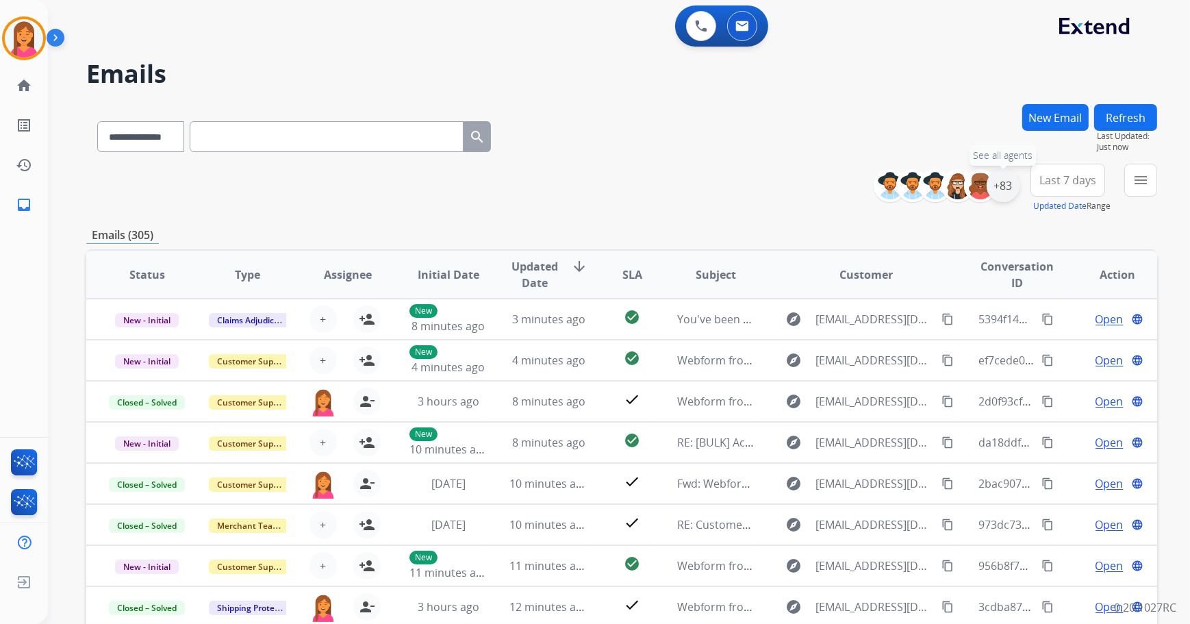
click at [995, 183] on div "+83" at bounding box center [1002, 185] width 33 height 33
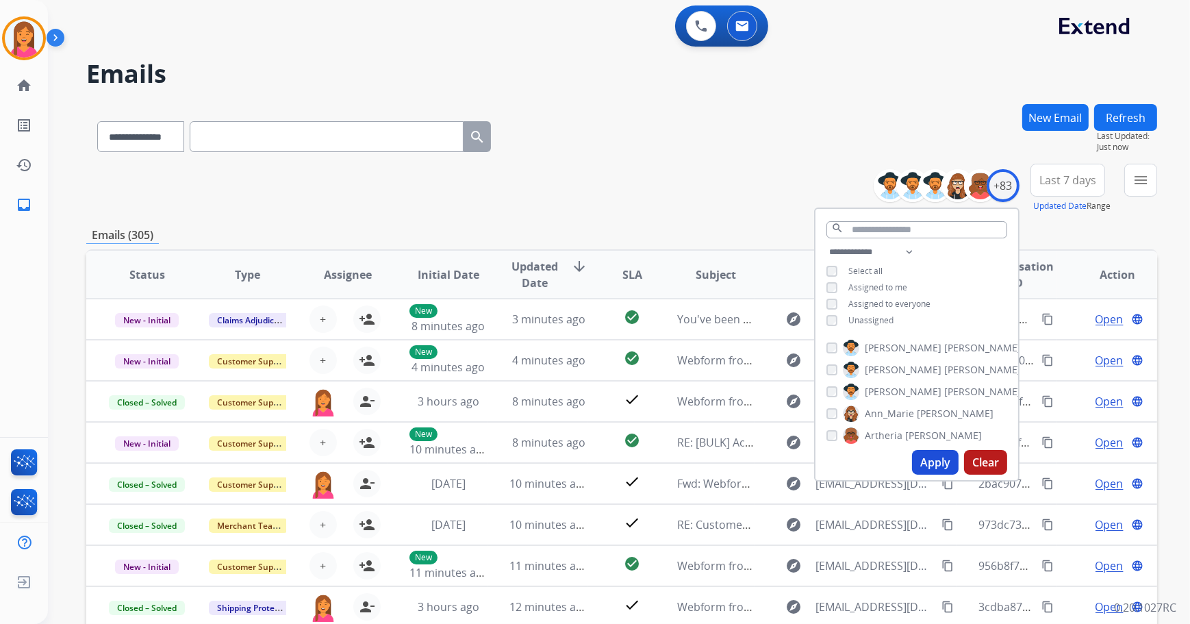
click at [843, 318] on div "Unassigned" at bounding box center [859, 320] width 67 height 11
click at [822, 318] on div "**********" at bounding box center [916, 288] width 203 height 88
click at [921, 463] on button "Apply" at bounding box center [935, 462] width 47 height 25
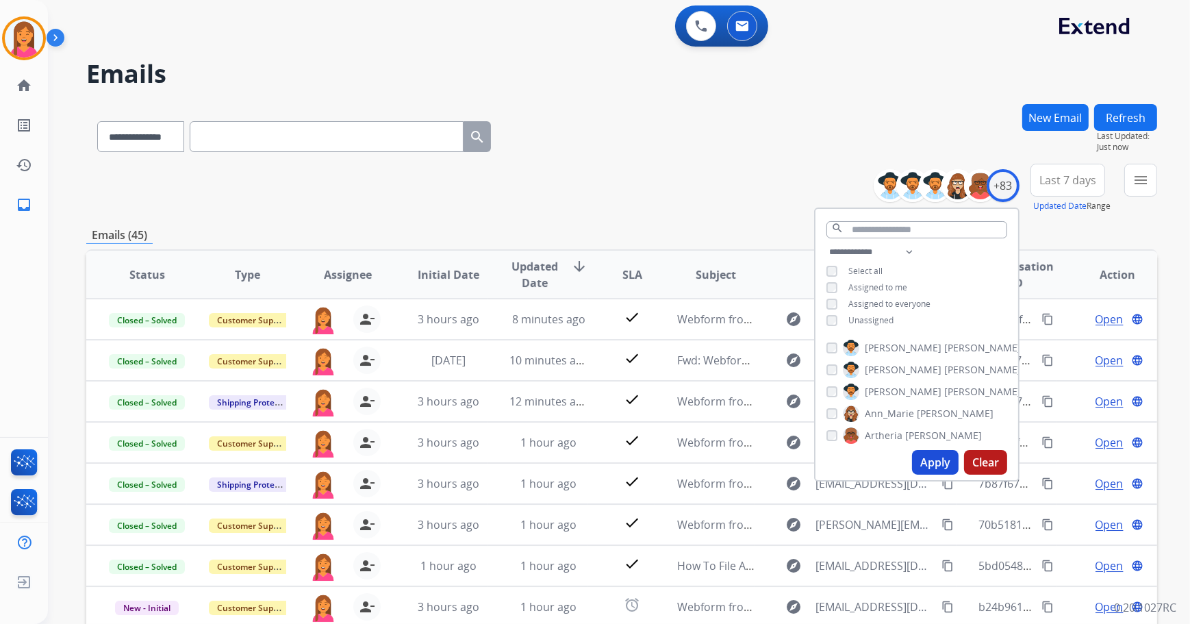
click at [680, 160] on div "**********" at bounding box center [621, 134] width 1071 height 60
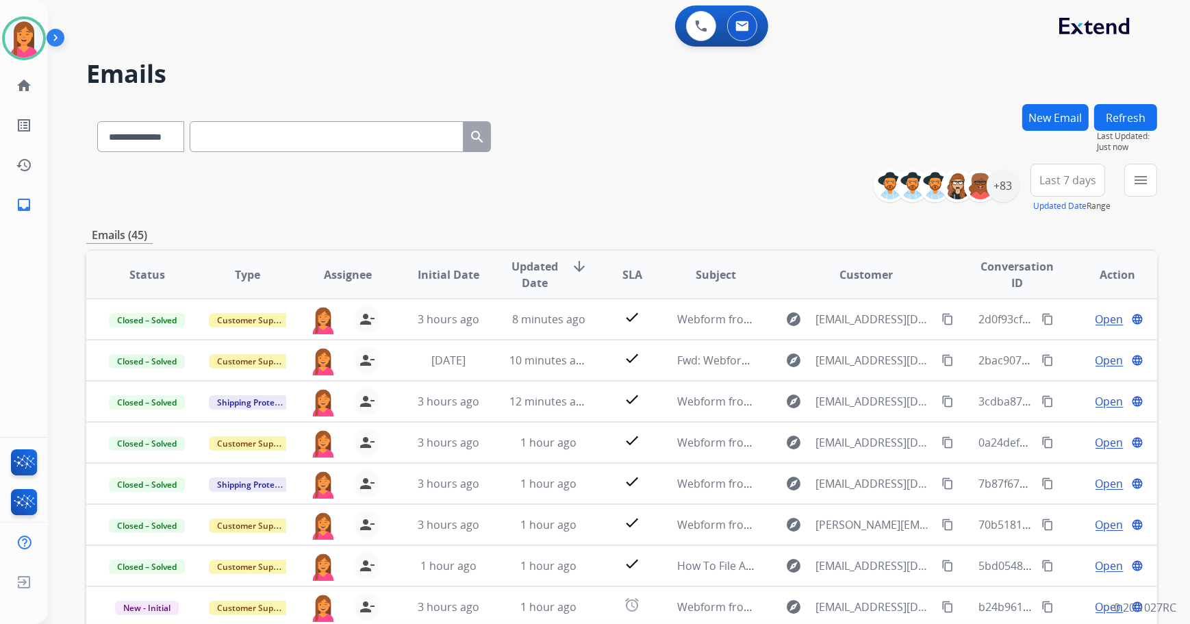
click at [1087, 181] on span "Last 7 days" at bounding box center [1067, 179] width 57 height 5
click at [1060, 222] on div "Custom" at bounding box center [1062, 230] width 75 height 21
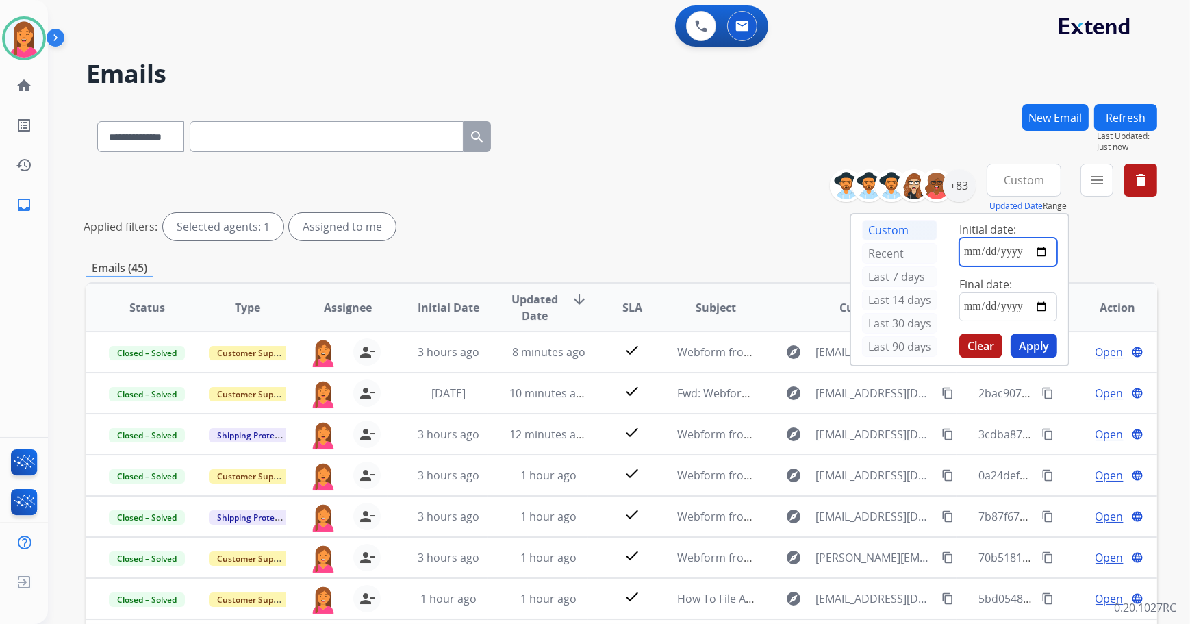
click at [1034, 251] on input "date" at bounding box center [1008, 252] width 98 height 29
type input "**********"
click at [1046, 301] on input "date" at bounding box center [1008, 306] width 98 height 29
type input "**********"
click at [1038, 338] on button "Apply" at bounding box center [1033, 345] width 47 height 25
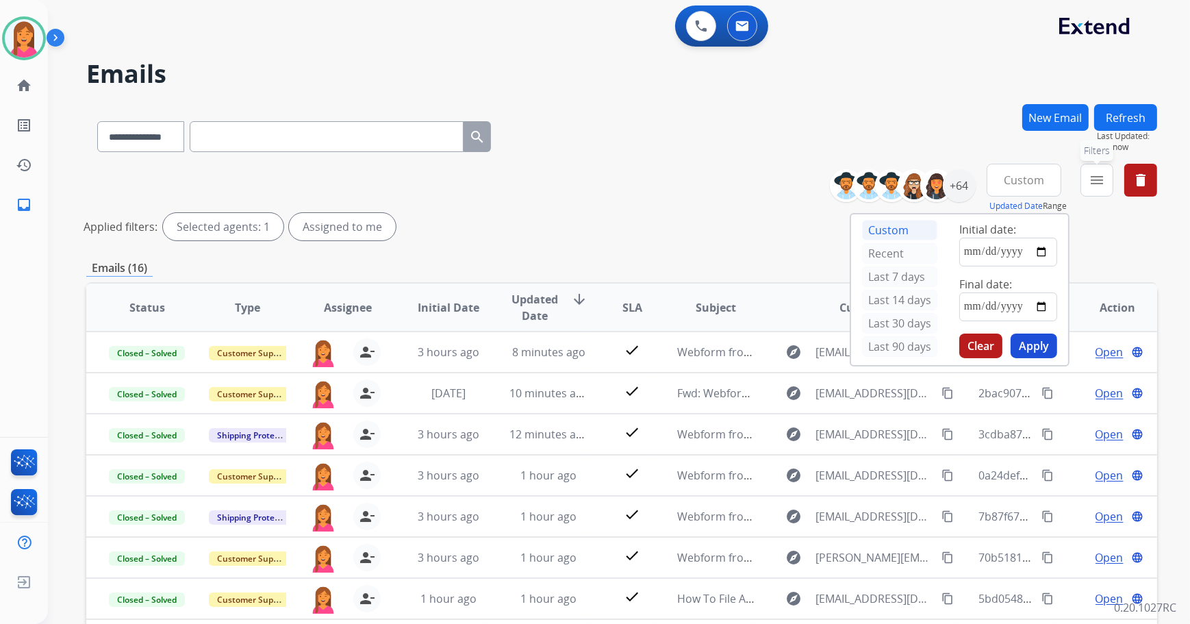
click at [1093, 183] on mat-icon "menu" at bounding box center [1096, 180] width 16 height 16
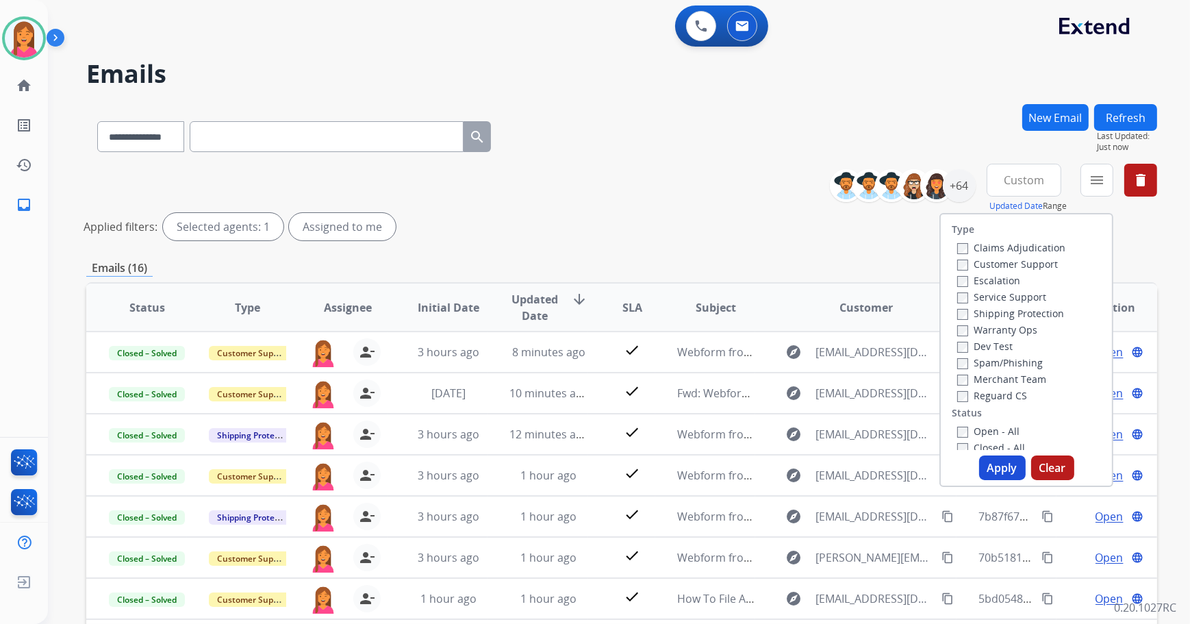
click at [969, 446] on label "Closed - All" at bounding box center [991, 447] width 68 height 13
click at [999, 462] on button "Apply" at bounding box center [1002, 467] width 47 height 25
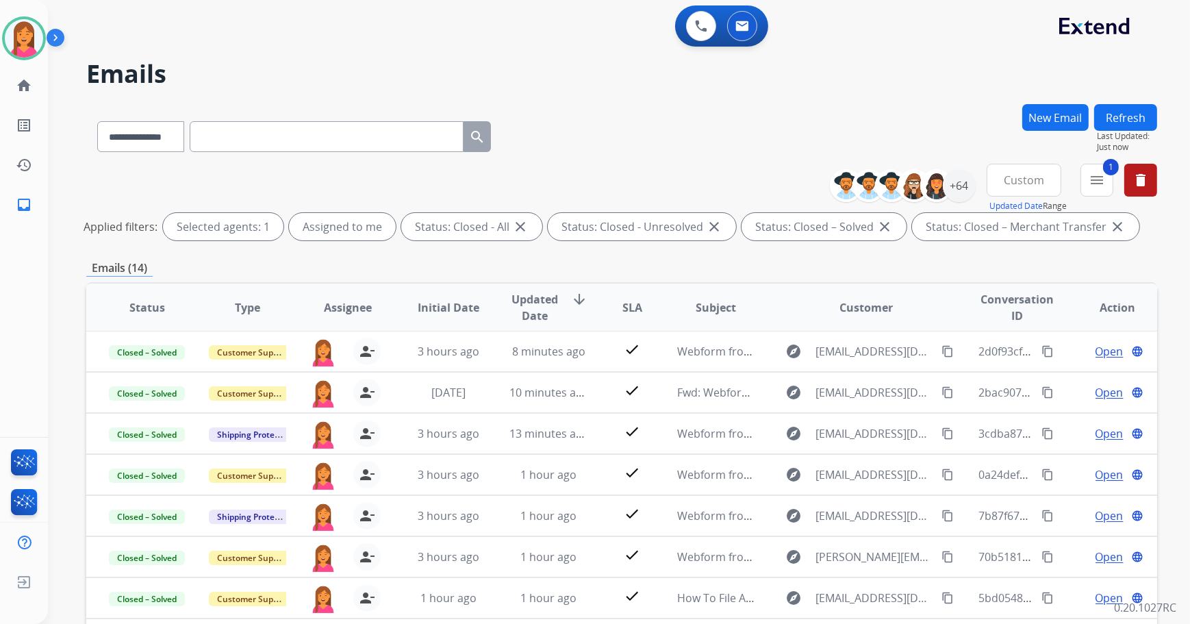
scroll to position [0, 0]
click at [1096, 177] on mat-icon "menu" at bounding box center [1096, 180] width 16 height 16
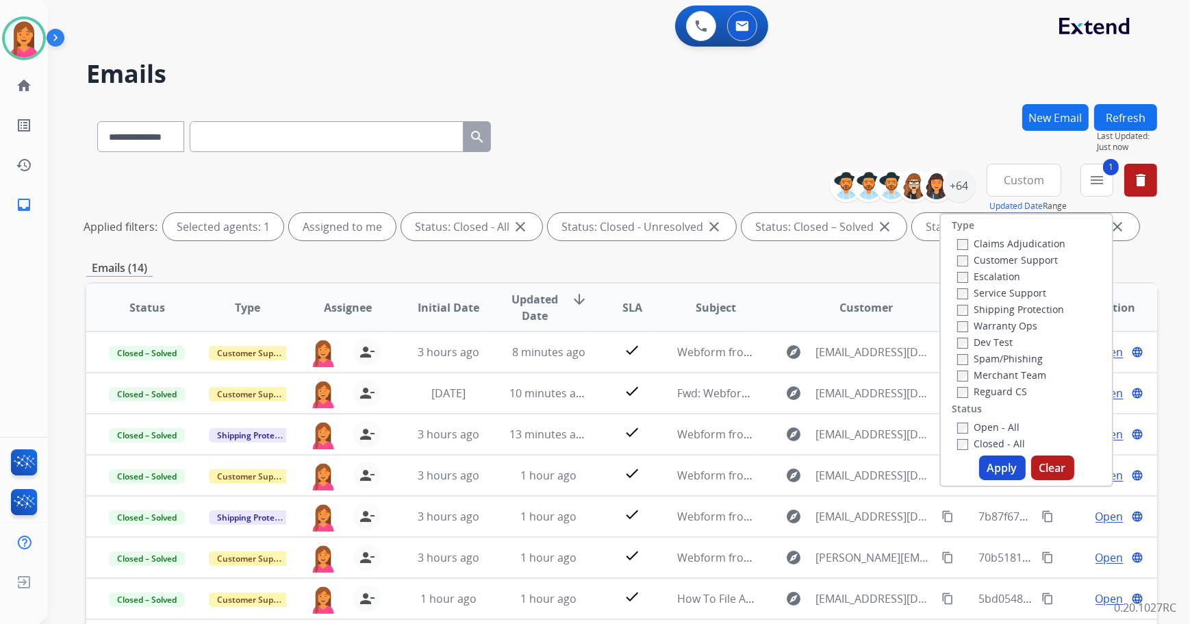
click at [1019, 155] on div "**********" at bounding box center [621, 134] width 1071 height 60
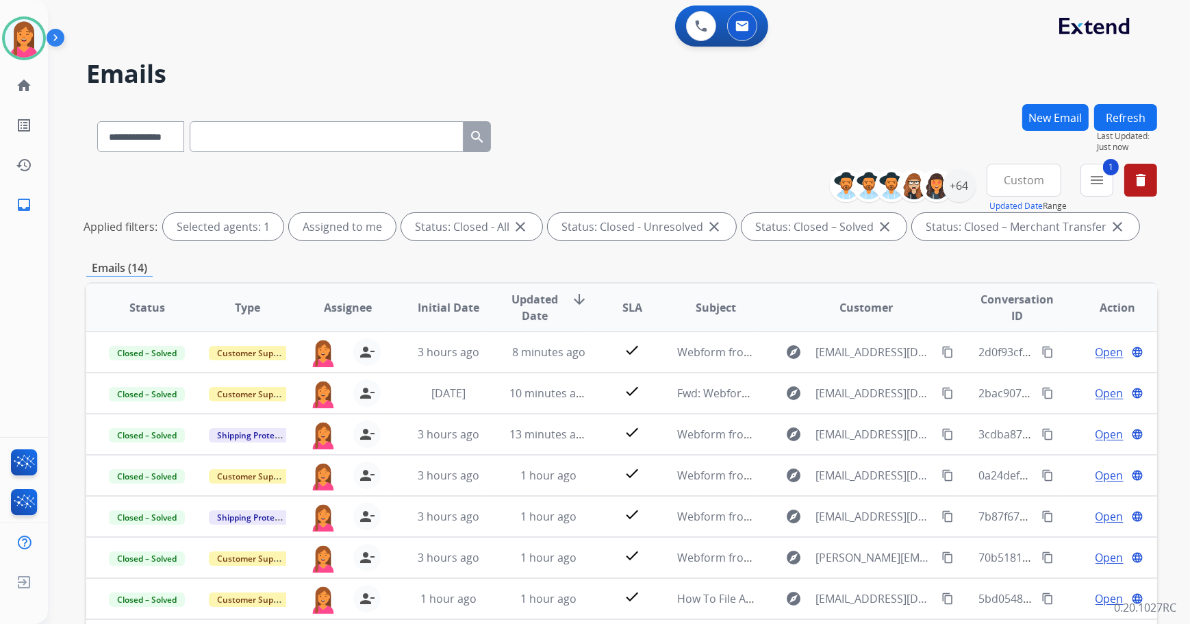
click at [1025, 168] on button "Custom" at bounding box center [1023, 180] width 75 height 33
click at [1127, 177] on button "delete Clear All" at bounding box center [1140, 180] width 33 height 33
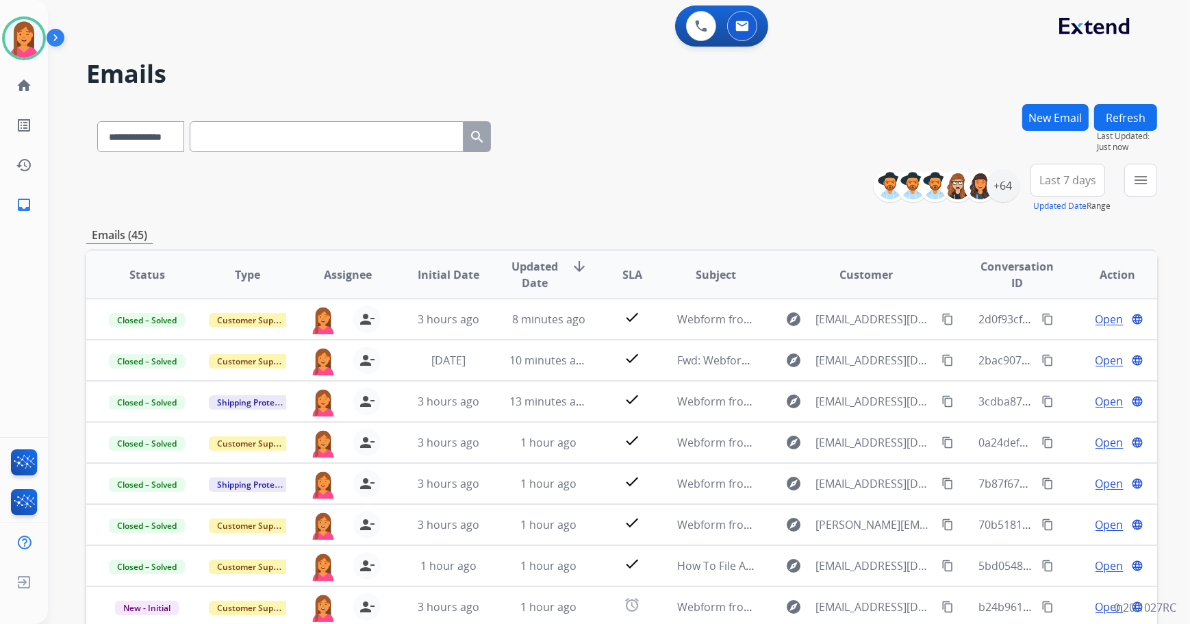
click at [1078, 177] on span "Last 7 days" at bounding box center [1067, 179] width 57 height 5
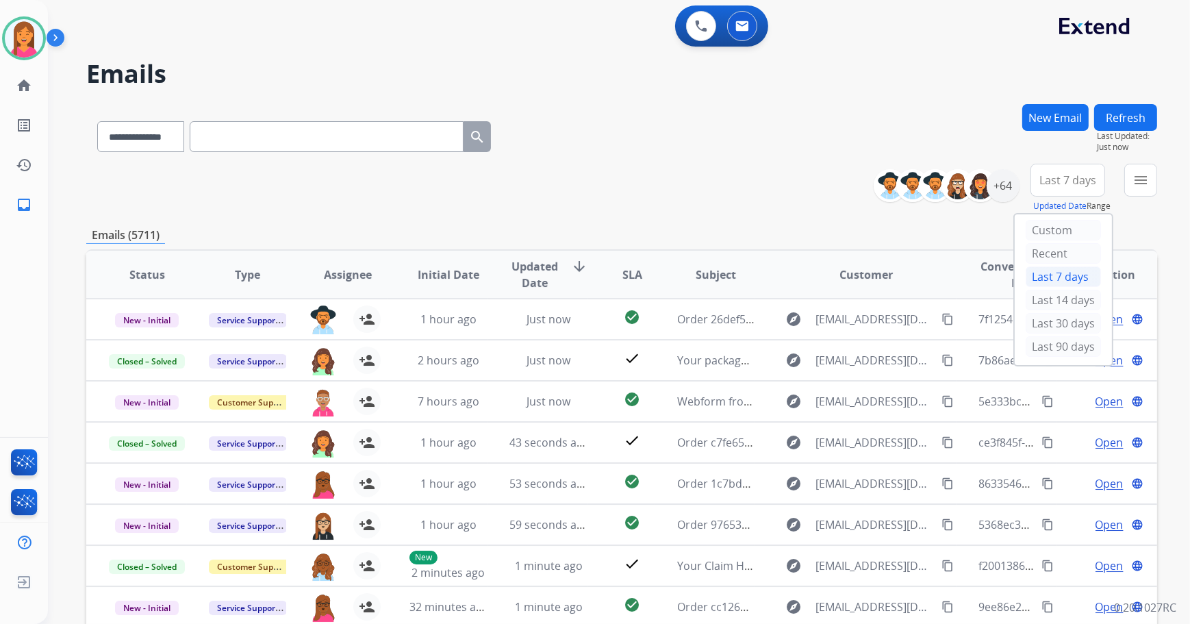
drag, startPoint x: 919, startPoint y: 212, endPoint x: 928, endPoint y: 206, distance: 11.0
click at [919, 211] on div "**********" at bounding box center [1020, 188] width 273 height 49
click at [1002, 190] on div "+64" at bounding box center [1002, 185] width 33 height 33
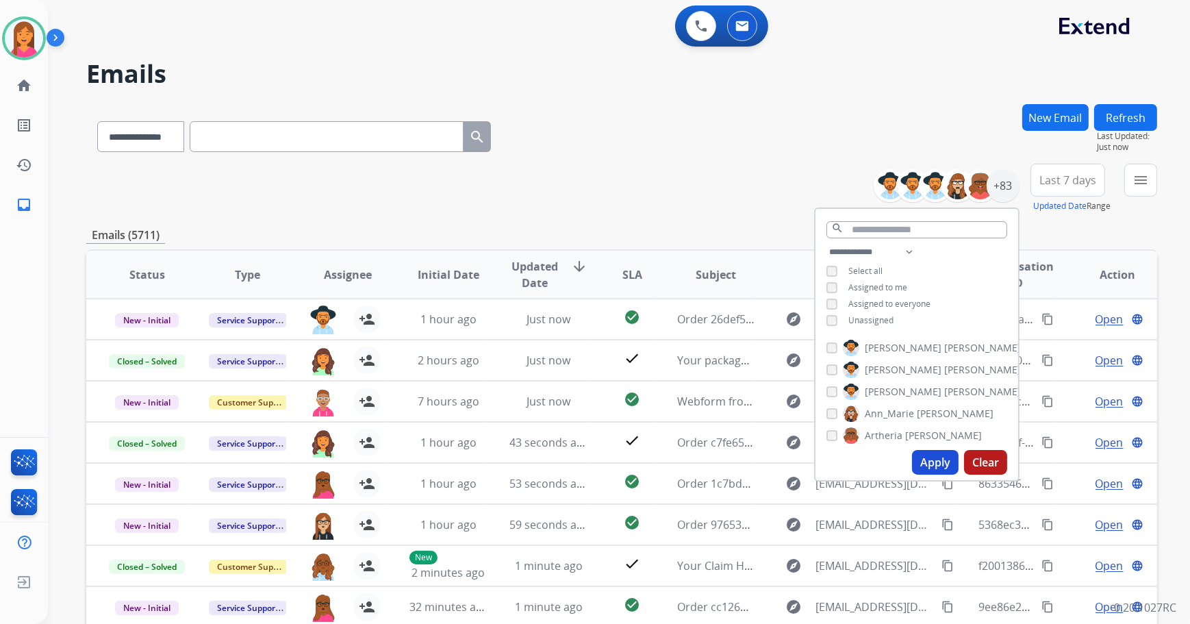
click at [880, 284] on span "Assigned to me" at bounding box center [877, 287] width 59 height 12
click at [933, 460] on button "Apply" at bounding box center [935, 462] width 47 height 25
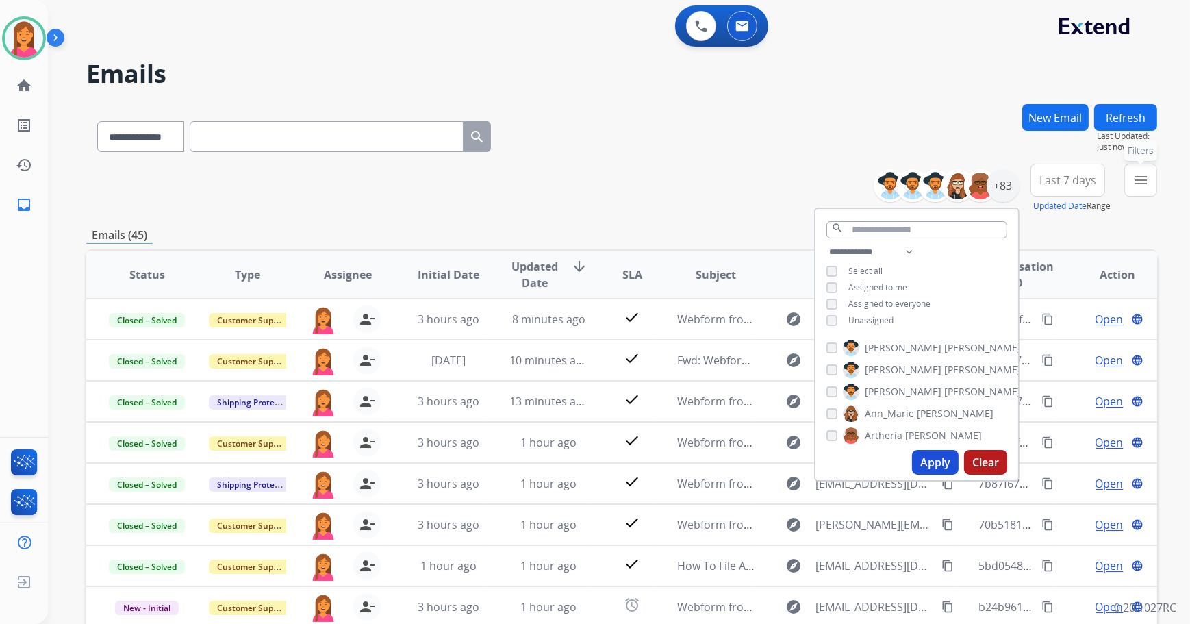
click at [1135, 188] on button "menu Filters" at bounding box center [1140, 180] width 33 height 33
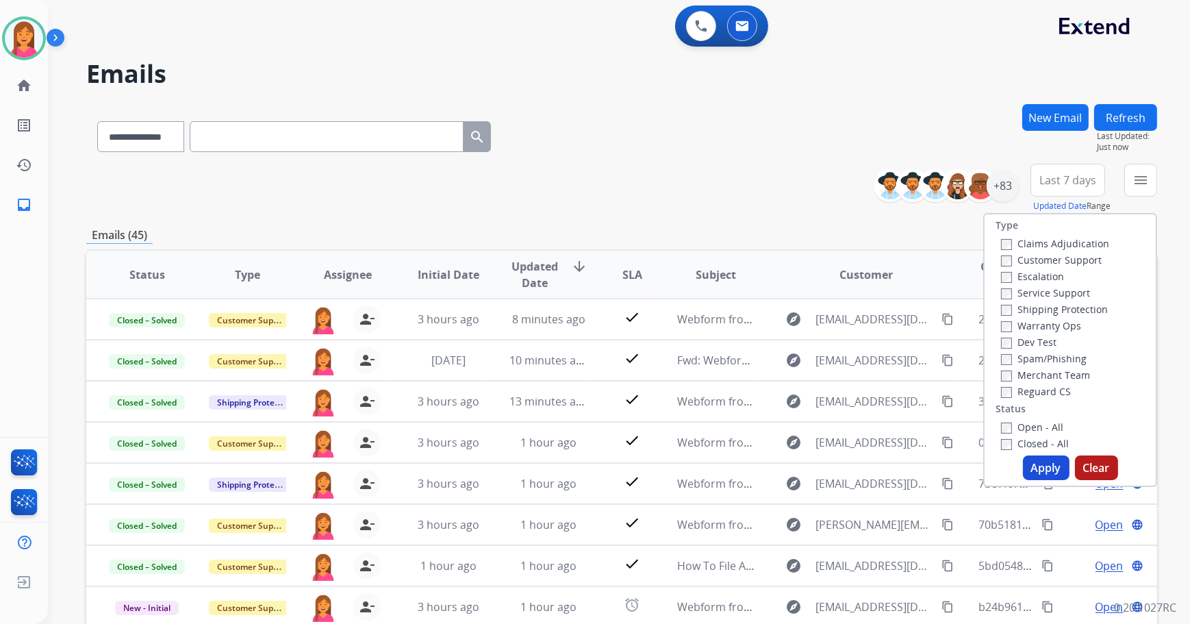
click at [1008, 424] on label "Open - All" at bounding box center [1032, 426] width 62 height 13
drag, startPoint x: 1032, startPoint y: 476, endPoint x: 1027, endPoint y: 466, distance: 11.3
click at [1031, 476] on button "Apply" at bounding box center [1046, 467] width 47 height 25
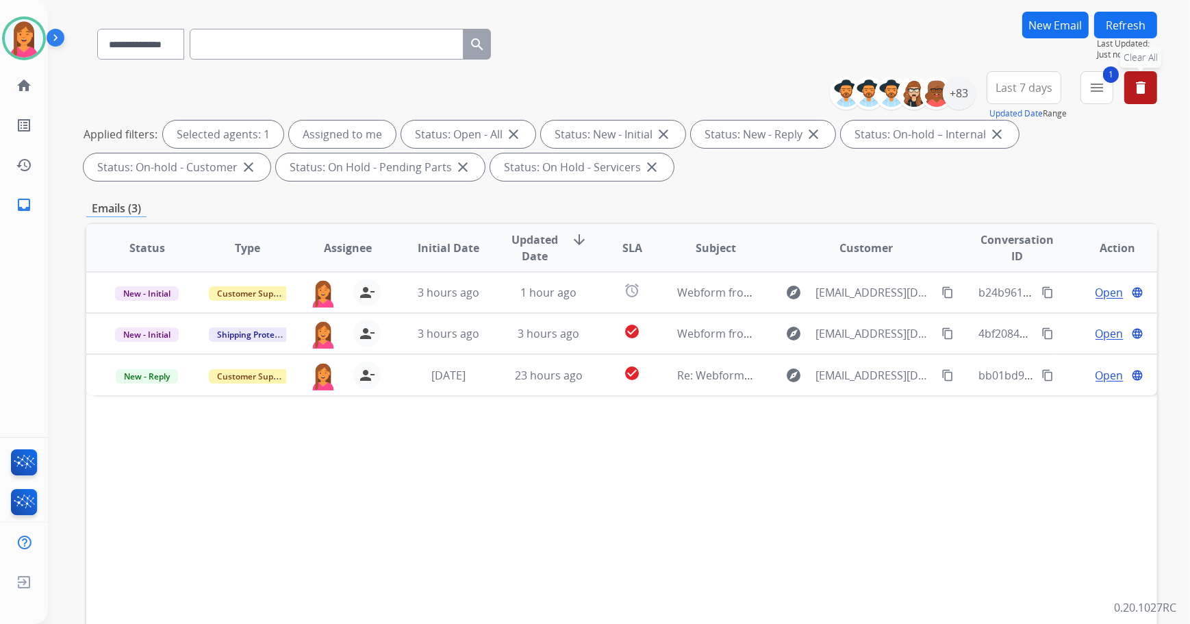
scroll to position [220, 0]
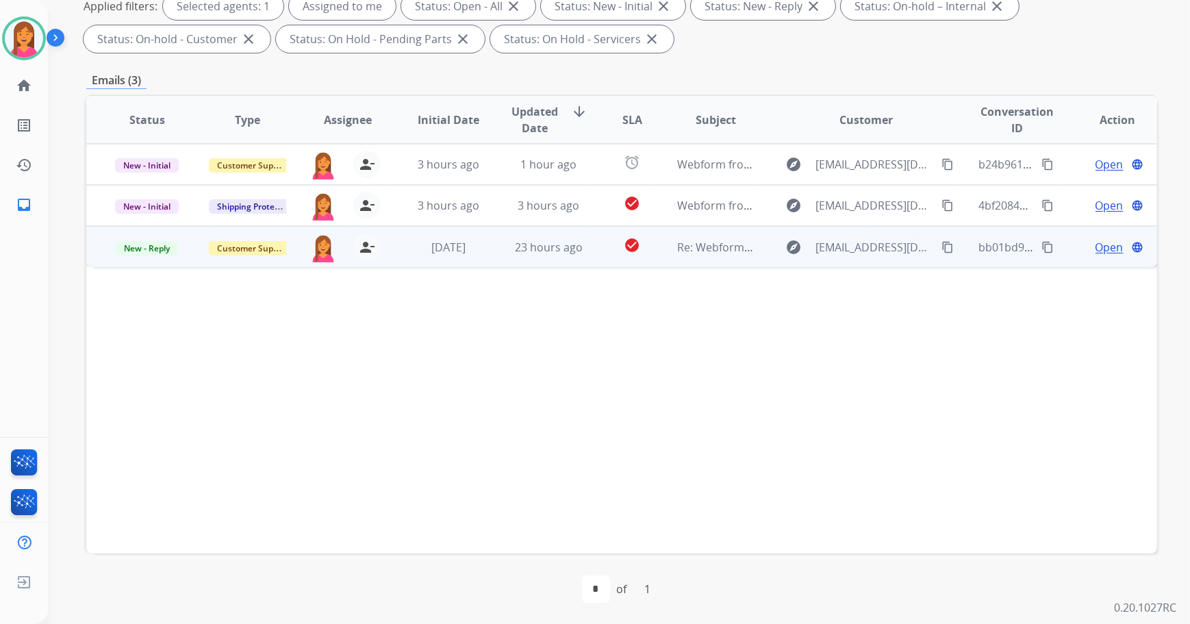
click at [593, 241] on td "check_circle" at bounding box center [621, 246] width 67 height 41
click at [1105, 244] on span "Open" at bounding box center [1109, 246] width 28 height 16
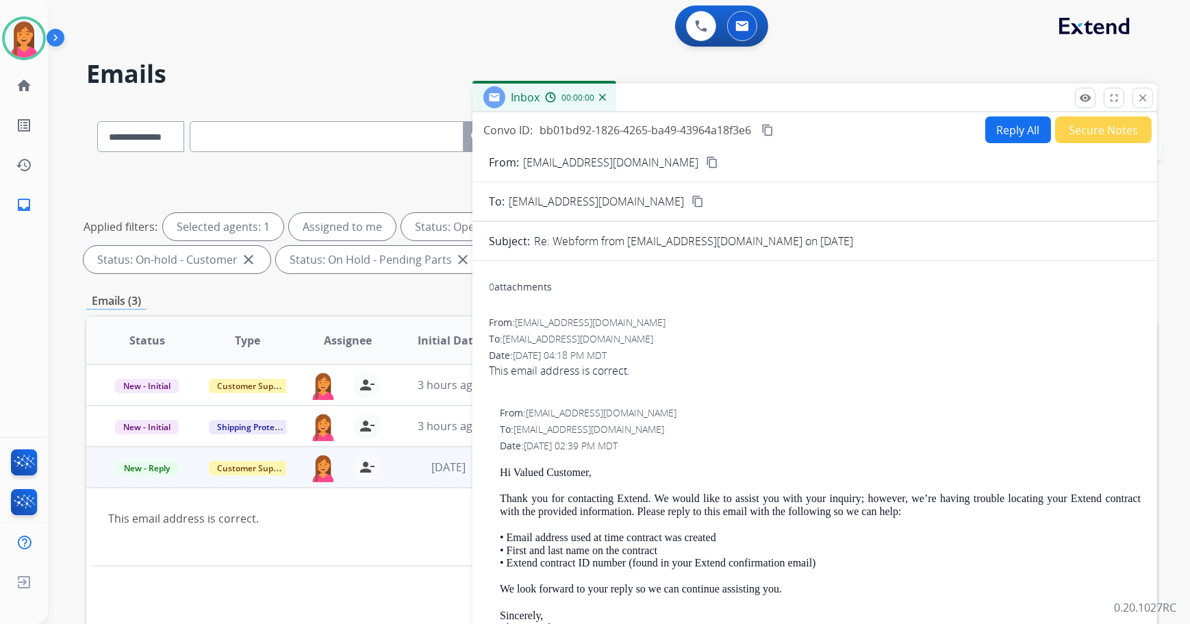
scroll to position [0, 0]
click at [706, 157] on mat-icon "content_copy" at bounding box center [712, 162] width 12 height 12
click at [999, 128] on button "Reply All" at bounding box center [1018, 129] width 66 height 27
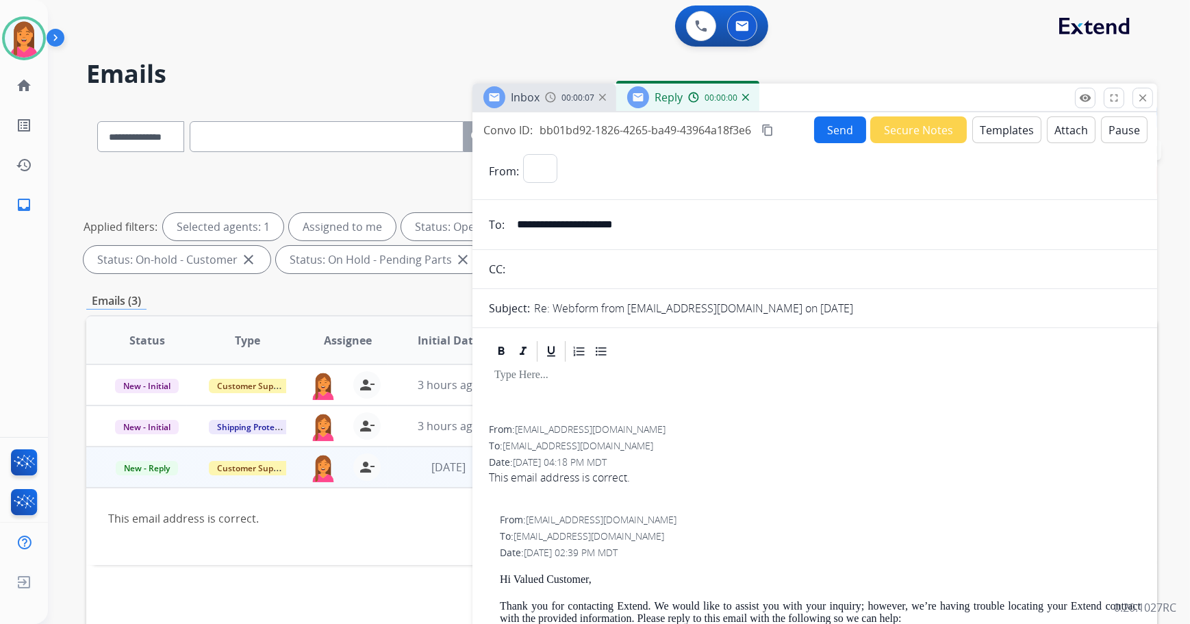
select select "**********"
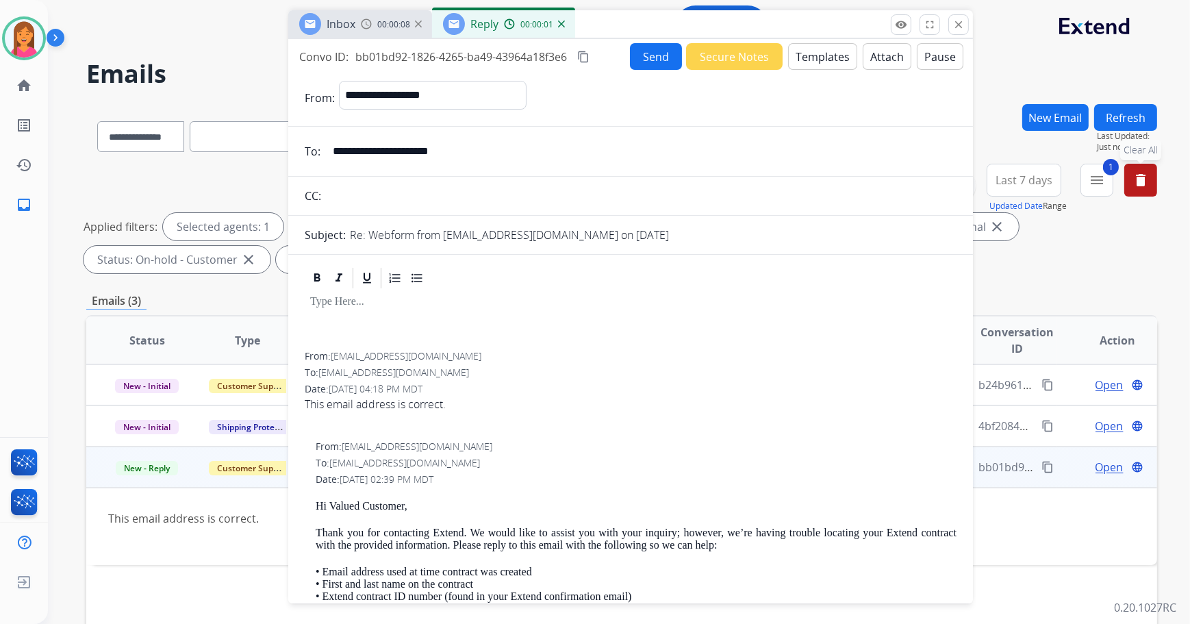
drag, startPoint x: 880, startPoint y: 100, endPoint x: 699, endPoint y: 27, distance: 195.0
click at [699, 27] on div "Inbox 00:00:08 Reply 00:00:01" at bounding box center [630, 24] width 685 height 29
click at [808, 56] on button "Templates" at bounding box center [820, 56] width 69 height 27
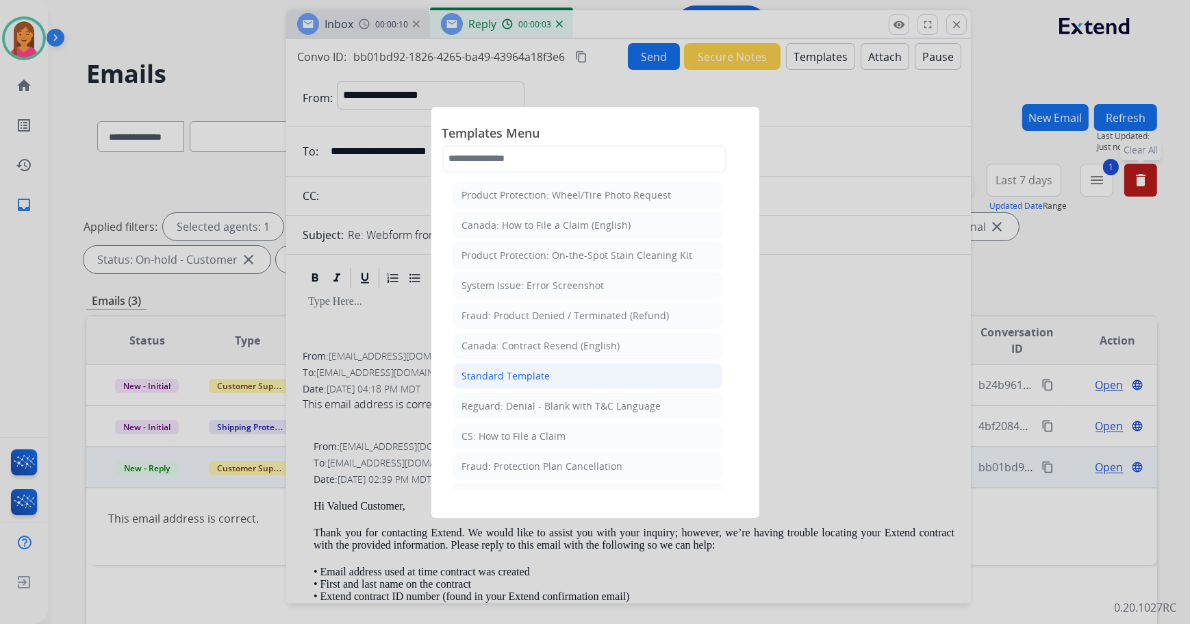
click at [487, 363] on li "Standard Template" at bounding box center [587, 376] width 269 height 26
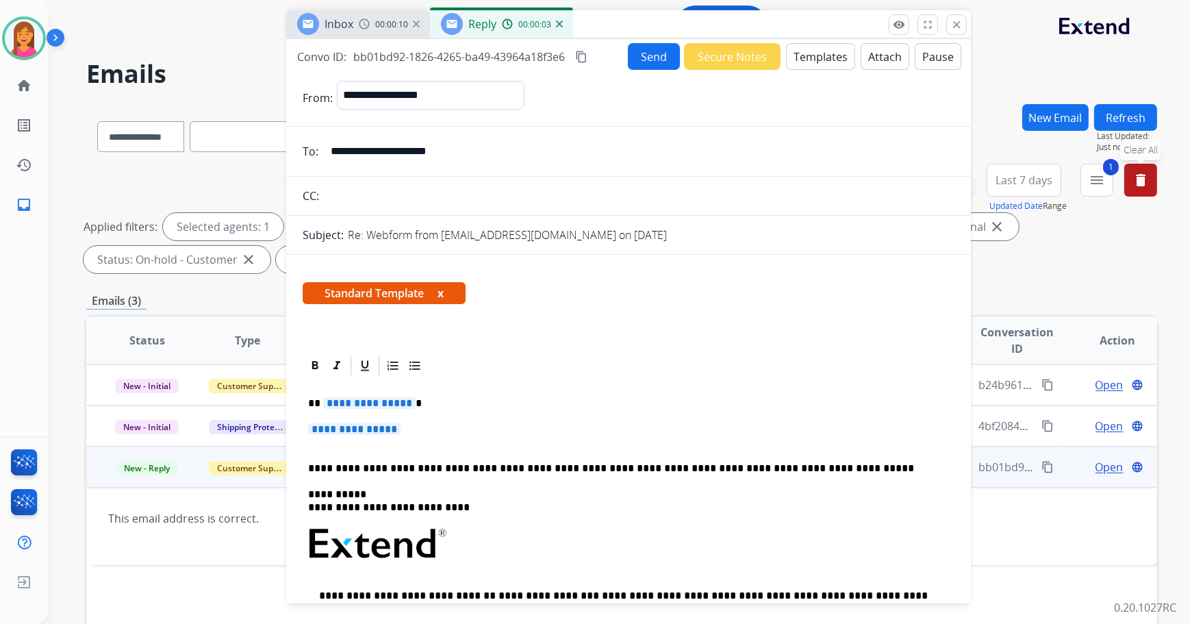
click at [445, 290] on span "Standard Template x" at bounding box center [384, 293] width 163 height 22
click at [444, 290] on button "x" at bounding box center [440, 293] width 6 height 16
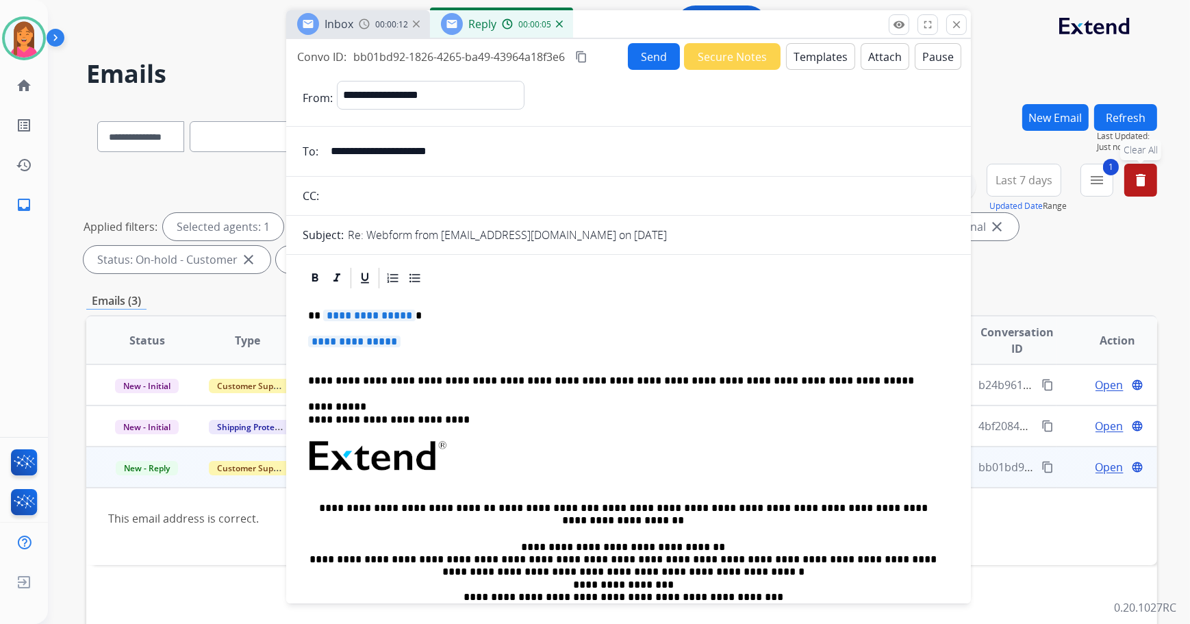
click at [408, 311] on p "**********" at bounding box center [623, 315] width 630 height 12
click at [409, 344] on p "**********" at bounding box center [628, 347] width 641 height 25
click at [408, 344] on p "**********" at bounding box center [628, 347] width 641 height 25
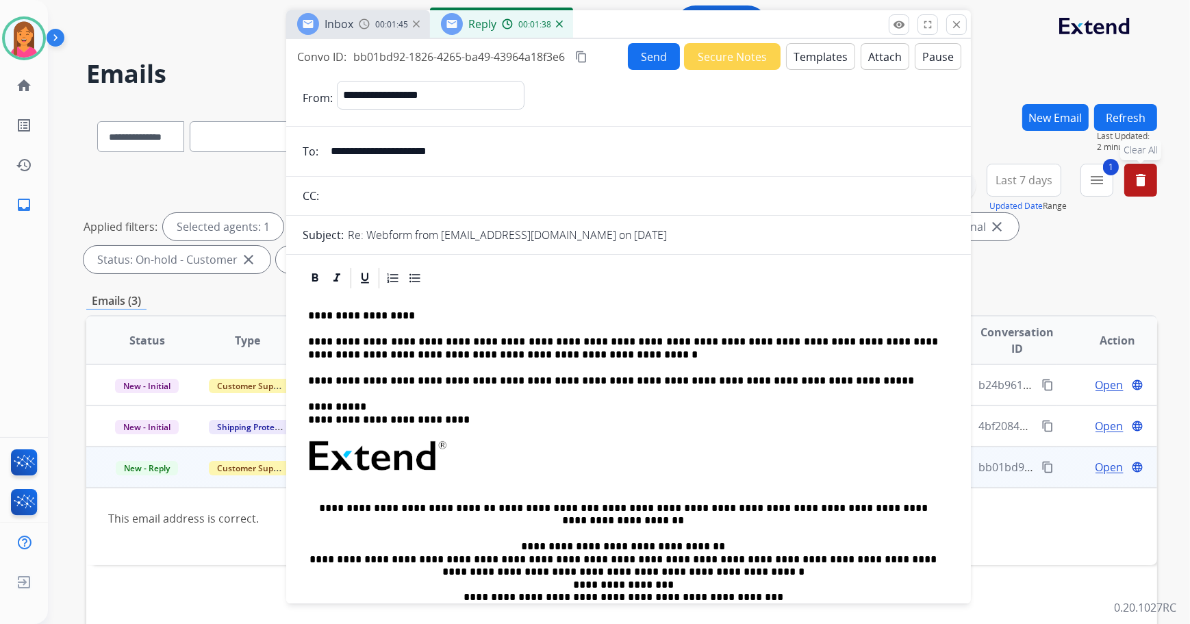
click at [647, 66] on button "Send" at bounding box center [654, 56] width 52 height 27
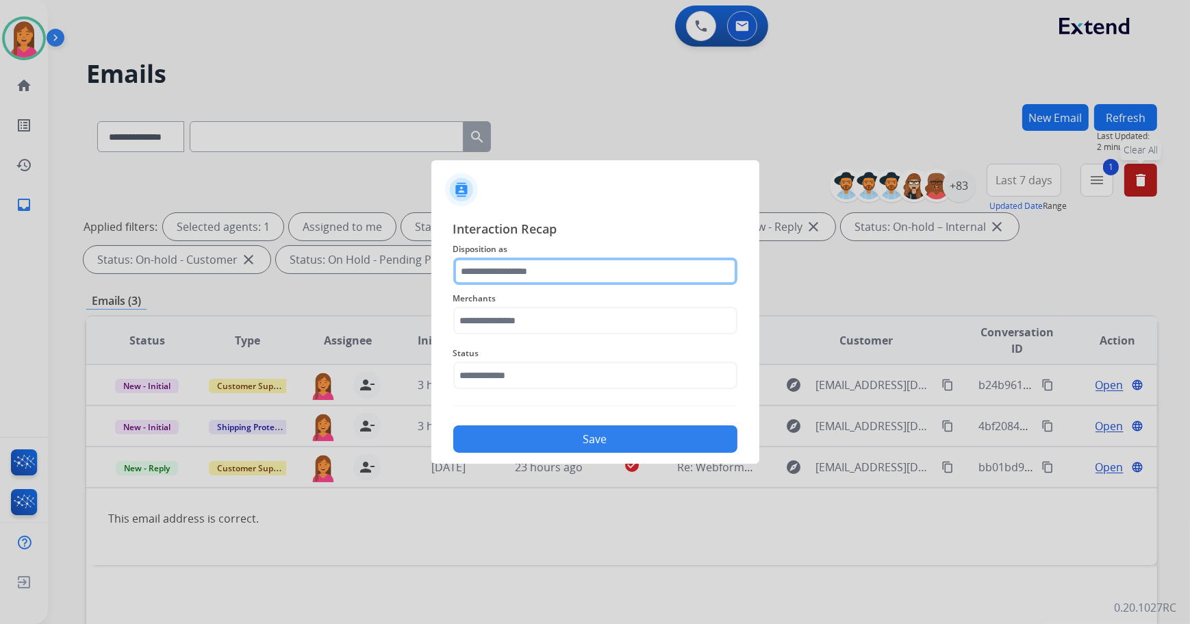
click at [534, 272] on input "text" at bounding box center [595, 270] width 284 height 27
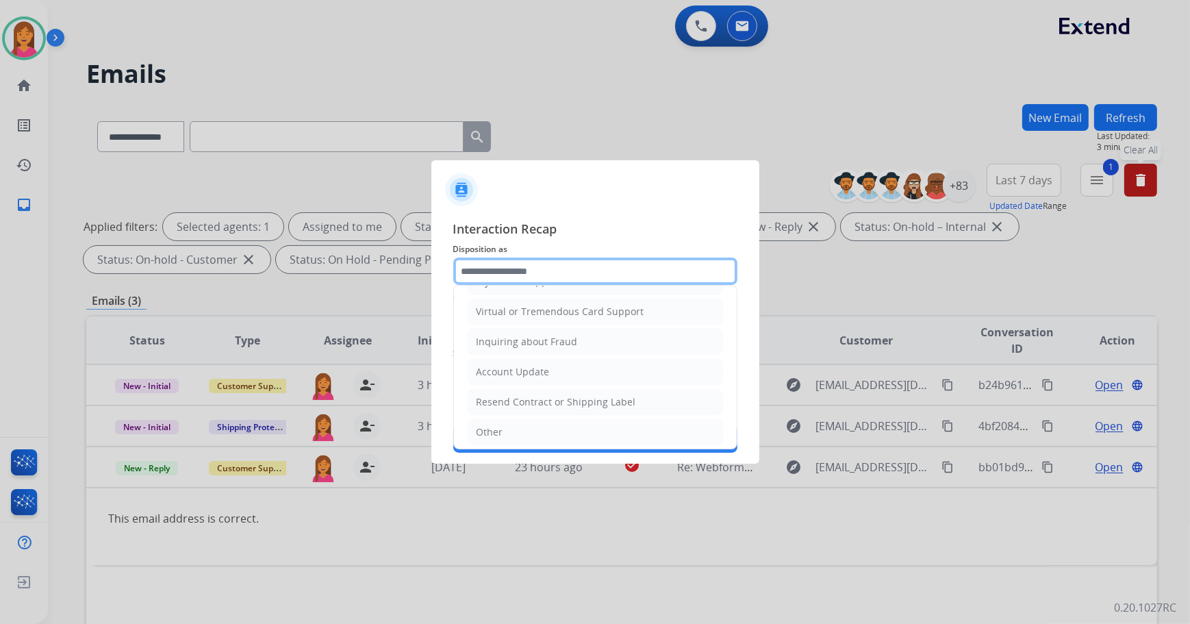
scroll to position [212, 0]
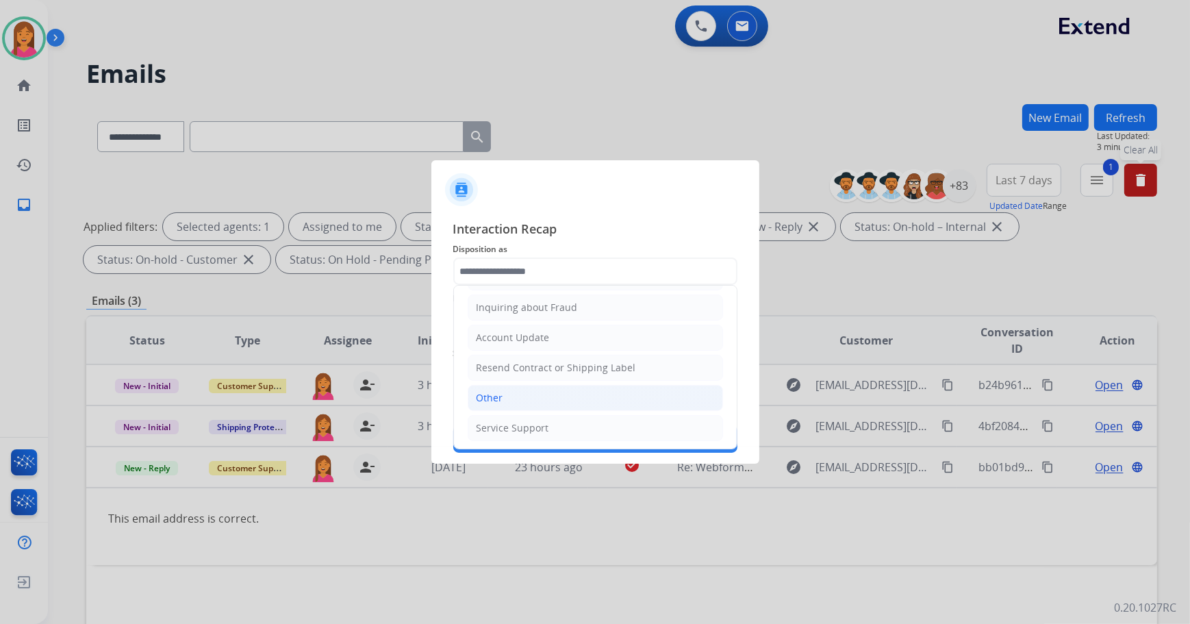
click at [506, 394] on li "Other" at bounding box center [595, 398] width 255 height 26
type input "*****"
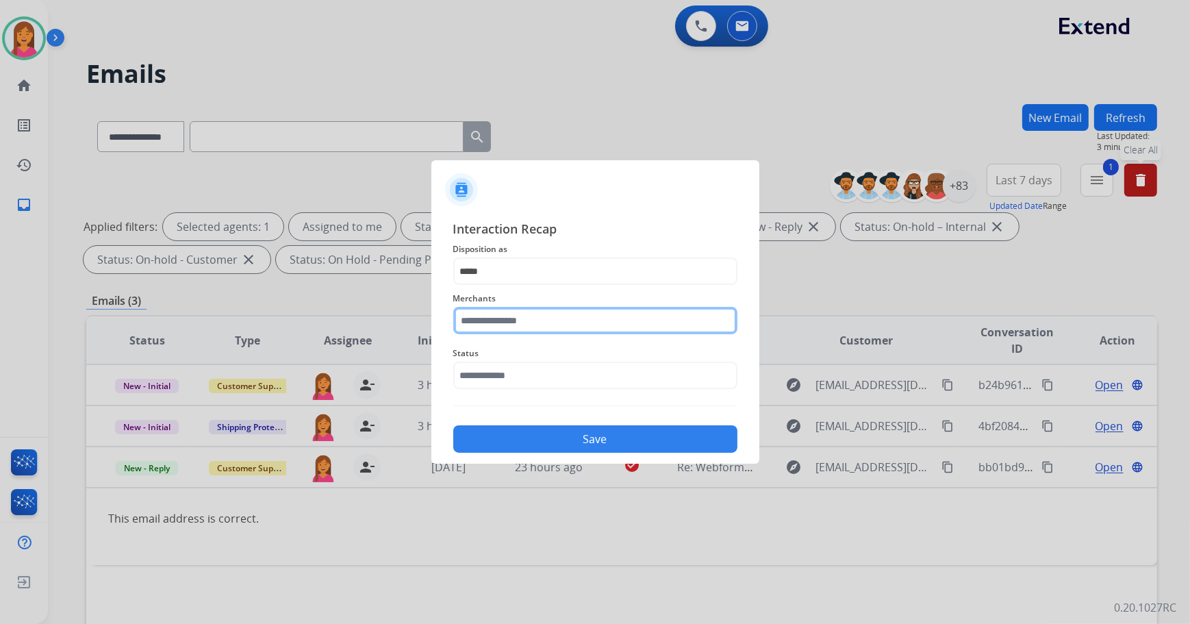
click at [489, 316] on input "text" at bounding box center [595, 320] width 284 height 27
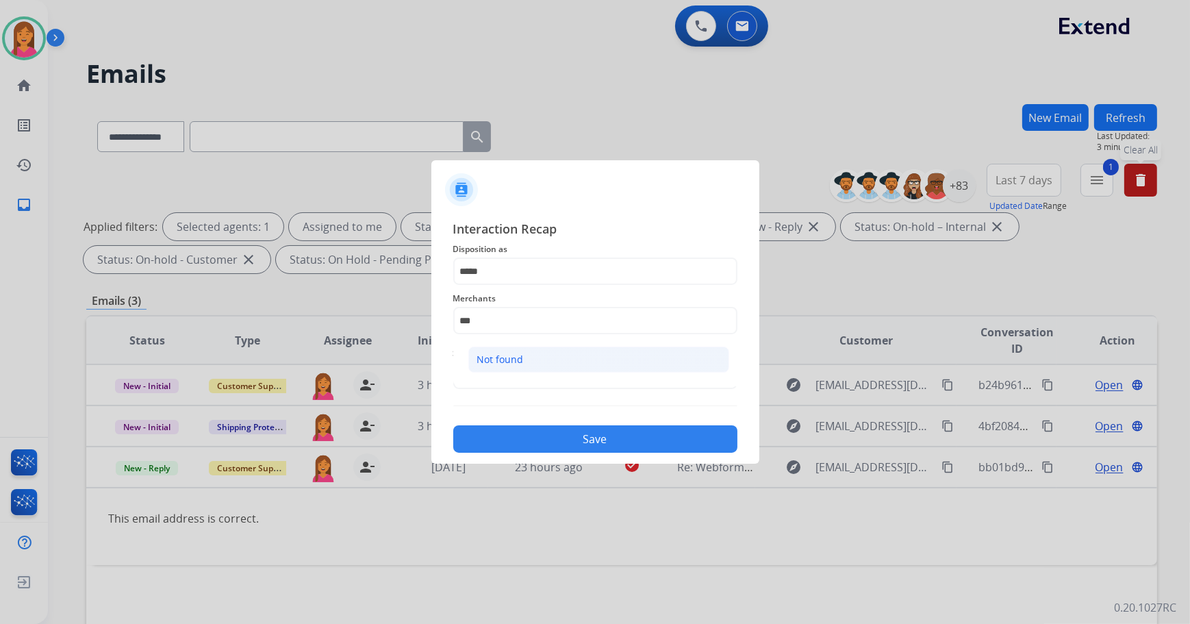
click at [496, 353] on div "Not found" at bounding box center [500, 360] width 47 height 14
type input "*********"
click at [498, 370] on input "text" at bounding box center [595, 374] width 284 height 27
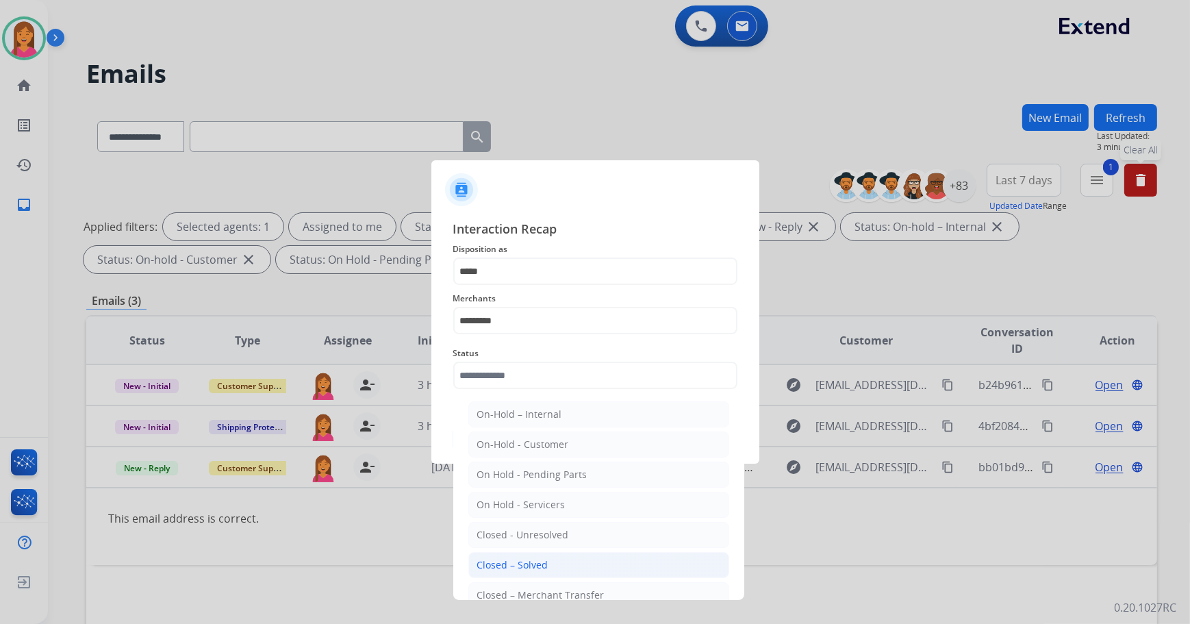
click at [538, 562] on div "Closed – Solved" at bounding box center [512, 565] width 71 height 14
type input "**********"
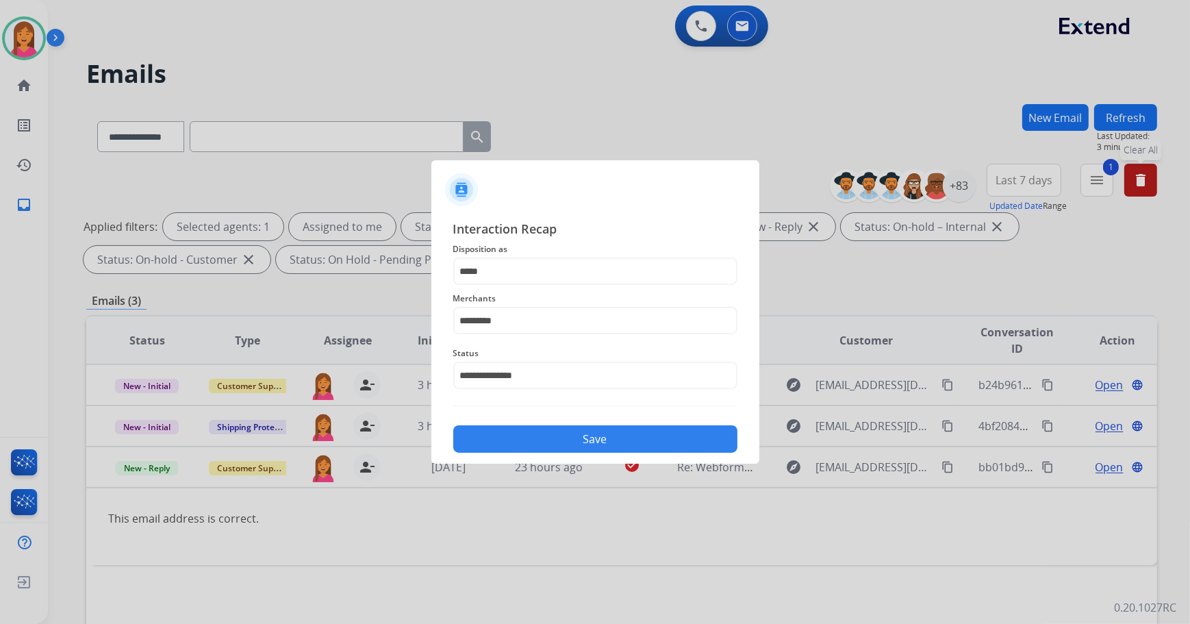
click at [559, 437] on button "Save" at bounding box center [595, 438] width 284 height 27
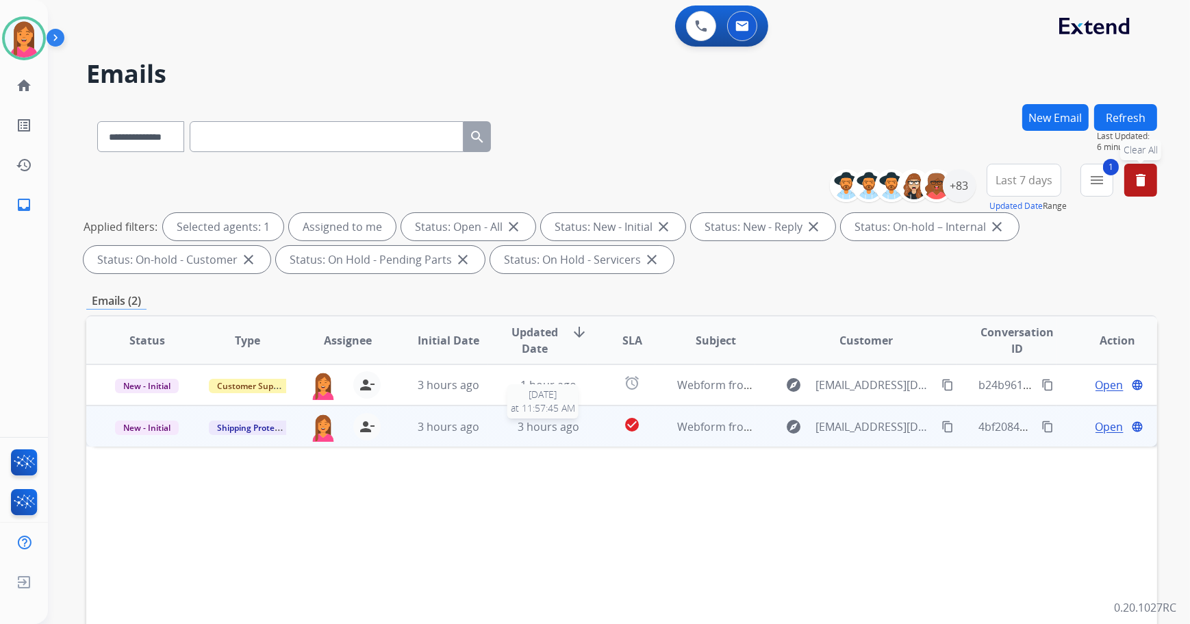
click at [513, 431] on div "3 hours ago" at bounding box center [548, 426] width 78 height 16
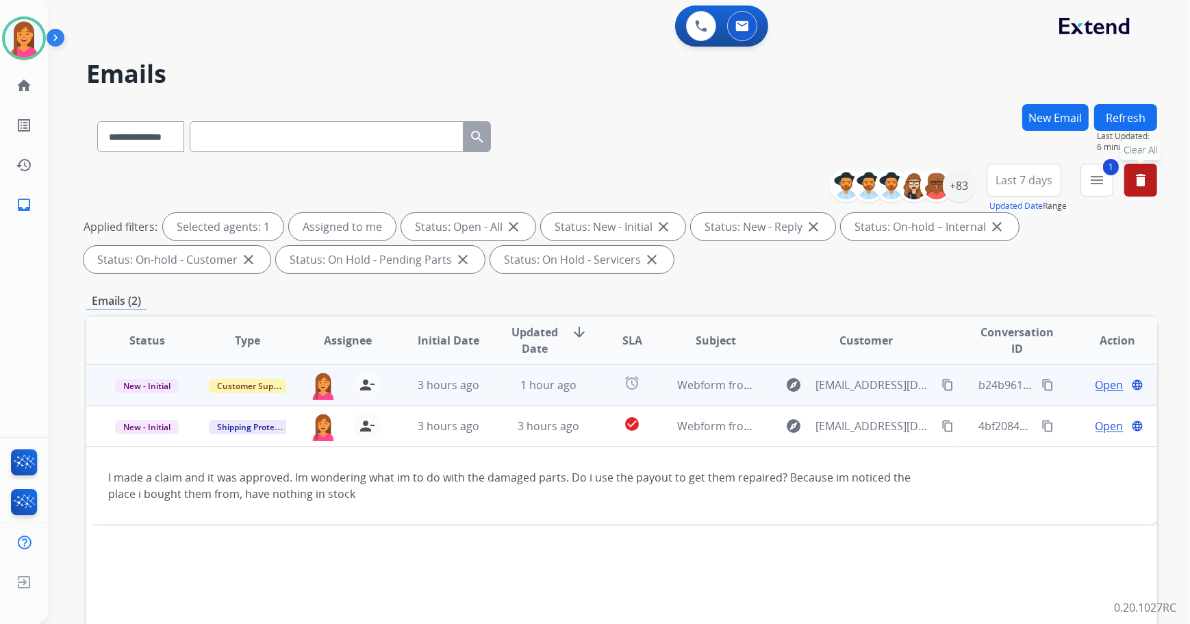
click at [591, 384] on td "alarm" at bounding box center [621, 384] width 67 height 41
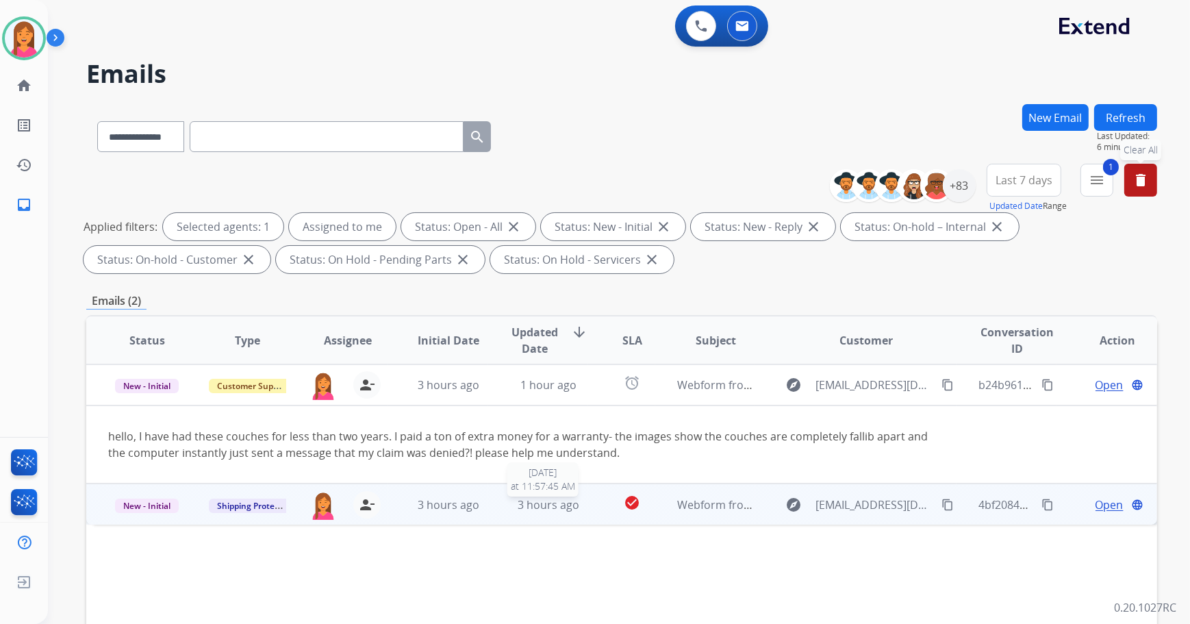
click at [526, 511] on span "3 hours ago" at bounding box center [549, 504] width 62 height 15
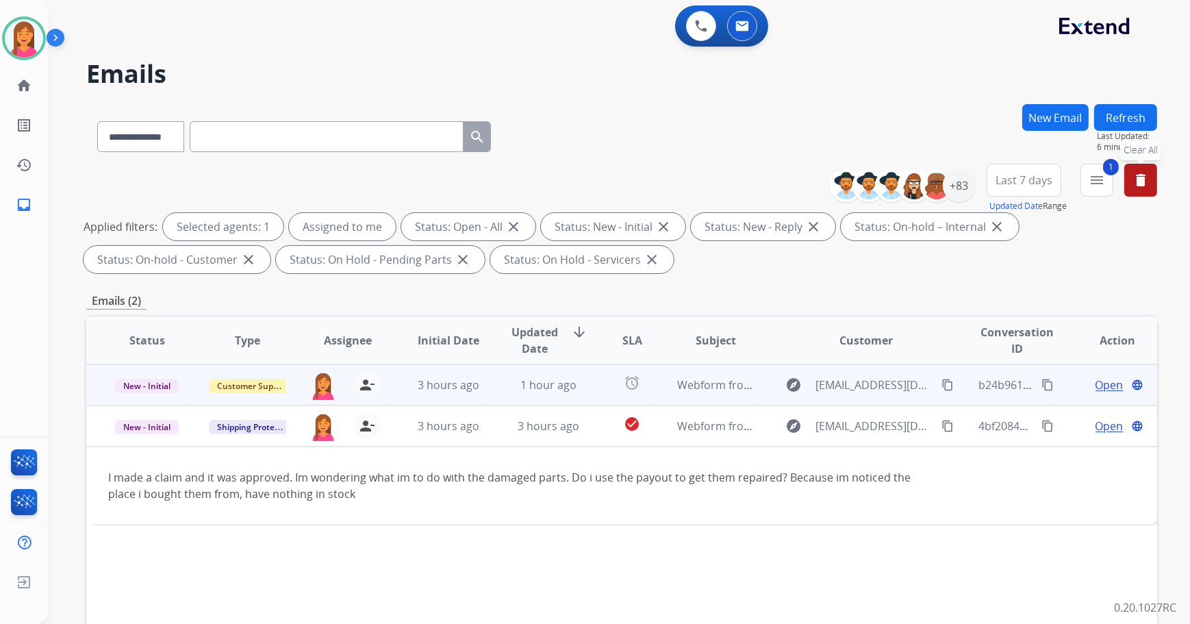
click at [658, 393] on td "Webform from reezie17@mac.com on 09/03/2025" at bounding box center [705, 384] width 101 height 41
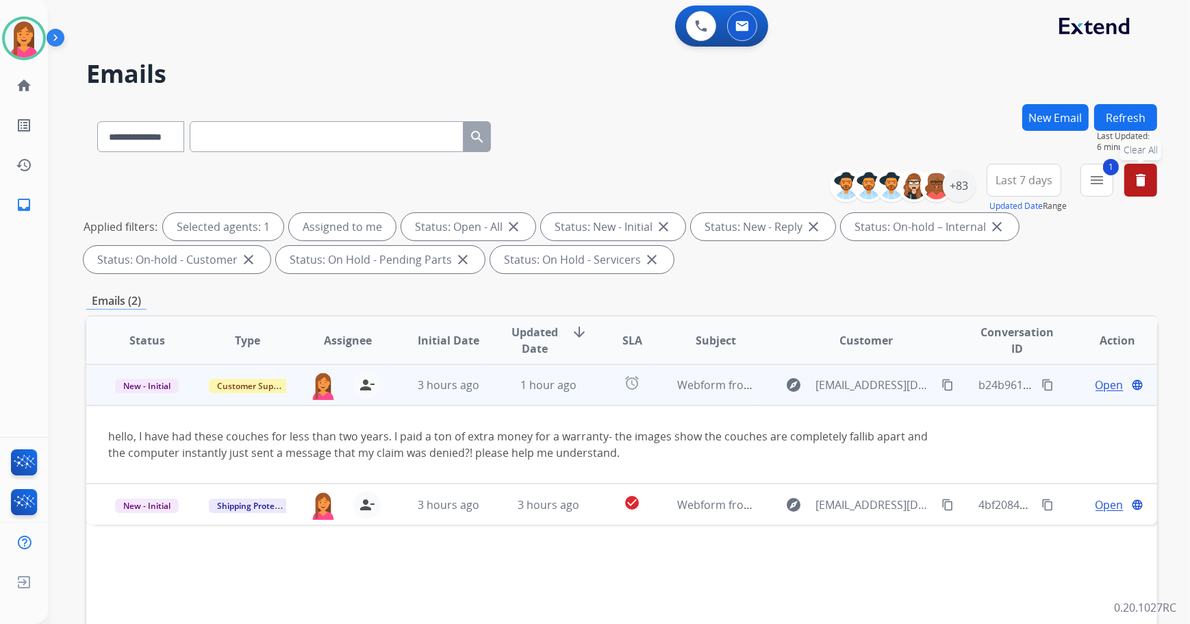
click at [1098, 383] on span "Open" at bounding box center [1109, 385] width 28 height 16
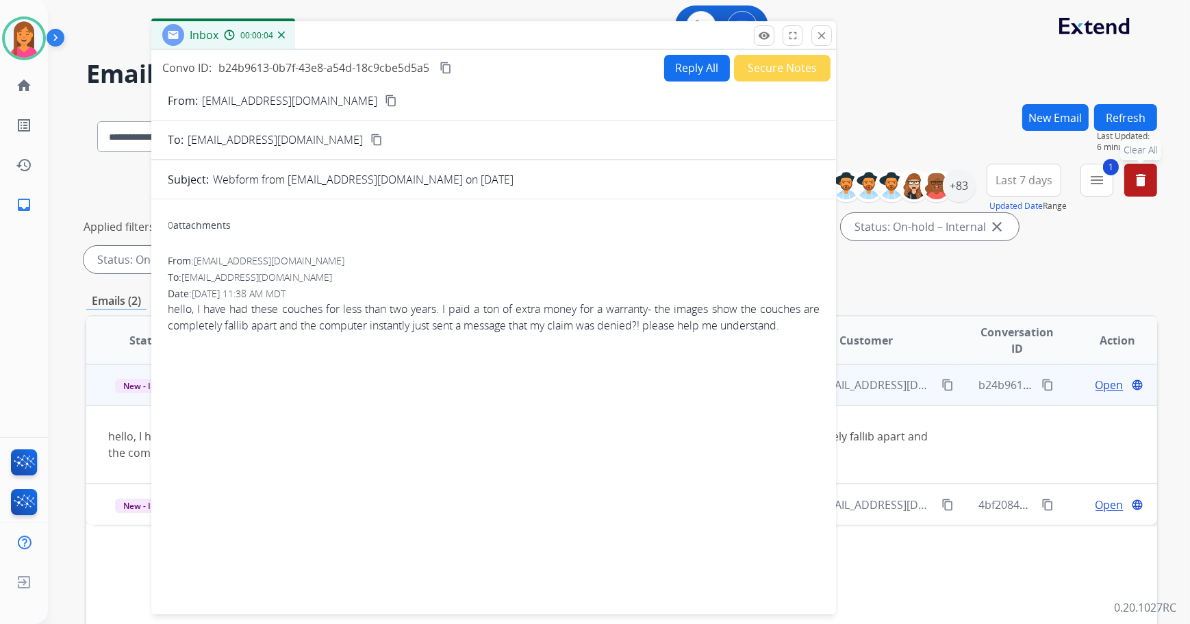
drag, startPoint x: 861, startPoint y: 96, endPoint x: 539, endPoint y: 34, distance: 327.0
click at [539, 34] on div "Inbox 00:00:04" at bounding box center [493, 35] width 685 height 29
click at [385, 96] on mat-icon "content_copy" at bounding box center [391, 100] width 12 height 12
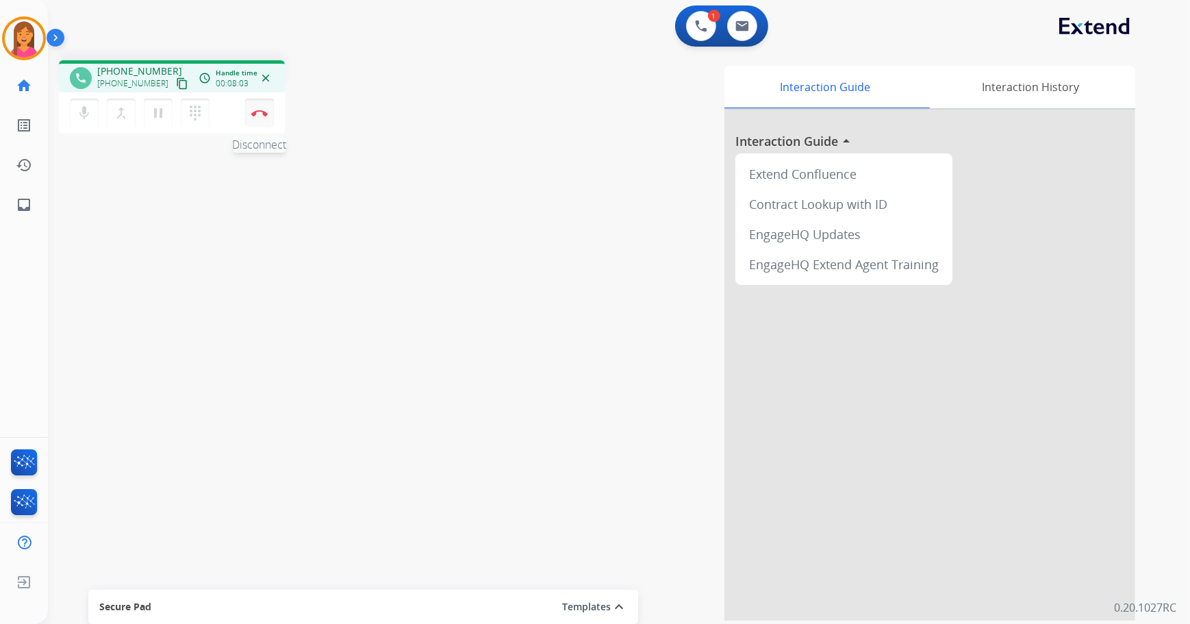
click at [263, 110] on img at bounding box center [259, 113] width 16 height 7
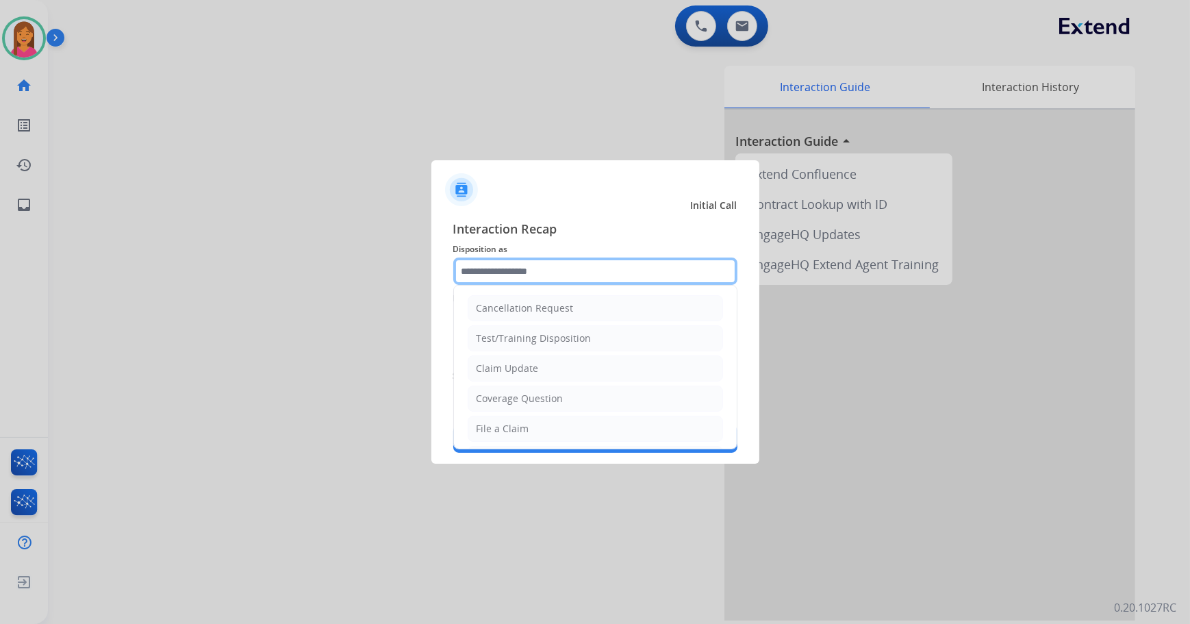
click at [480, 283] on input "text" at bounding box center [595, 270] width 284 height 27
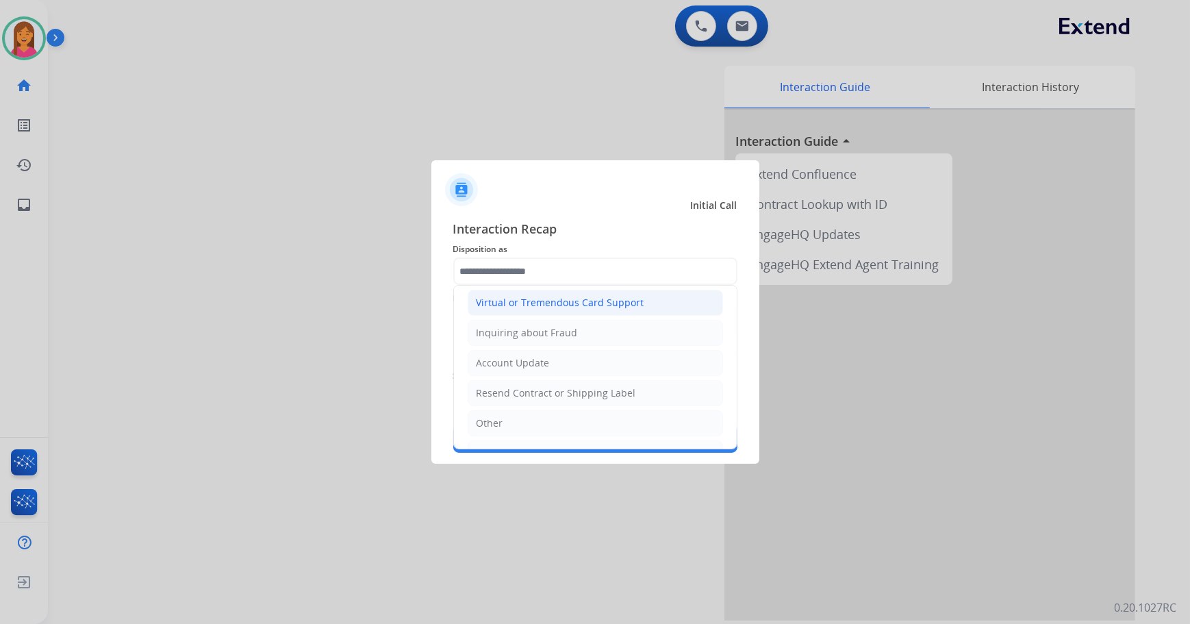
click at [511, 302] on div "Virtual or Tremendous Card Support" at bounding box center [560, 303] width 168 height 14
type input "**********"
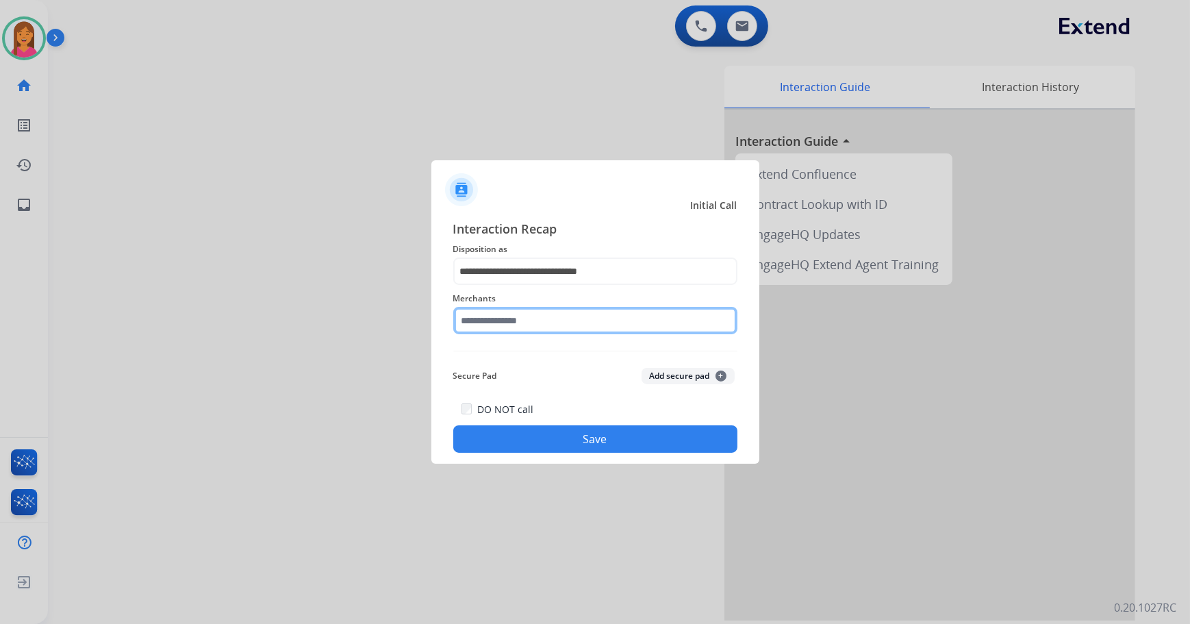
click at [507, 327] on input "text" at bounding box center [595, 320] width 284 height 27
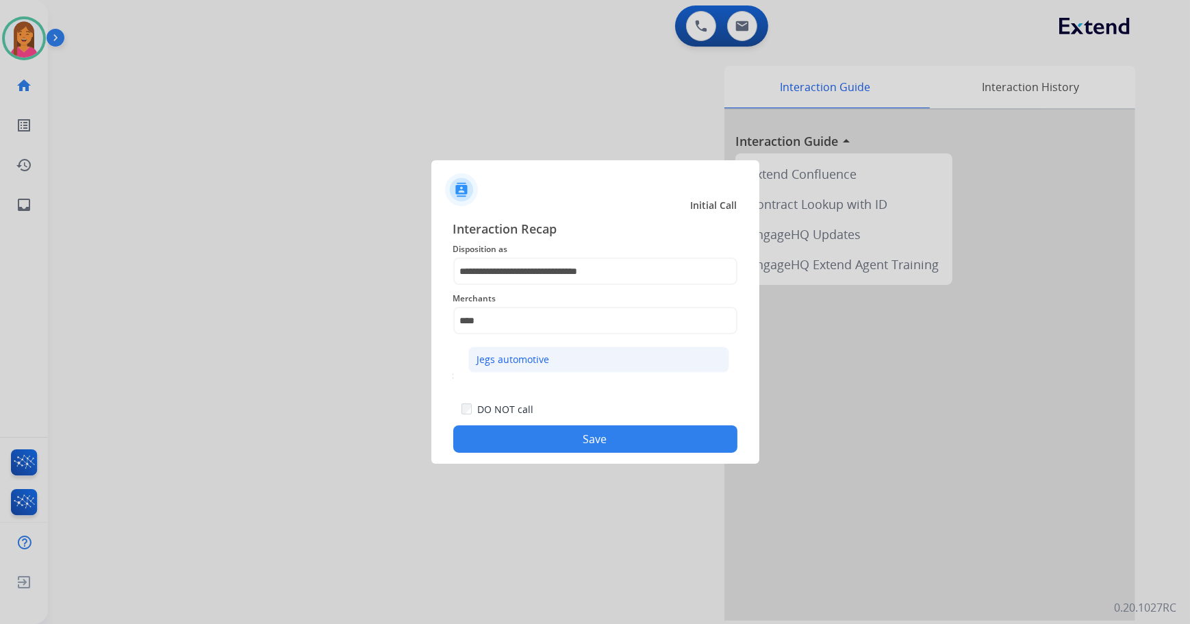
click at [609, 361] on li "Jegs automotive" at bounding box center [598, 359] width 261 height 26
type input "**********"
click at [589, 450] on button "Save" at bounding box center [595, 438] width 284 height 27
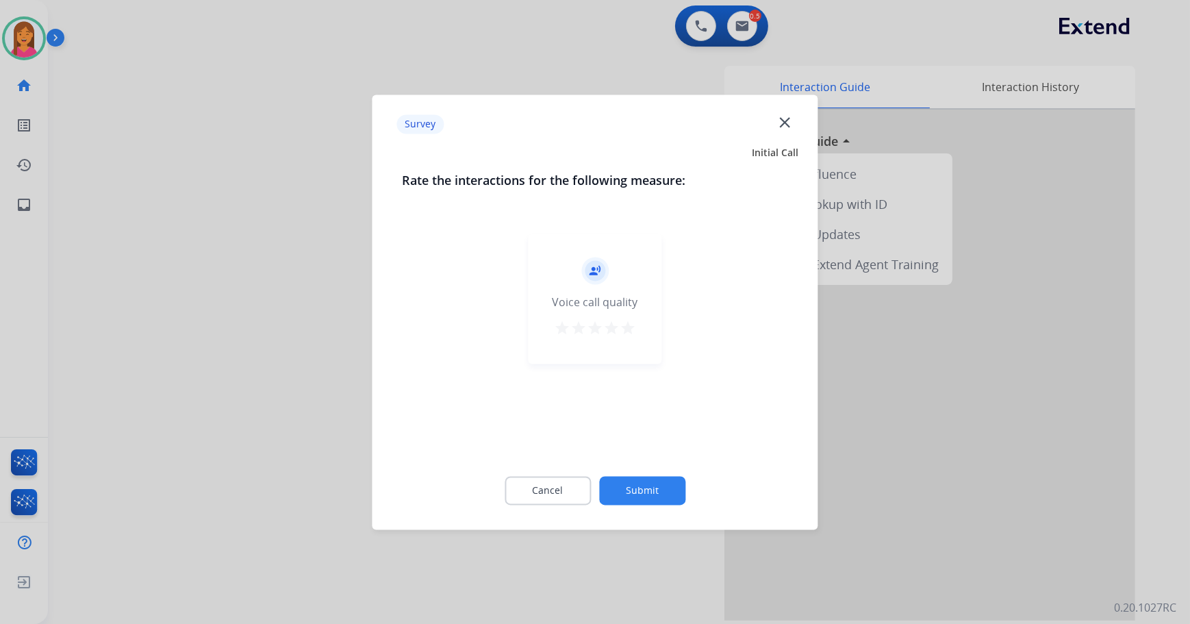
click at [647, 482] on button "Submit" at bounding box center [642, 490] width 86 height 29
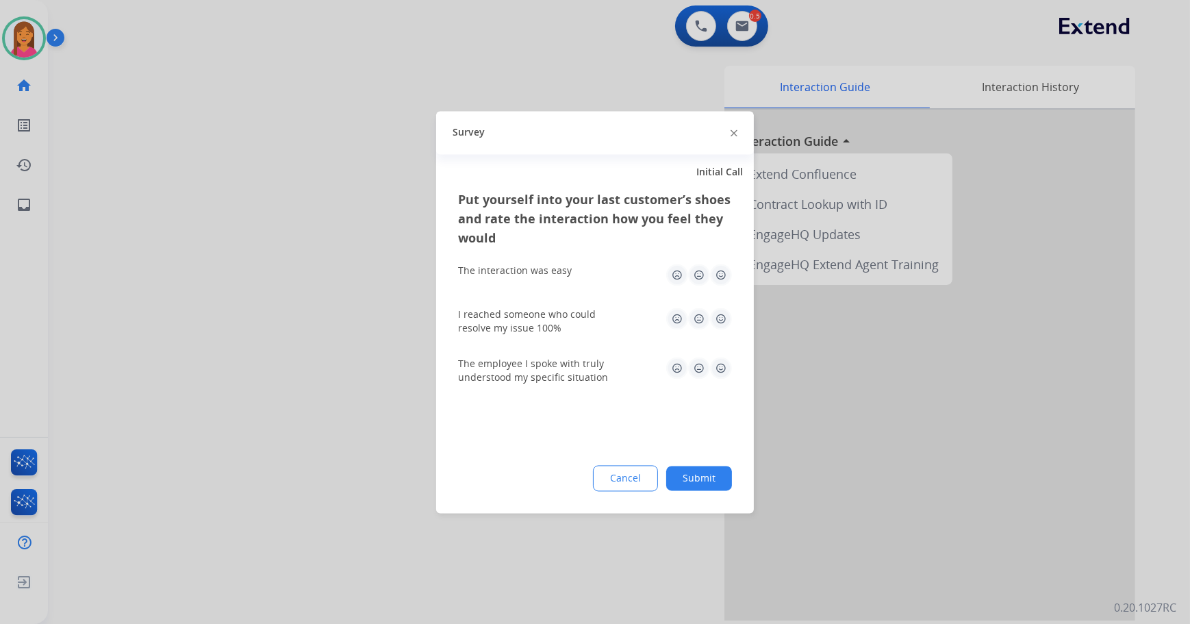
click at [698, 470] on button "Submit" at bounding box center [699, 478] width 66 height 25
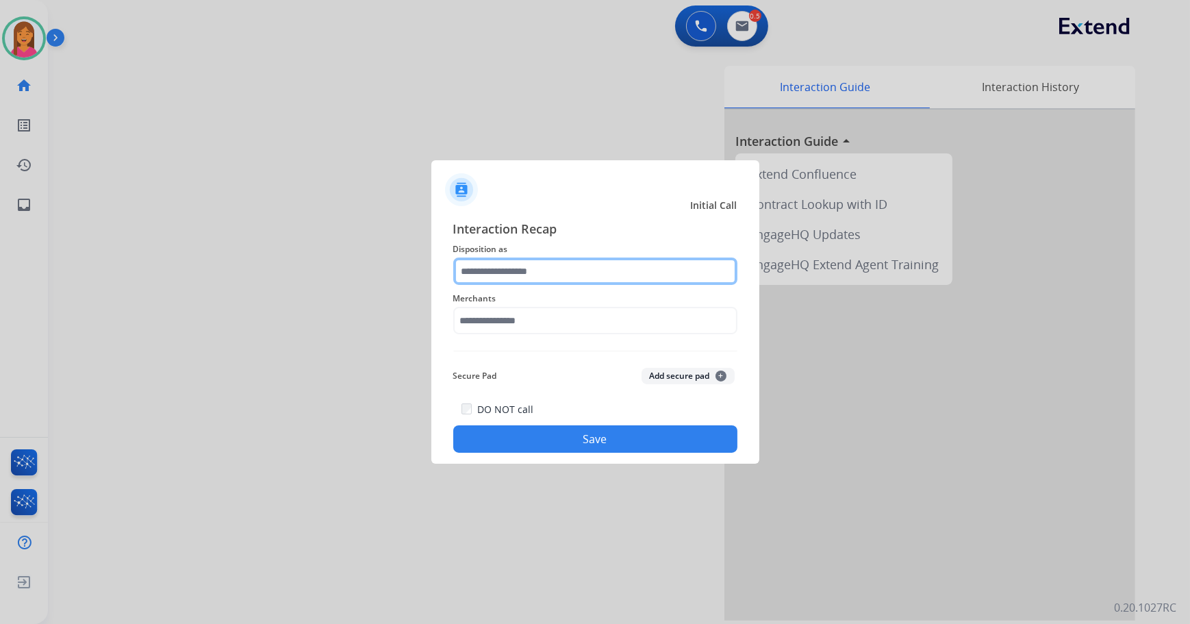
click at [589, 270] on input "text" at bounding box center [595, 270] width 284 height 27
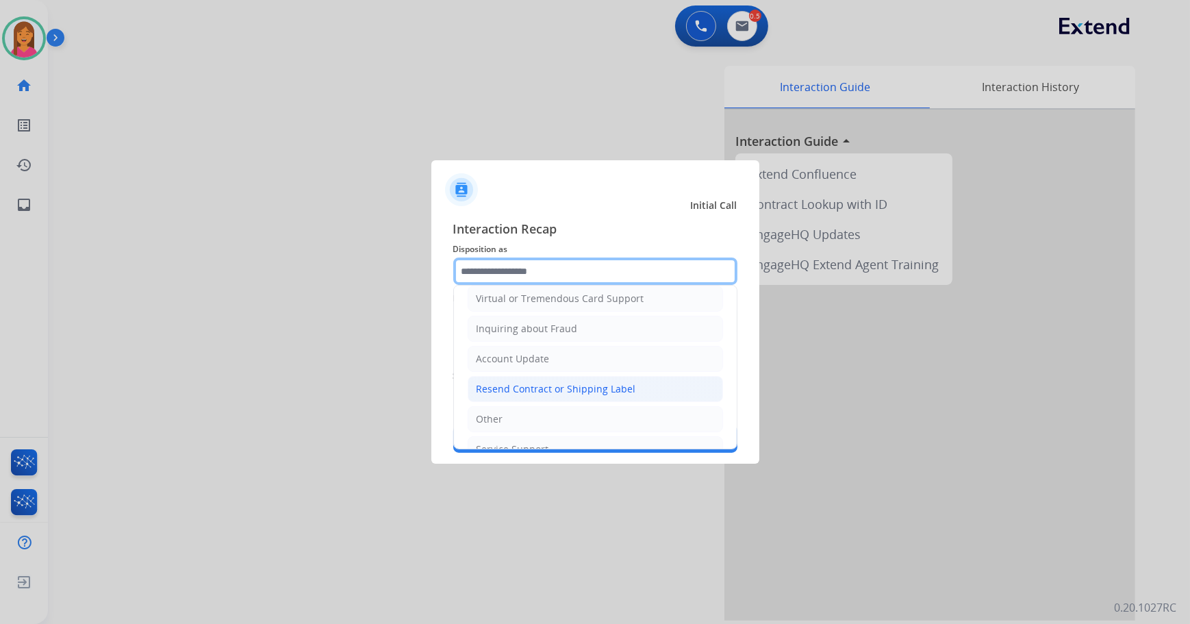
scroll to position [212, 0]
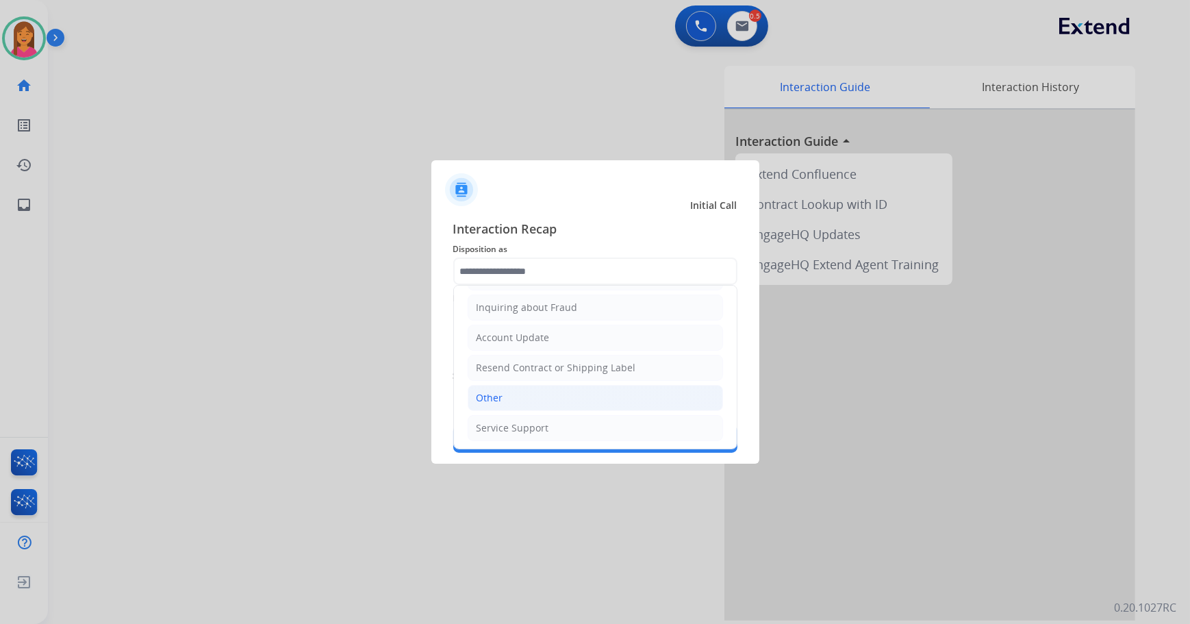
click at [494, 394] on div "Other" at bounding box center [489, 398] width 27 height 14
type input "*****"
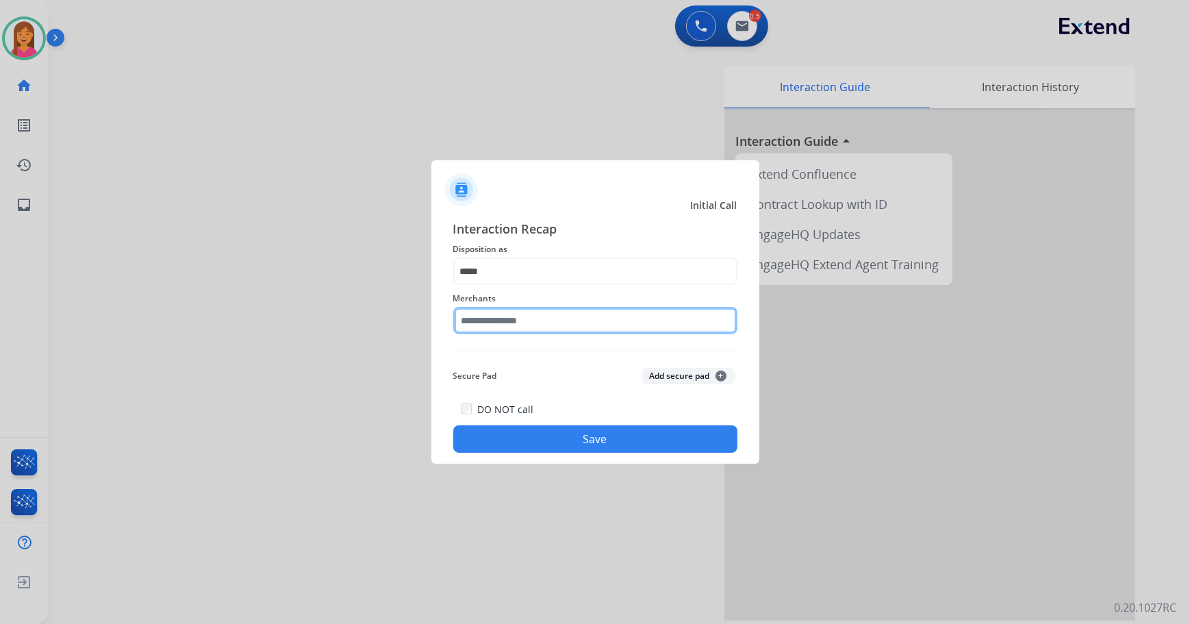
click at [486, 317] on input "text" at bounding box center [595, 320] width 284 height 27
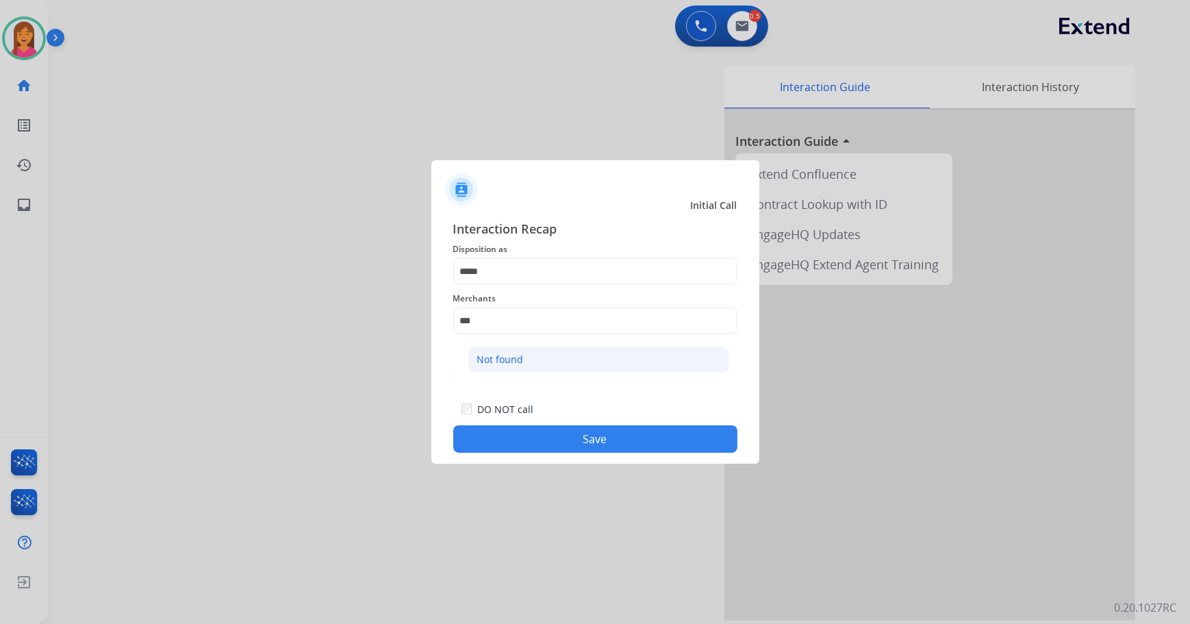
click at [613, 355] on li "Not found" at bounding box center [598, 359] width 261 height 26
type input "*********"
click at [599, 442] on button "Save" at bounding box center [595, 438] width 284 height 27
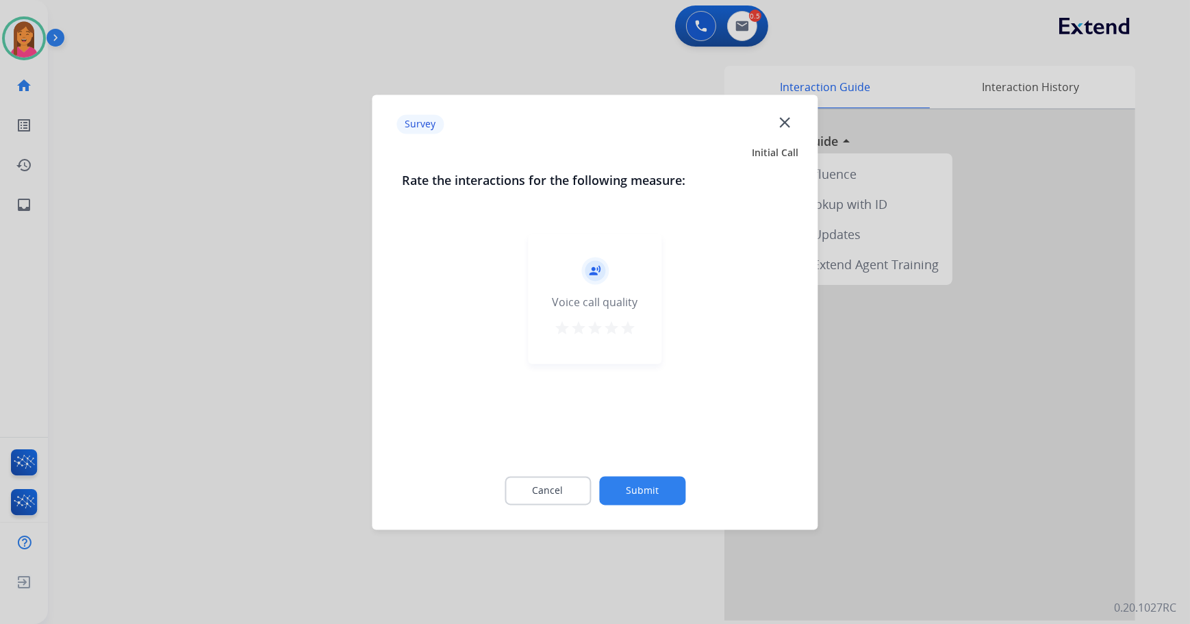
click at [617, 329] on mat-icon "star" at bounding box center [611, 328] width 16 height 16
click at [622, 327] on mat-icon "star" at bounding box center [628, 328] width 16 height 16
click at [637, 492] on button "Submit" at bounding box center [642, 490] width 86 height 29
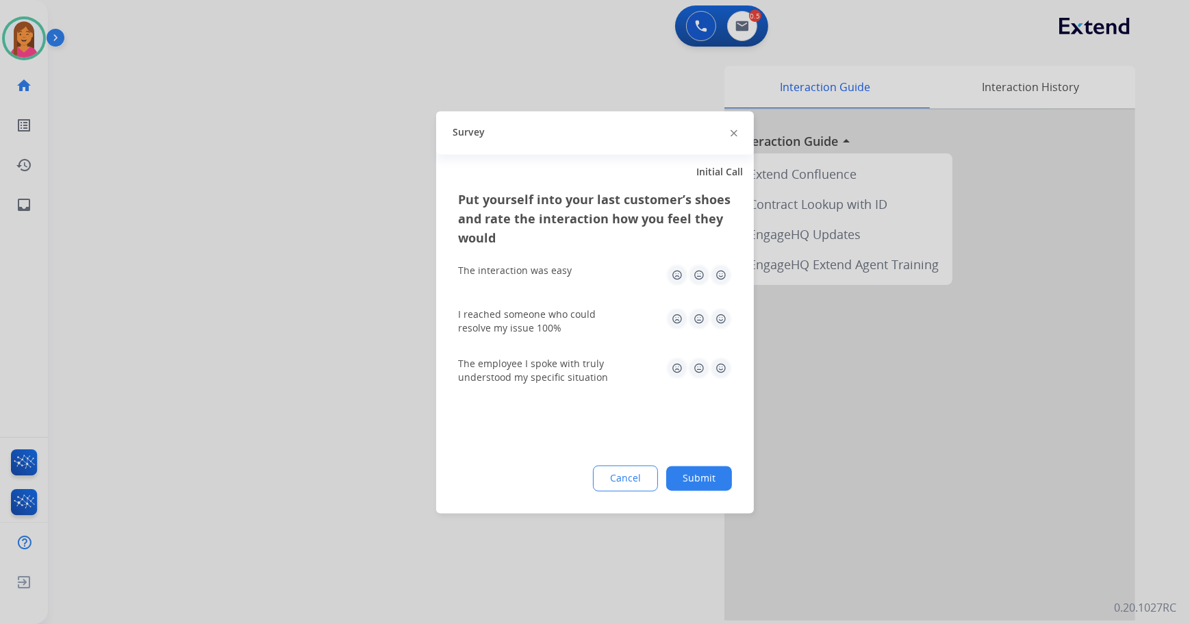
click at [718, 275] on img at bounding box center [721, 275] width 22 height 22
click at [720, 328] on img at bounding box center [721, 318] width 22 height 22
click at [717, 372] on img at bounding box center [721, 368] width 22 height 22
click at [713, 483] on button "Submit" at bounding box center [699, 478] width 66 height 25
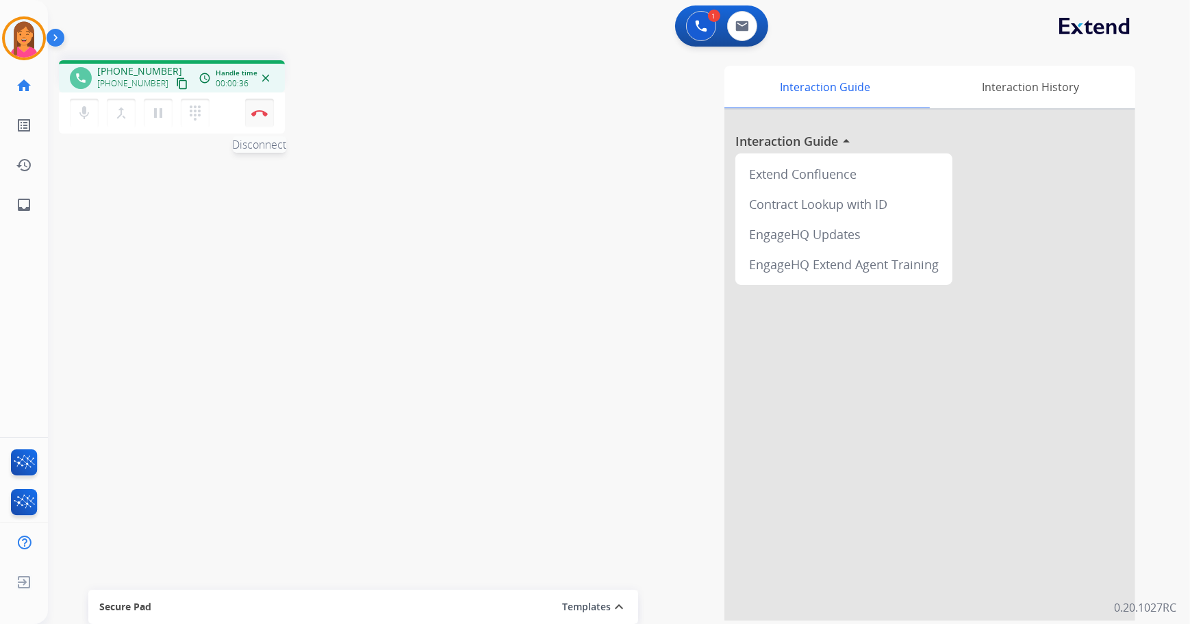
click at [268, 112] on button "Disconnect" at bounding box center [259, 113] width 29 height 29
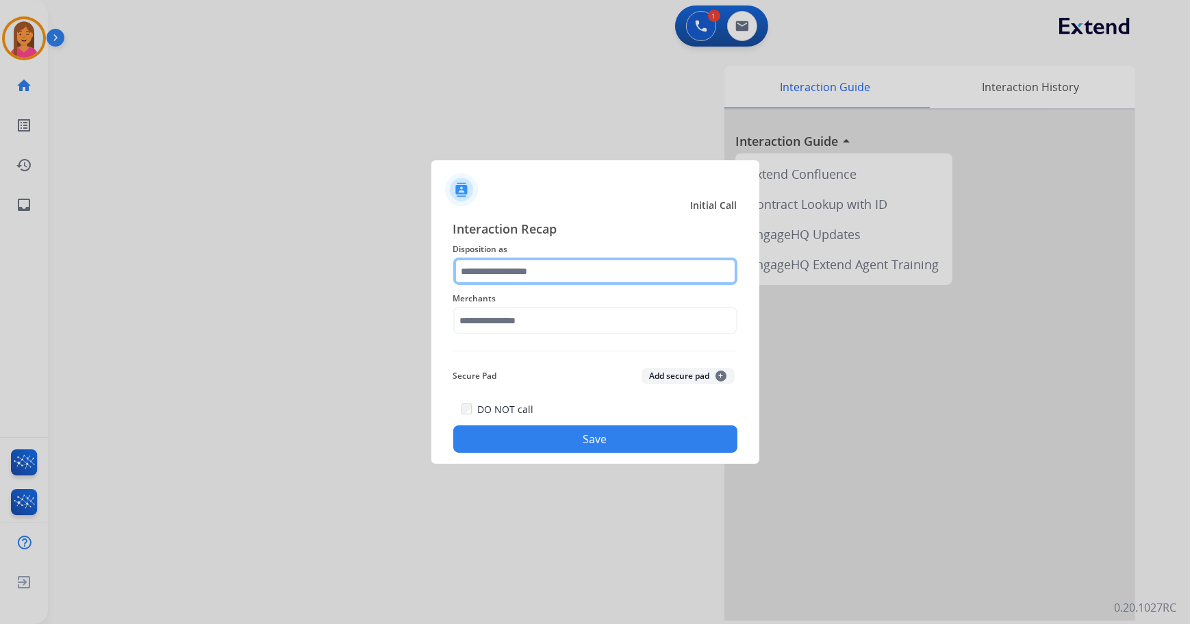
click at [557, 279] on input "text" at bounding box center [595, 270] width 284 height 27
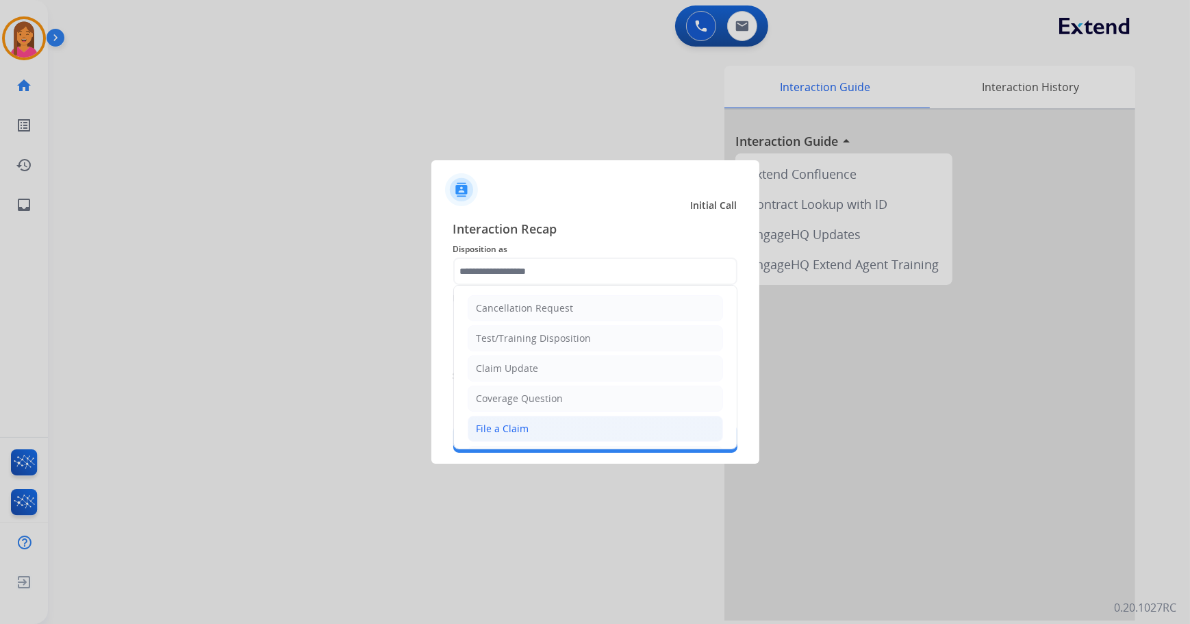
click at [522, 424] on div "File a Claim" at bounding box center [502, 429] width 53 height 14
type input "**********"
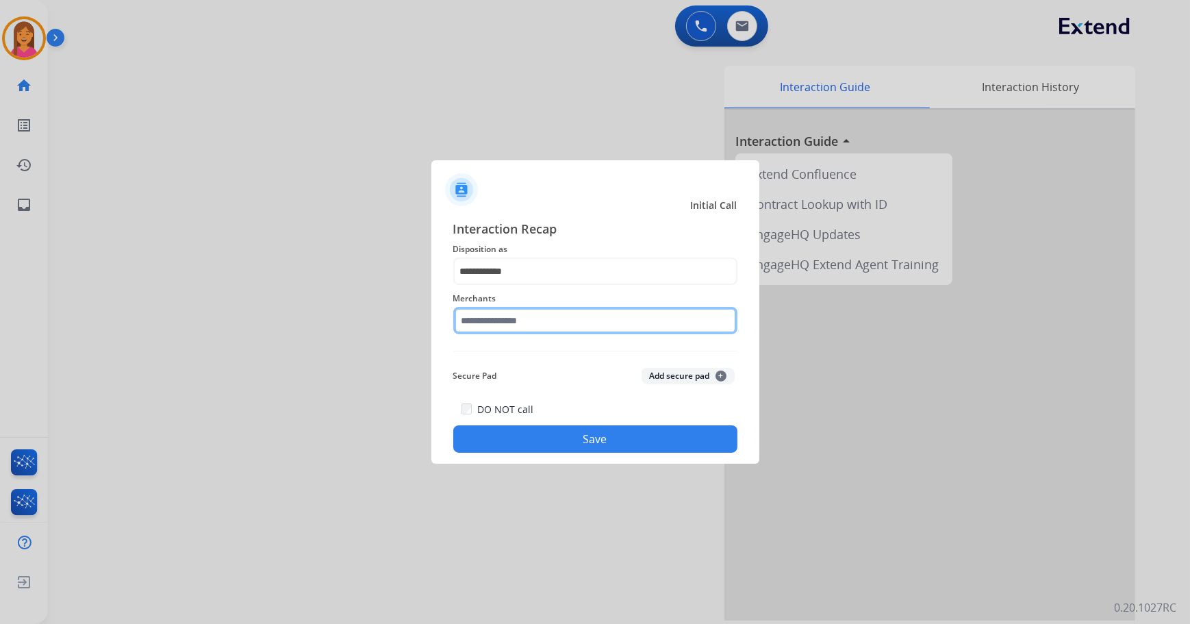
click at [548, 318] on input "text" at bounding box center [595, 320] width 284 height 27
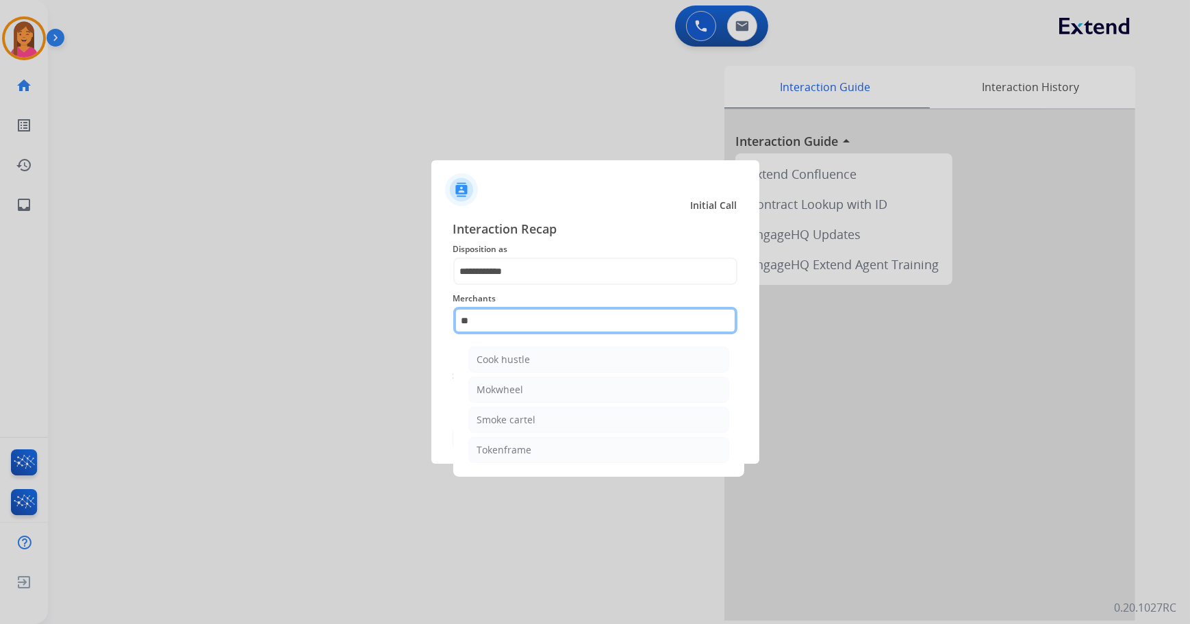
type input "*"
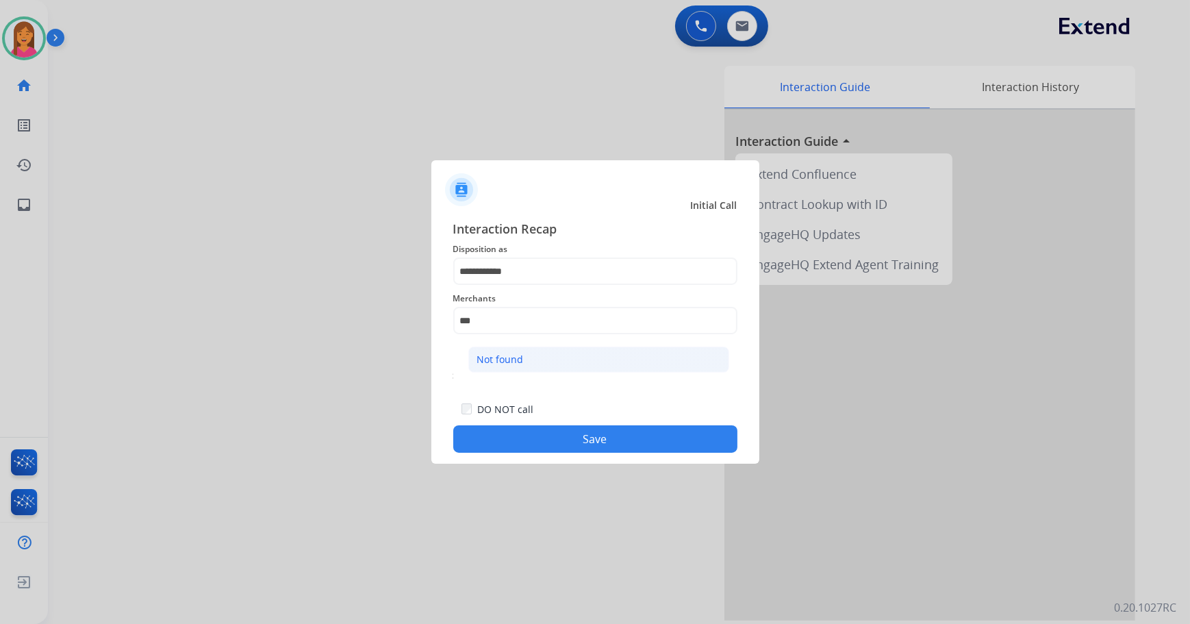
click at [507, 359] on div "Not found" at bounding box center [500, 360] width 47 height 14
type input "*********"
click at [554, 437] on button "Save" at bounding box center [595, 438] width 284 height 27
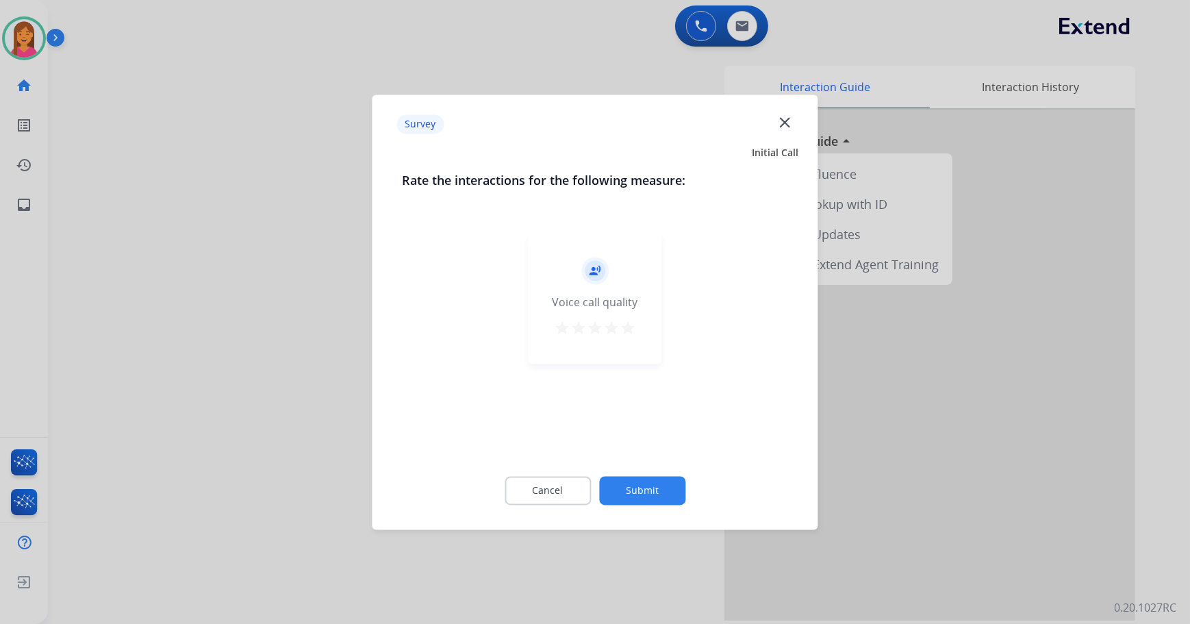
click at [629, 328] on mat-icon "star" at bounding box center [628, 328] width 16 height 16
click at [647, 485] on button "Submit" at bounding box center [642, 490] width 86 height 29
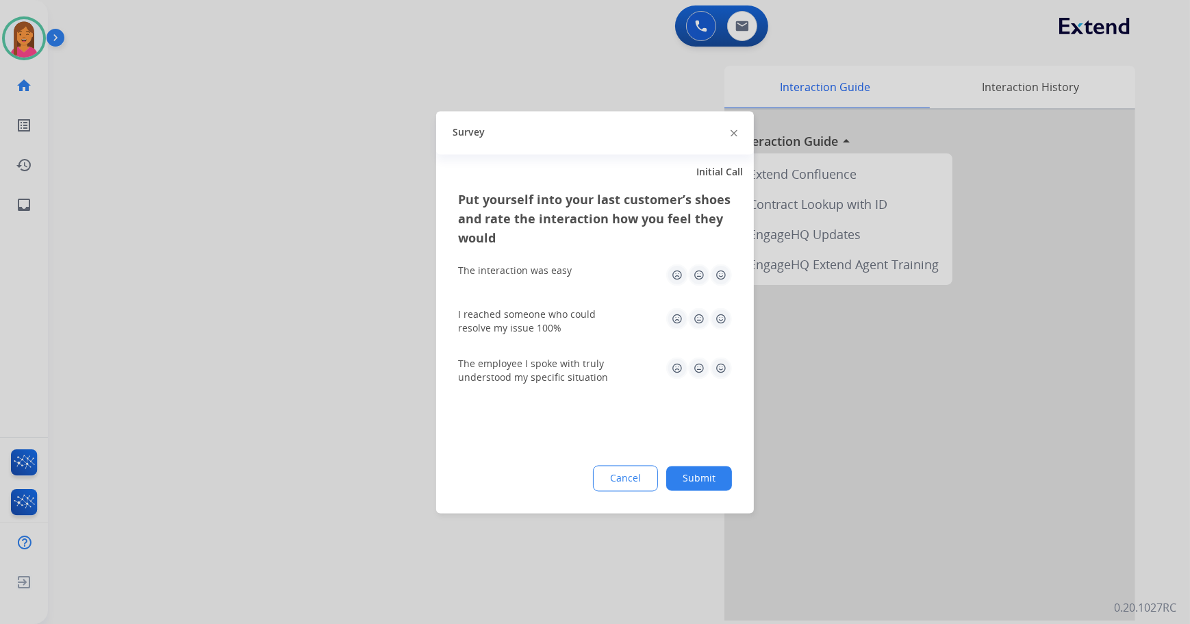
click at [721, 265] on img at bounding box center [721, 275] width 22 height 22
click at [720, 320] on img at bounding box center [721, 318] width 22 height 22
click at [722, 369] on img at bounding box center [721, 368] width 22 height 22
click at [704, 477] on button "Submit" at bounding box center [699, 478] width 66 height 25
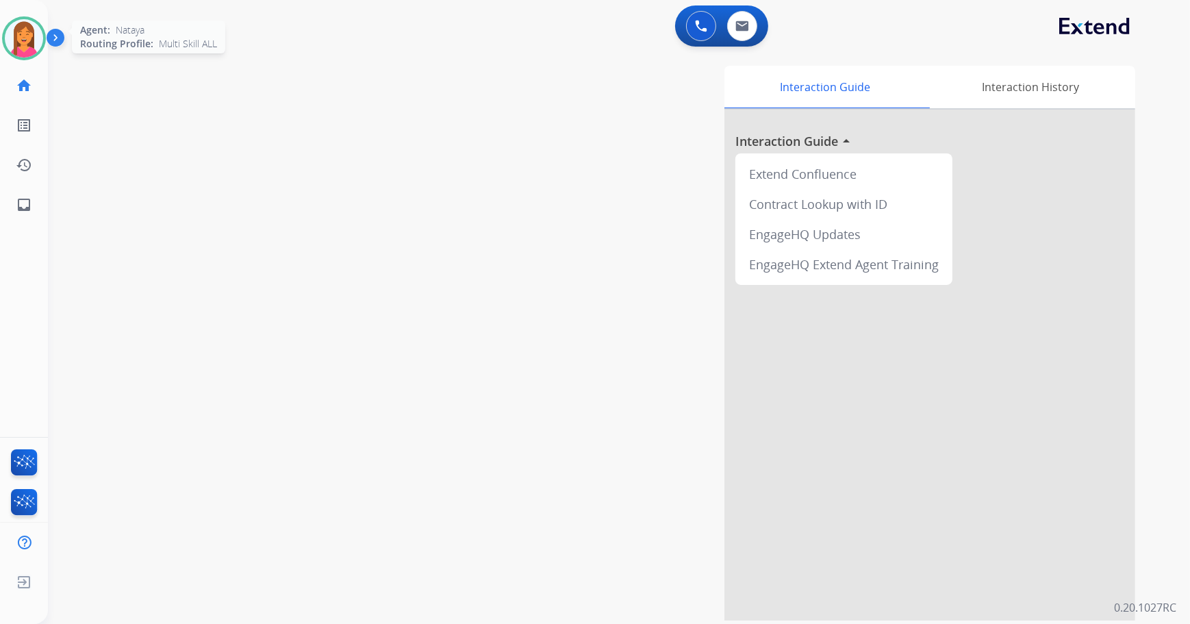
click at [16, 37] on img at bounding box center [24, 38] width 38 height 38
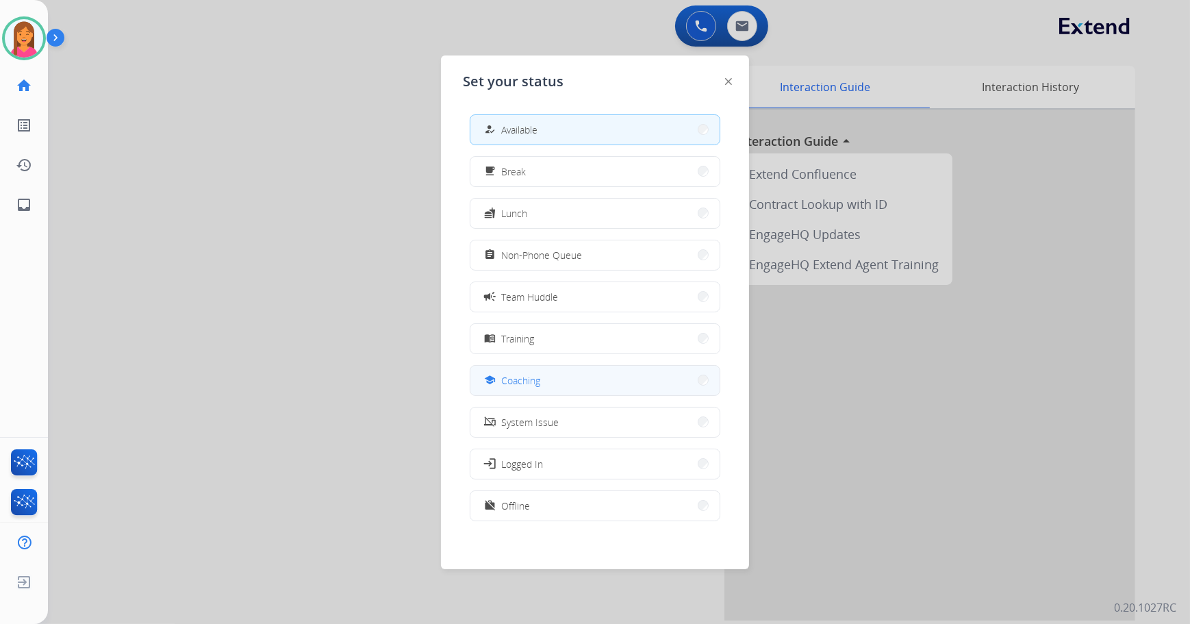
scroll to position [4, 0]
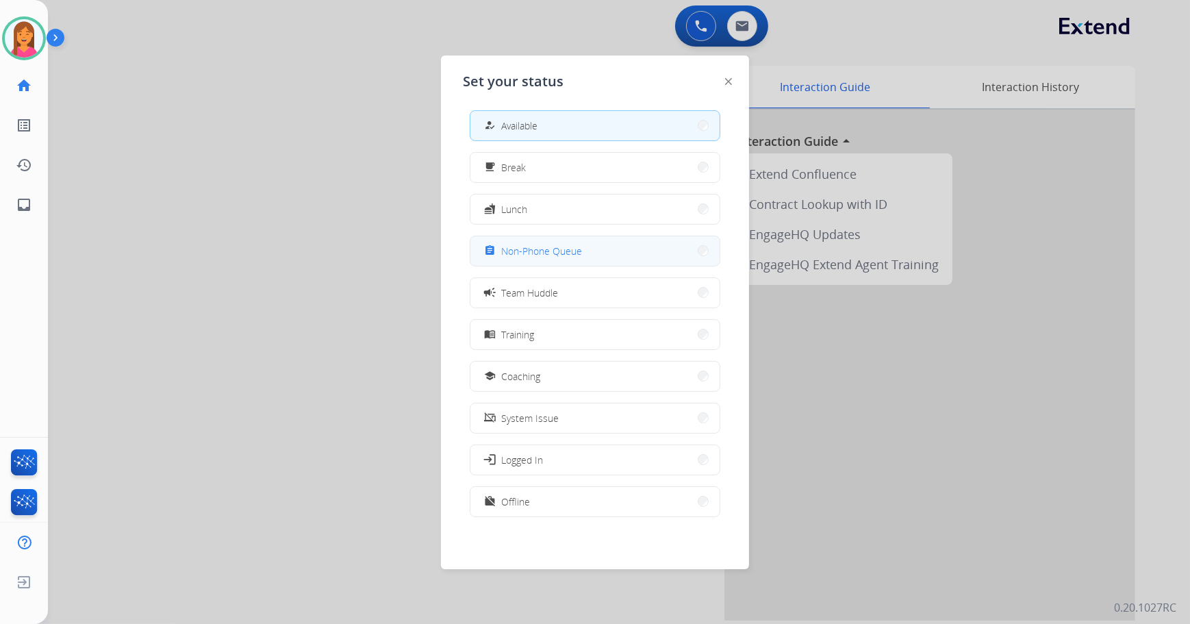
click at [563, 257] on span "Non-Phone Queue" at bounding box center [541, 251] width 81 height 14
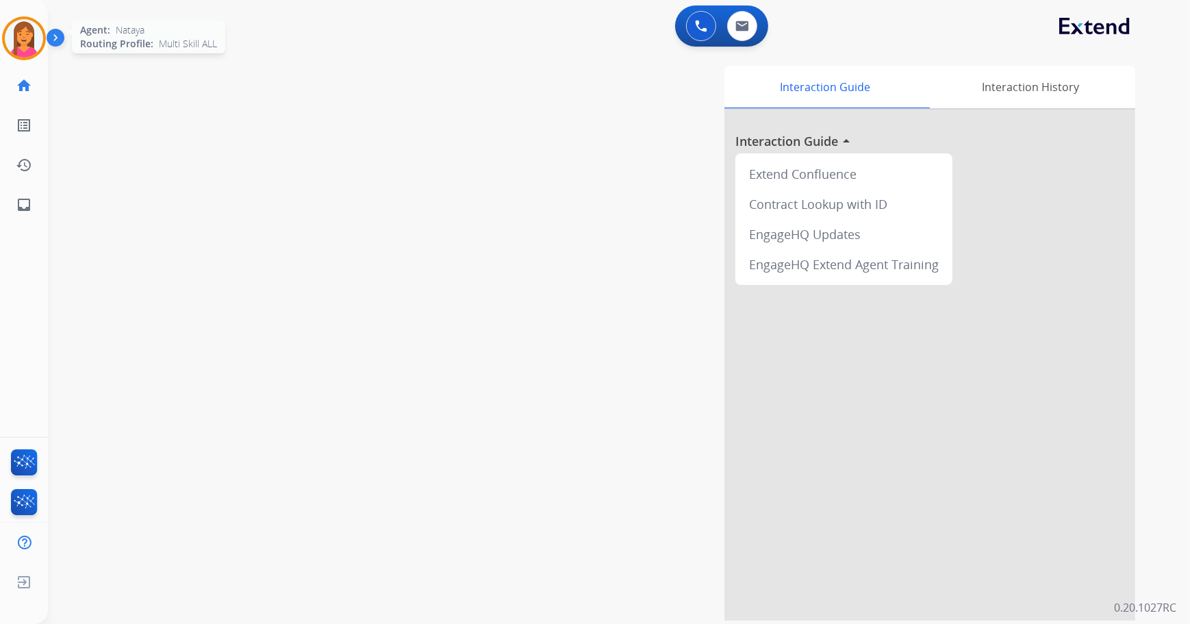
click at [26, 41] on img at bounding box center [24, 38] width 38 height 38
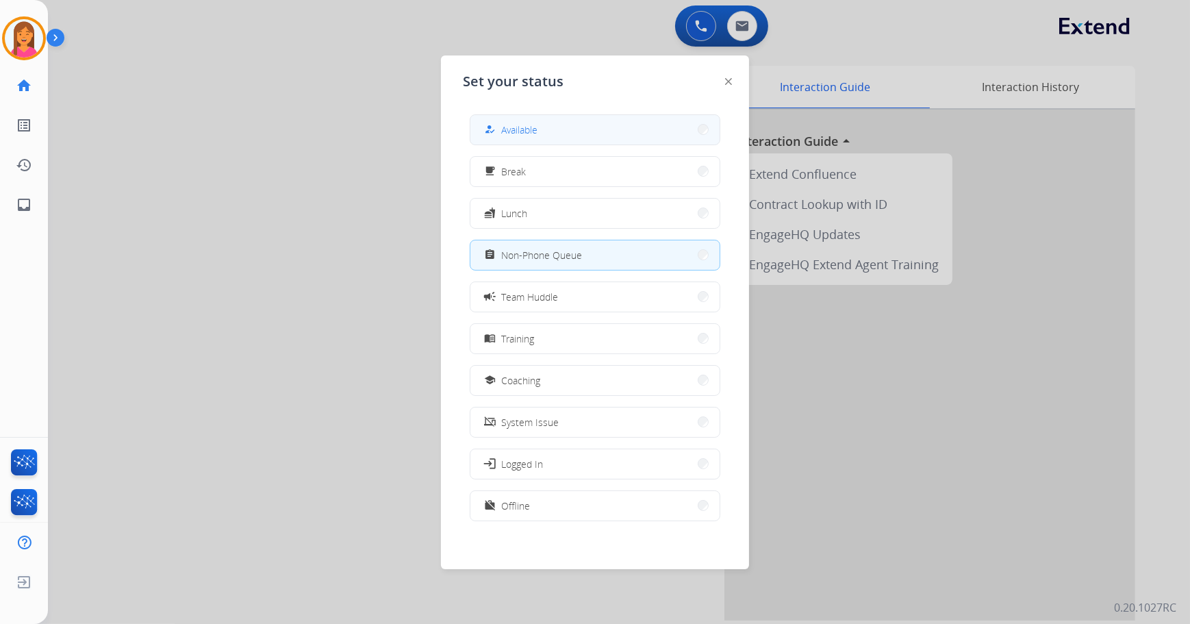
click at [559, 122] on button "how_to_reg Available" at bounding box center [594, 129] width 249 height 29
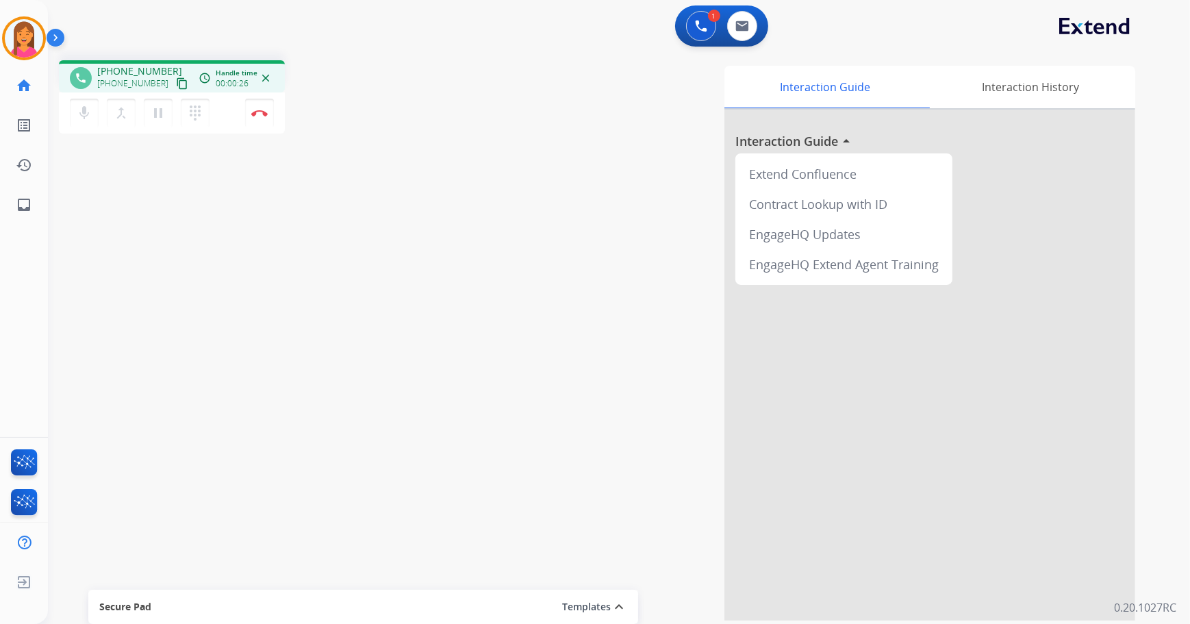
click at [264, 250] on div "phone [PHONE_NUMBER] [PHONE_NUMBER] content_copy access_time Call metrics Queue…" at bounding box center [602, 334] width 1109 height 571
click at [170, 116] on button "pause Hold" at bounding box center [158, 113] width 29 height 29
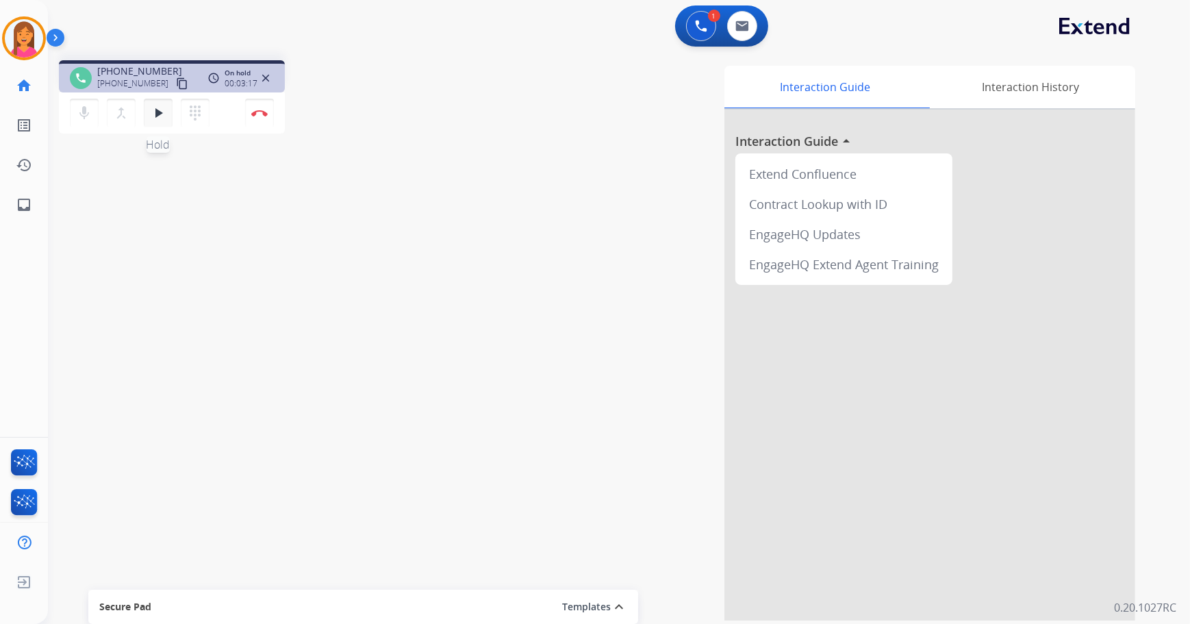
drag, startPoint x: 157, startPoint y: 111, endPoint x: 203, endPoint y: 152, distance: 62.1
click at [157, 110] on mat-icon "play_arrow" at bounding box center [158, 113] width 16 height 16
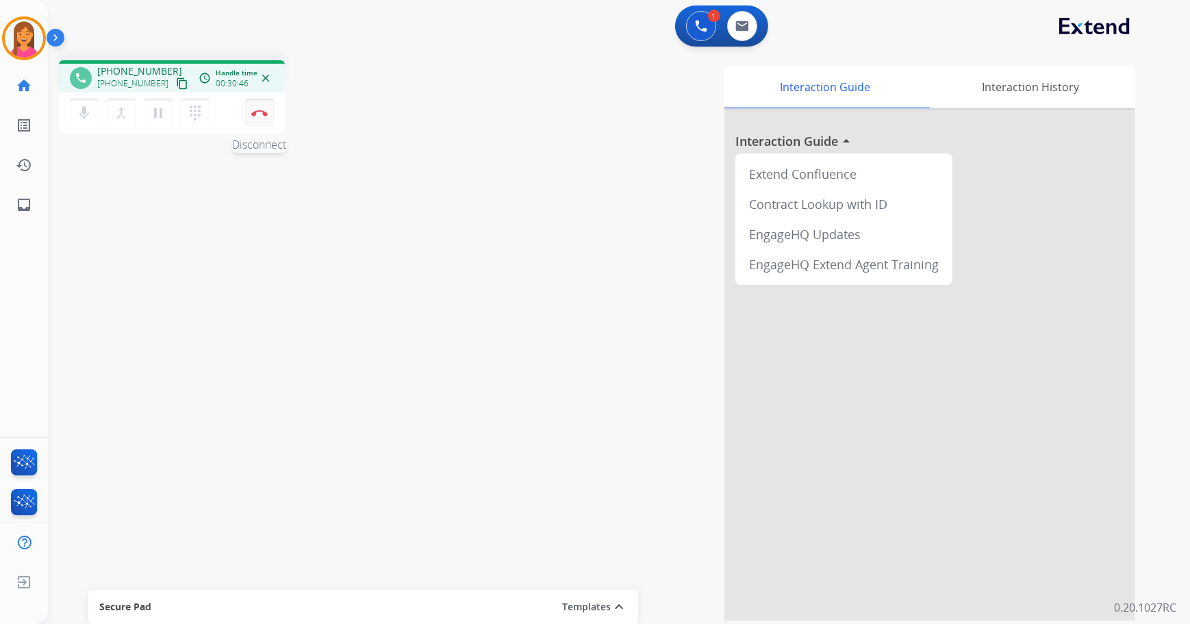
click at [251, 114] on button "Disconnect" at bounding box center [259, 113] width 29 height 29
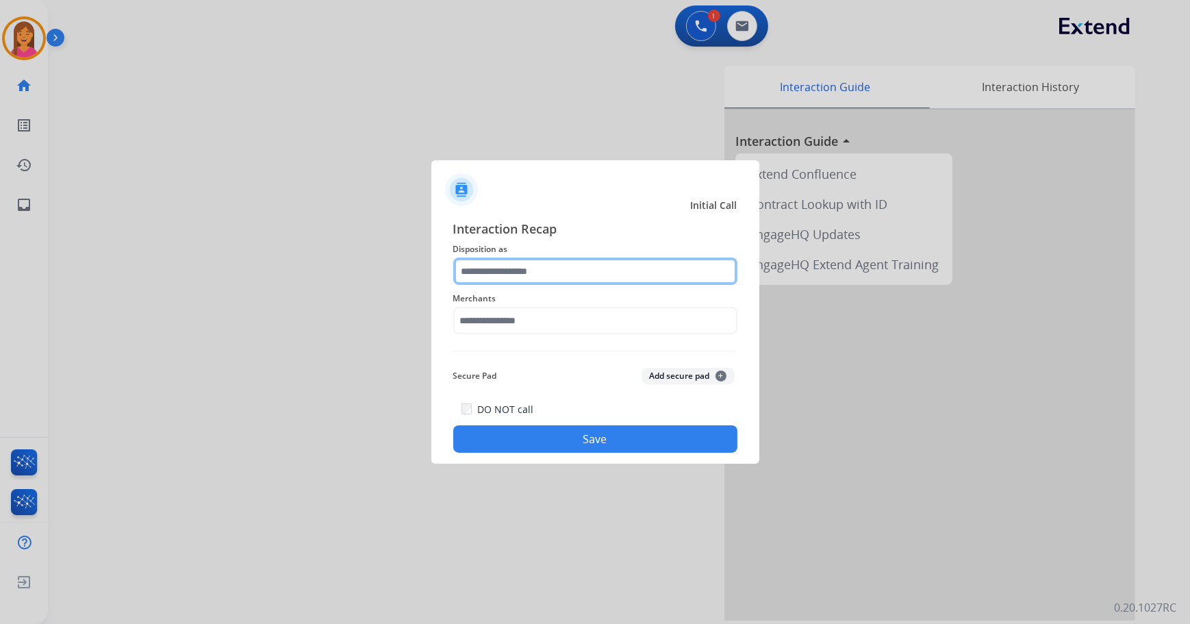
click at [537, 264] on input "text" at bounding box center [595, 270] width 284 height 27
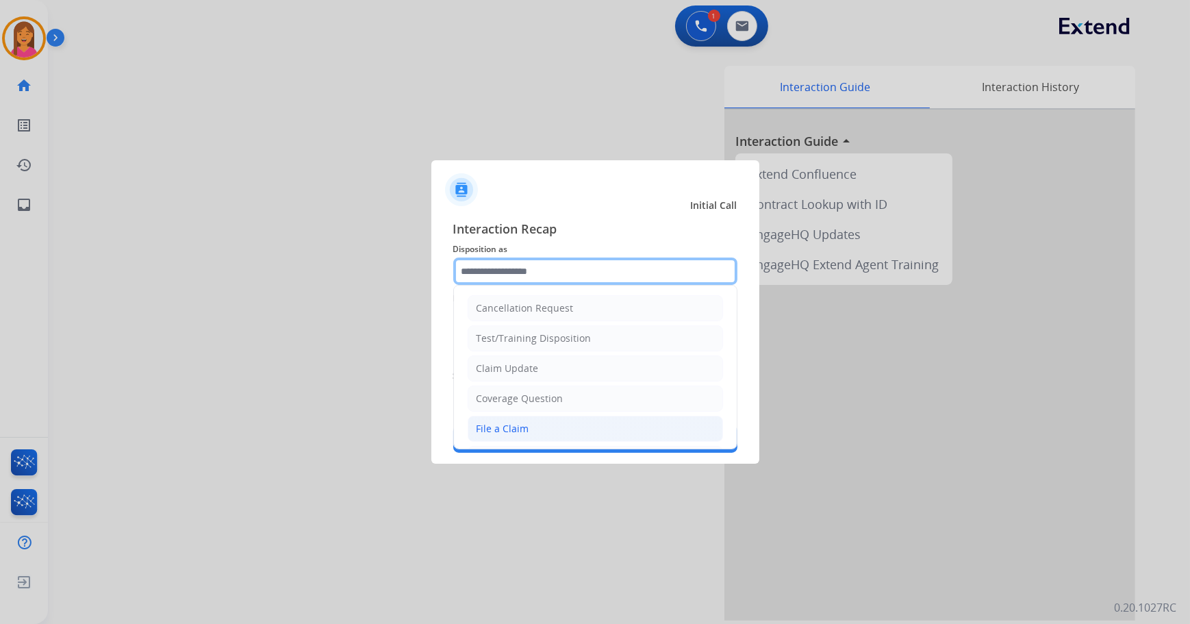
scroll to position [62, 0]
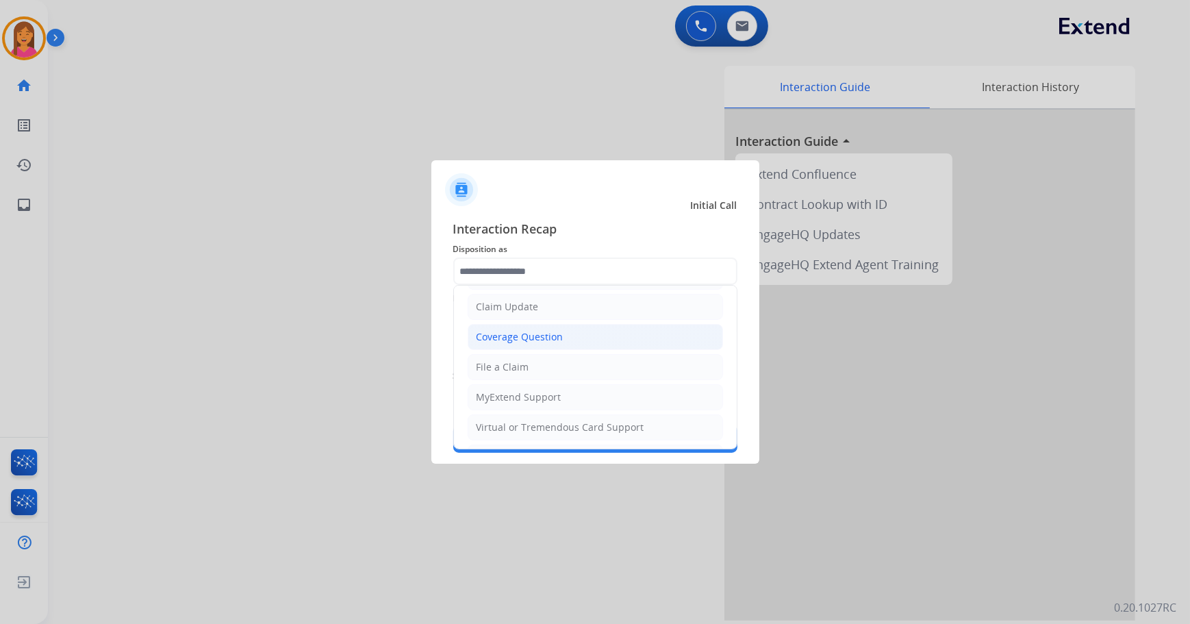
click at [534, 339] on div "Coverage Question" at bounding box center [519, 337] width 87 height 14
type input "**********"
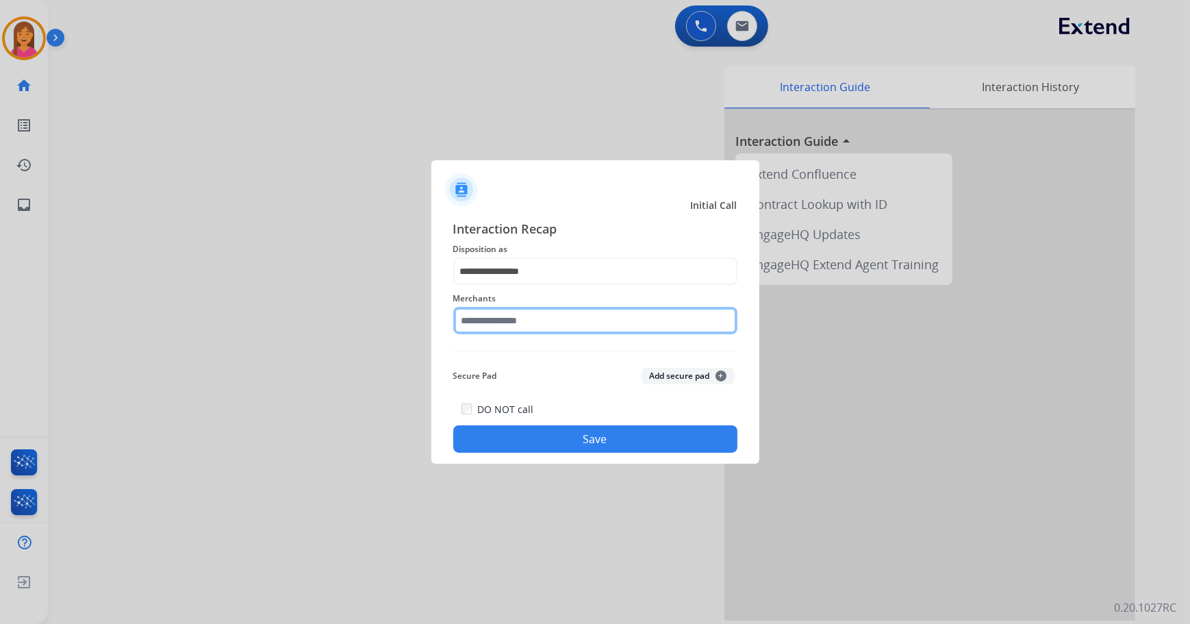
click at [570, 322] on input "text" at bounding box center [595, 320] width 284 height 27
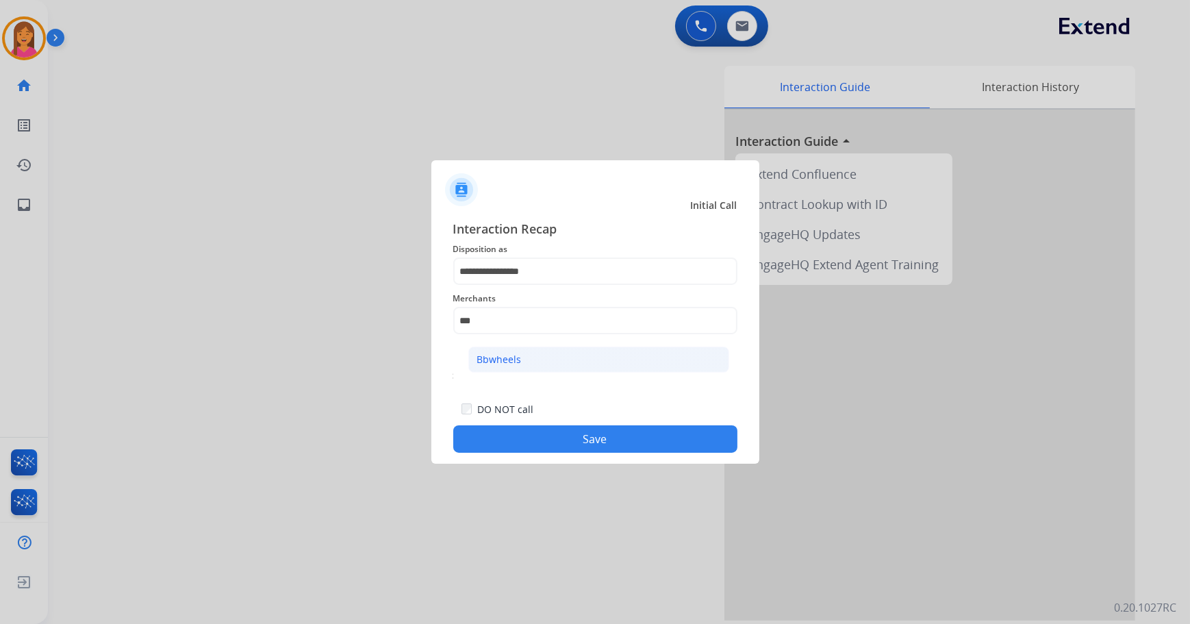
click at [550, 350] on li "Bbwheels" at bounding box center [598, 359] width 261 height 26
type input "********"
click at [548, 439] on button "Save" at bounding box center [595, 438] width 284 height 27
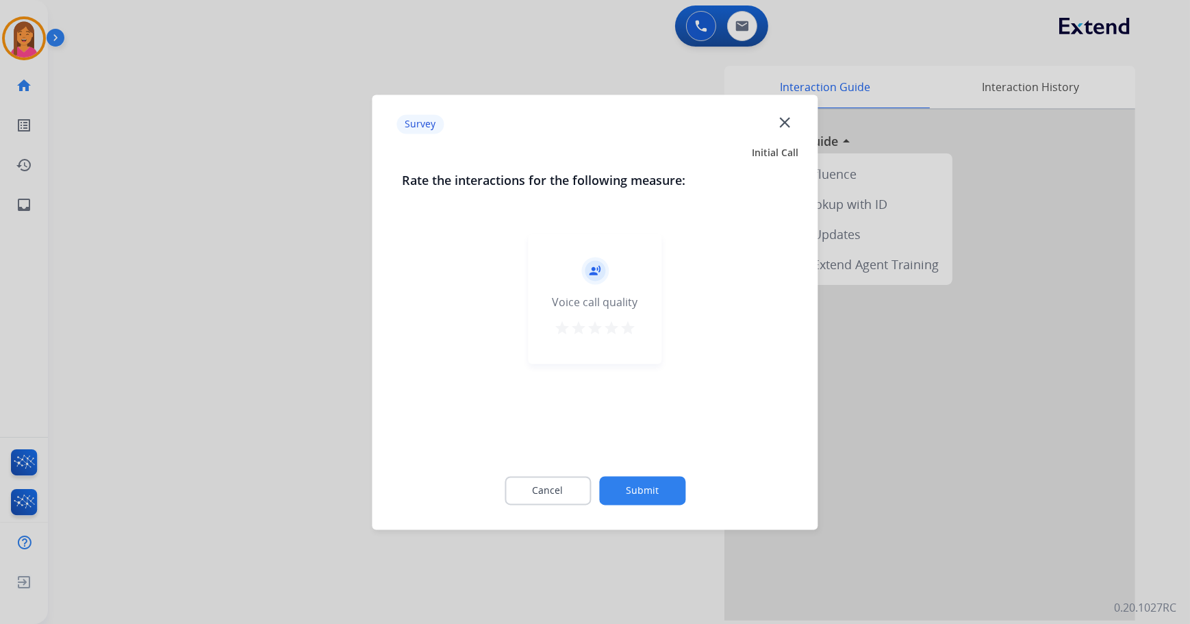
click at [620, 324] on mat-icon "star" at bounding box center [628, 328] width 16 height 16
click at [633, 324] on mat-icon "star" at bounding box center [628, 328] width 16 height 16
click at [629, 492] on button "Submit" at bounding box center [642, 490] width 86 height 29
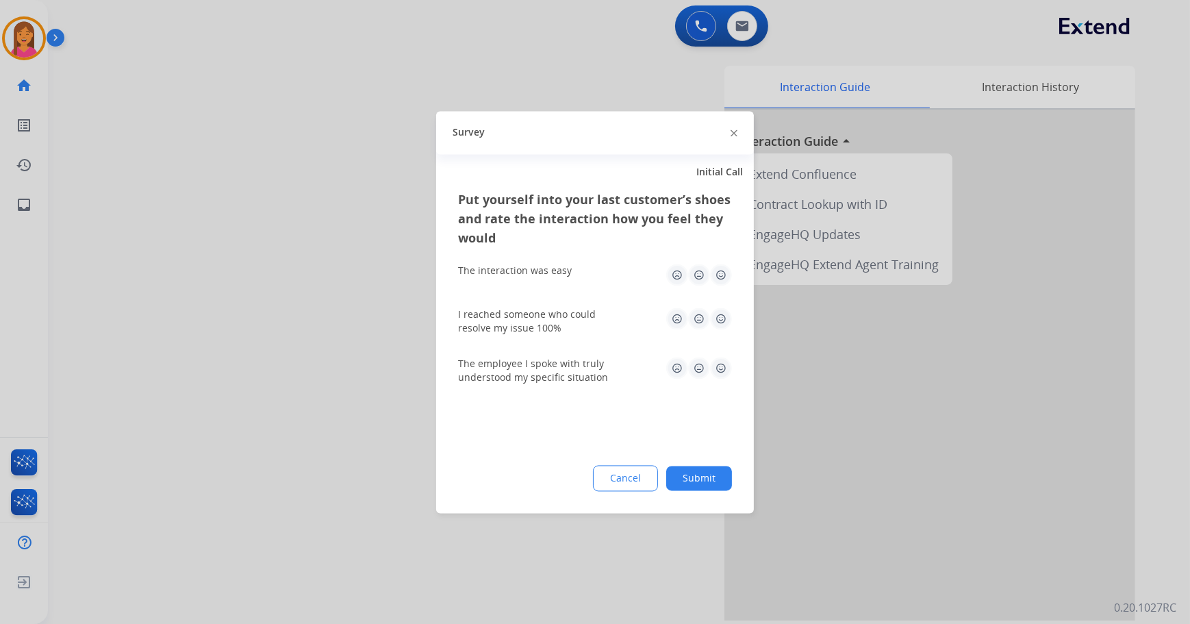
click at [725, 271] on img at bounding box center [721, 275] width 22 height 22
click at [723, 323] on img at bounding box center [721, 318] width 22 height 22
click at [717, 372] on img at bounding box center [721, 368] width 22 height 22
click at [768, 449] on div at bounding box center [595, 312] width 1190 height 624
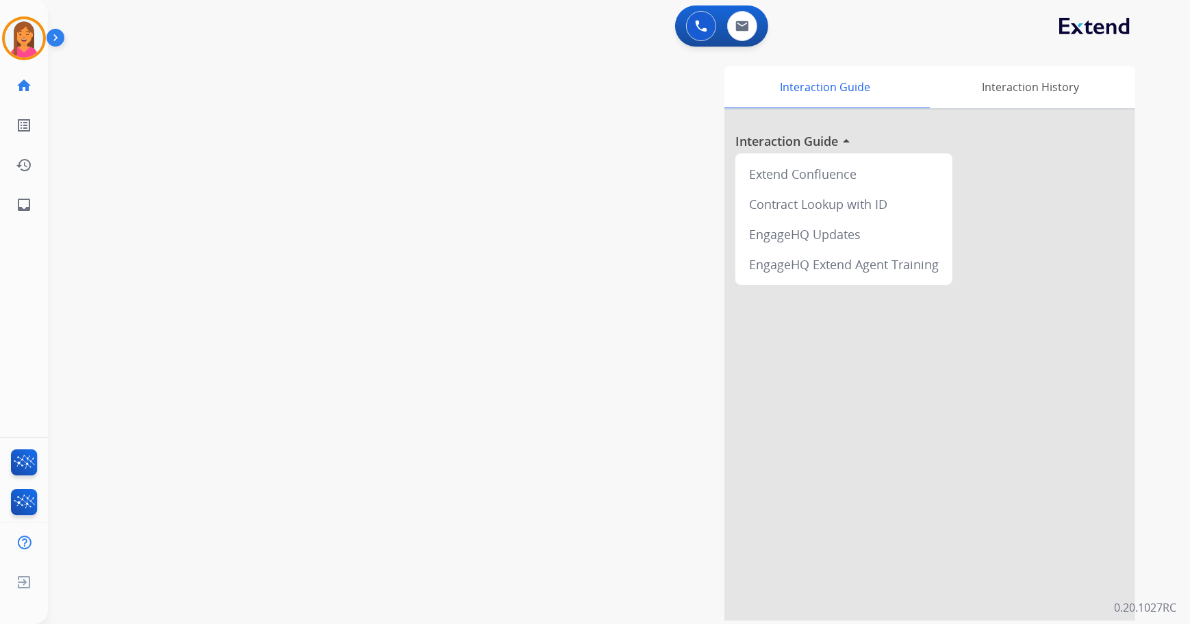
click at [594, 407] on div "Interaction Guide Interaction History Interaction Guide arrow_drop_up Extend Co…" at bounding box center [787, 343] width 696 height 554
click at [28, 36] on img at bounding box center [24, 38] width 38 height 38
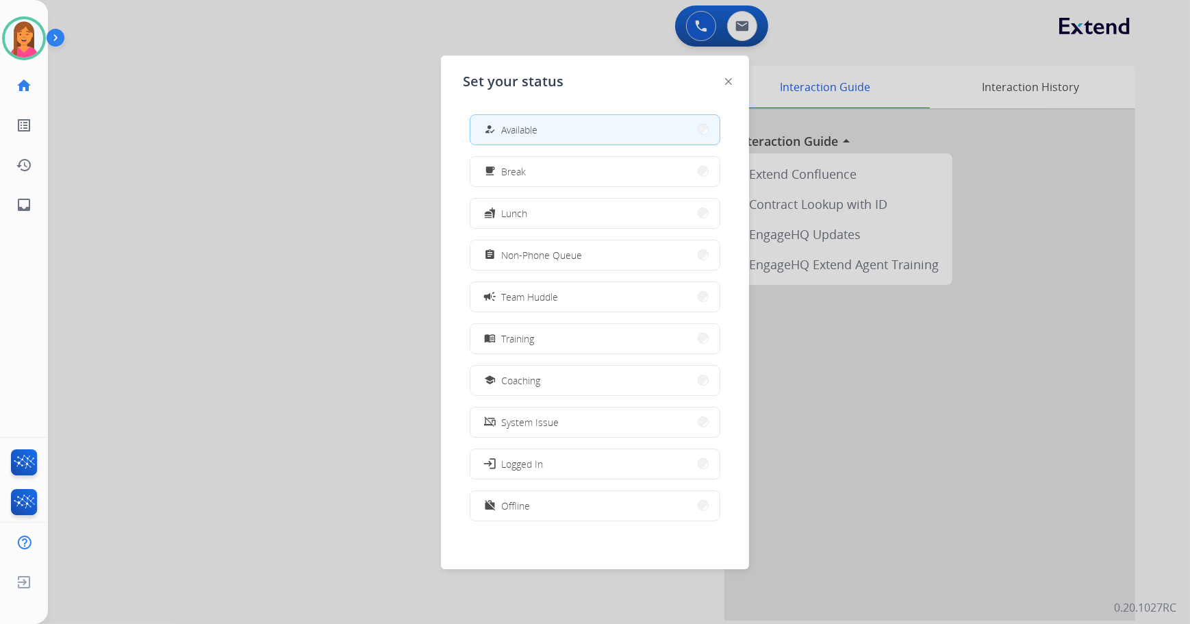
click at [566, 231] on div "how_to_reg Available free_breakfast Break fastfood Lunch assignment Non-Phone Q…" at bounding box center [595, 318] width 264 height 431
click at [572, 243] on button "assignment Non-Phone Queue" at bounding box center [594, 254] width 249 height 29
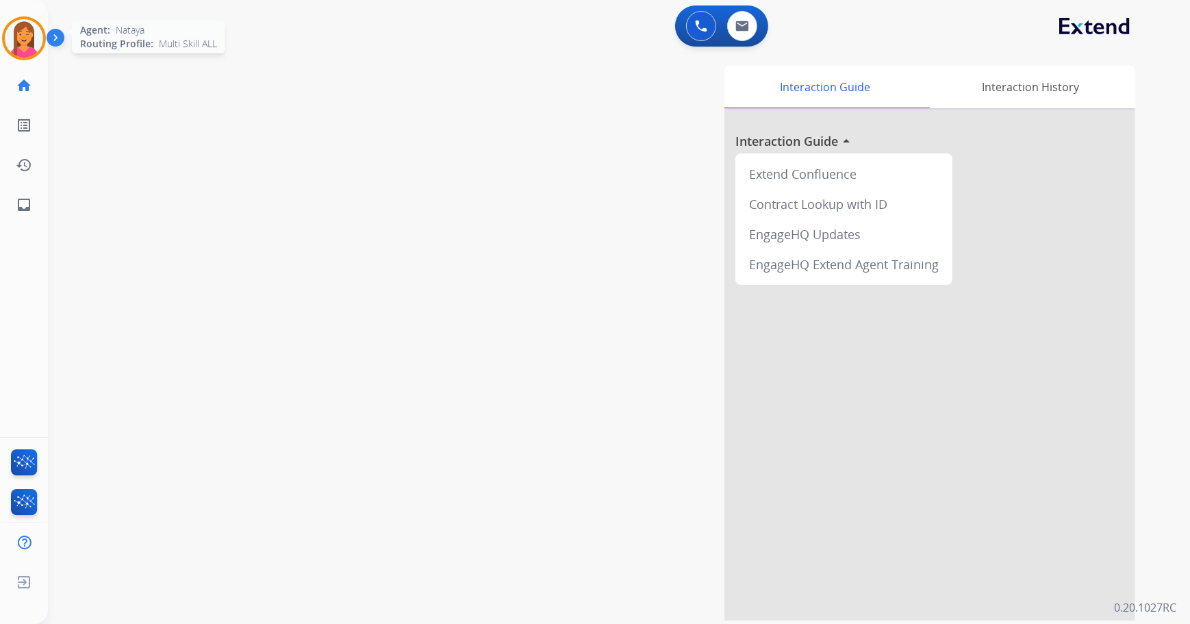
click at [31, 42] on img at bounding box center [24, 38] width 38 height 38
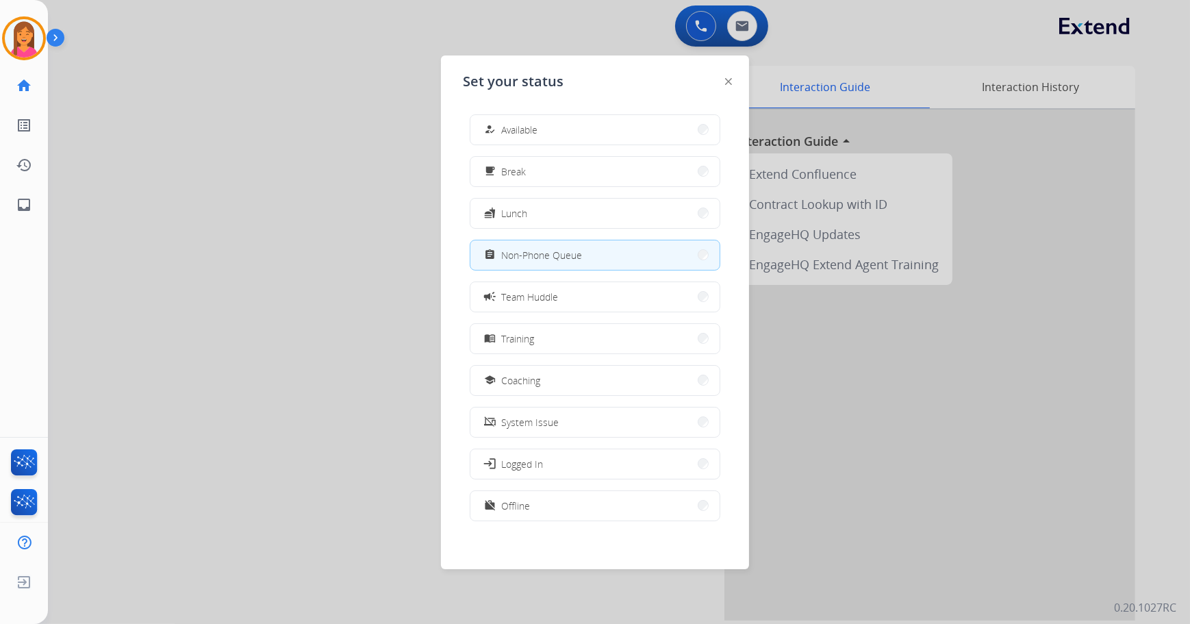
click at [537, 131] on span "Available" at bounding box center [519, 130] width 36 height 14
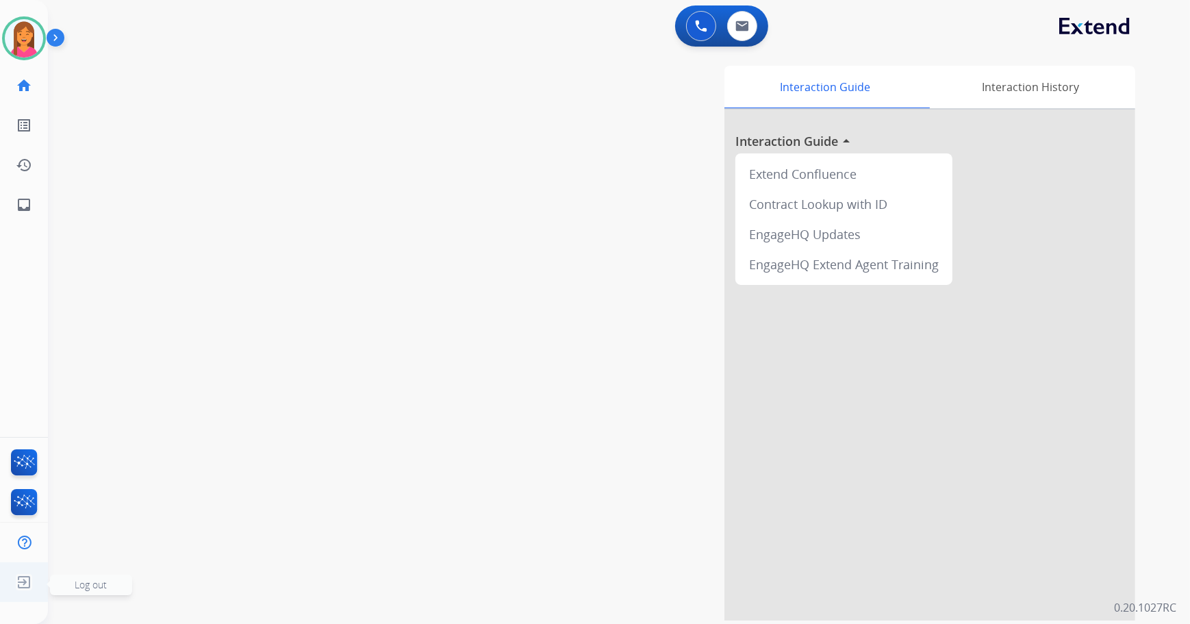
click at [25, 587] on img at bounding box center [24, 582] width 25 height 26
